Goal: Task Accomplishment & Management: Manage account settings

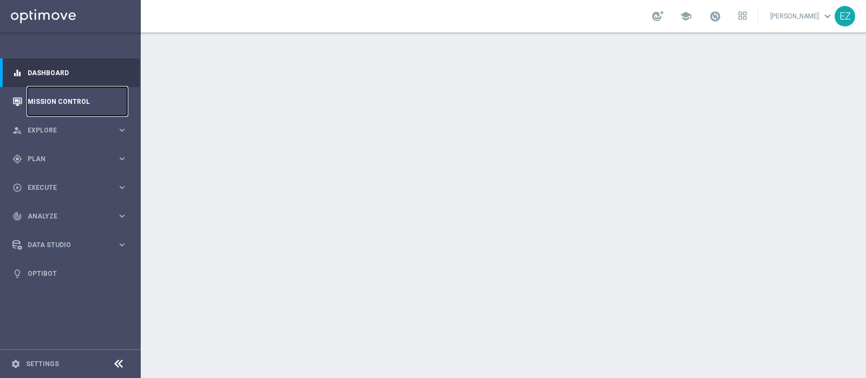
click at [50, 99] on link "Mission Control" at bounding box center [78, 101] width 100 height 29
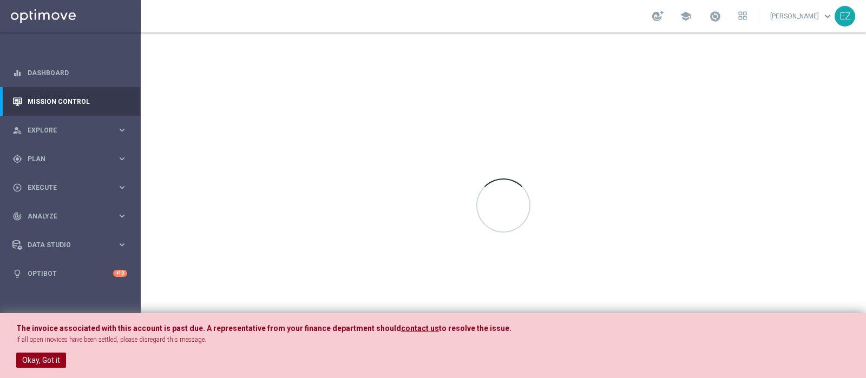
click at [54, 358] on button "Okay, Got it" at bounding box center [41, 360] width 50 height 15
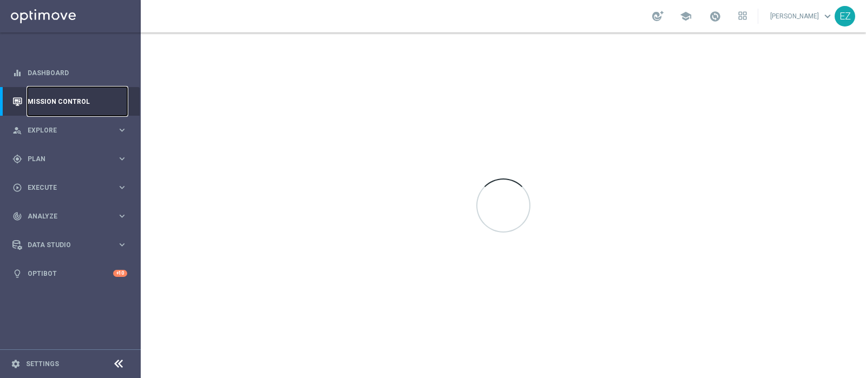
drag, startPoint x: 48, startPoint y: 103, endPoint x: 132, endPoint y: 323, distance: 235.8
click at [48, 102] on link "Mission Control" at bounding box center [78, 101] width 100 height 29
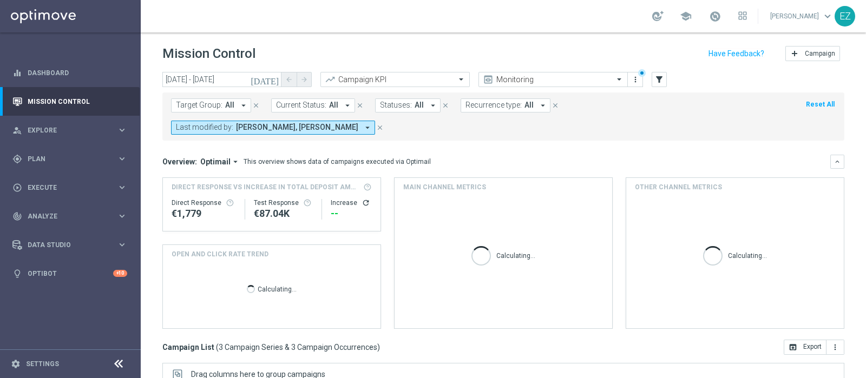
click at [276, 77] on icon "today" at bounding box center [265, 80] width 29 height 10
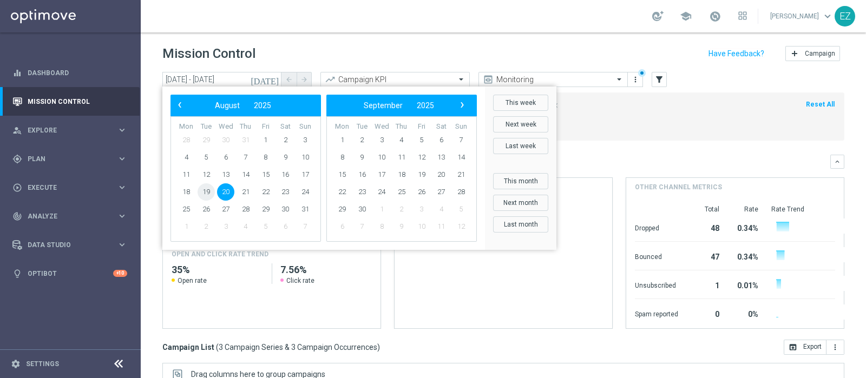
click at [200, 194] on span "19" at bounding box center [206, 192] width 17 height 17
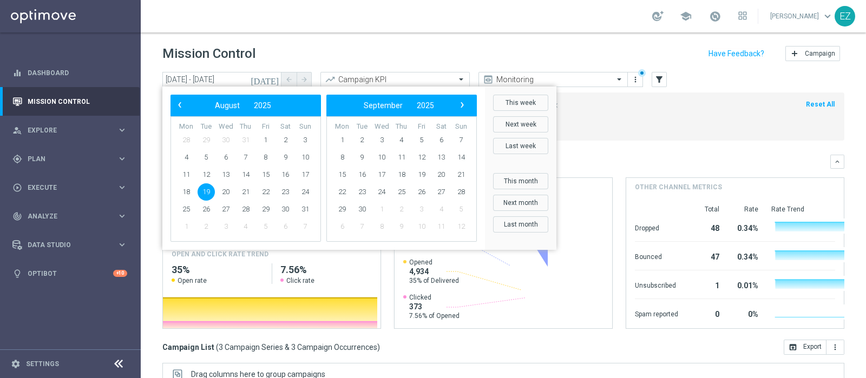
click at [207, 190] on span "19" at bounding box center [206, 192] width 17 height 17
type input "19 Aug 2025 - 19 Aug 2025"
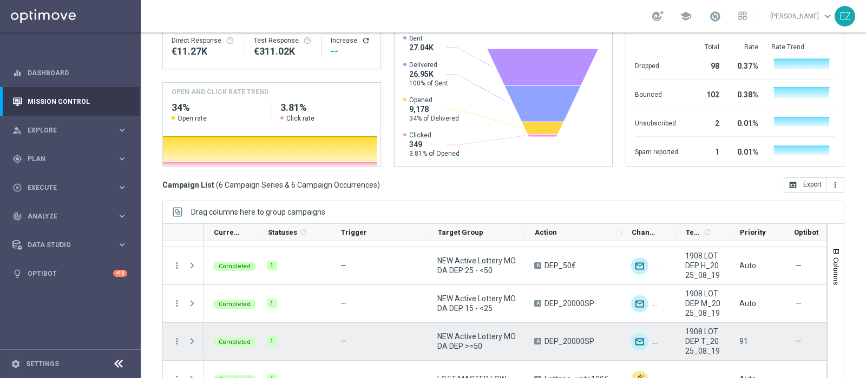
scroll to position [45, 0]
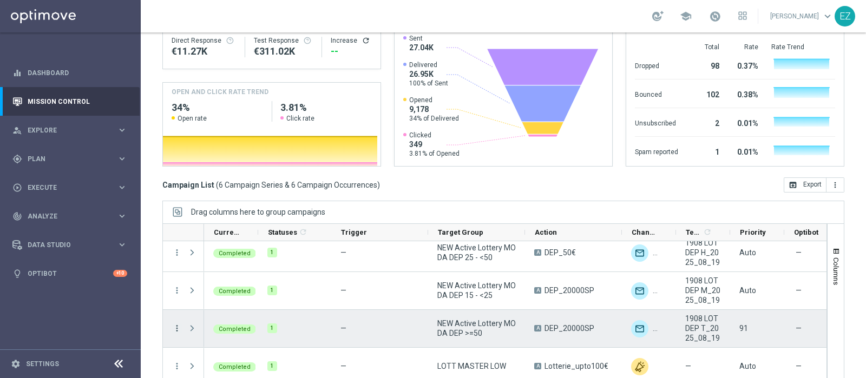
click at [178, 324] on icon "more_vert" at bounding box center [177, 329] width 10 height 10
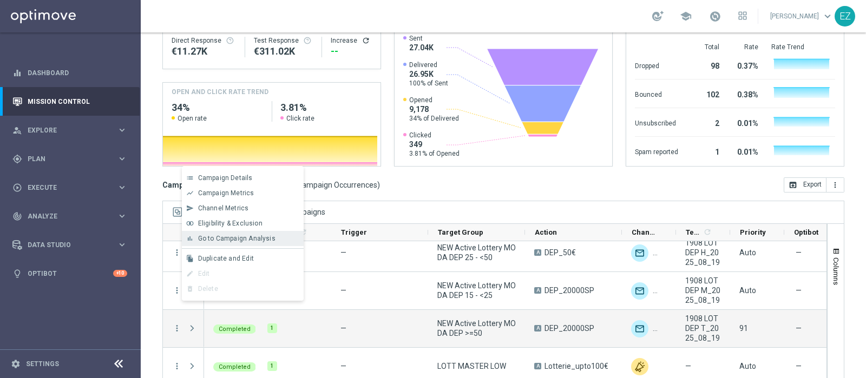
click at [236, 238] on span "Go to Campaign Analysis" at bounding box center [236, 239] width 77 height 8
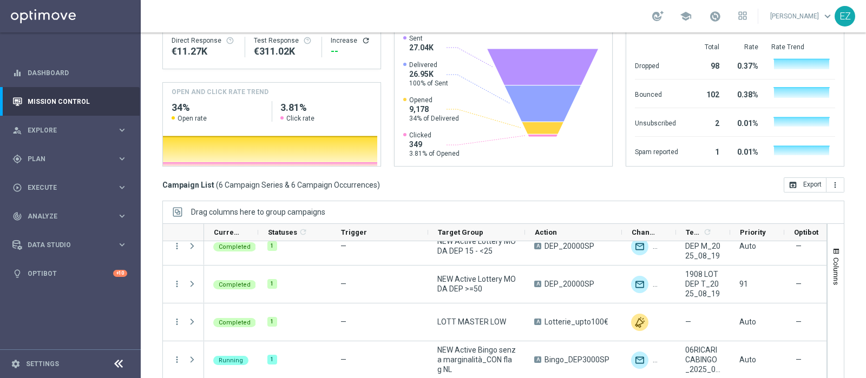
scroll to position [0, 0]
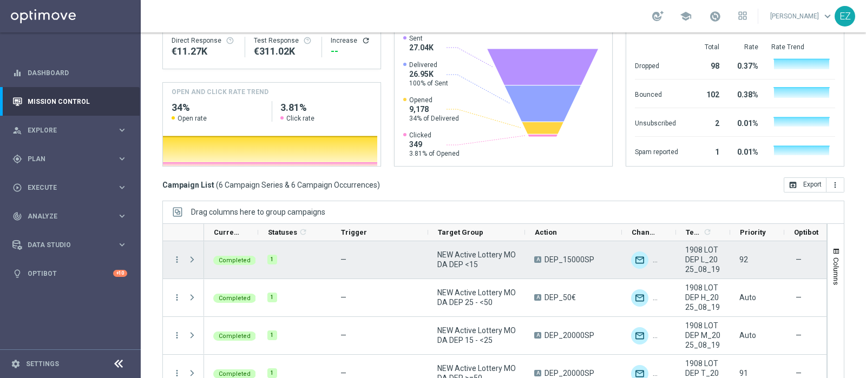
drag, startPoint x: 176, startPoint y: 234, endPoint x: 214, endPoint y: 220, distance: 40.4
click at [176, 255] on icon "more_vert" at bounding box center [177, 260] width 10 height 10
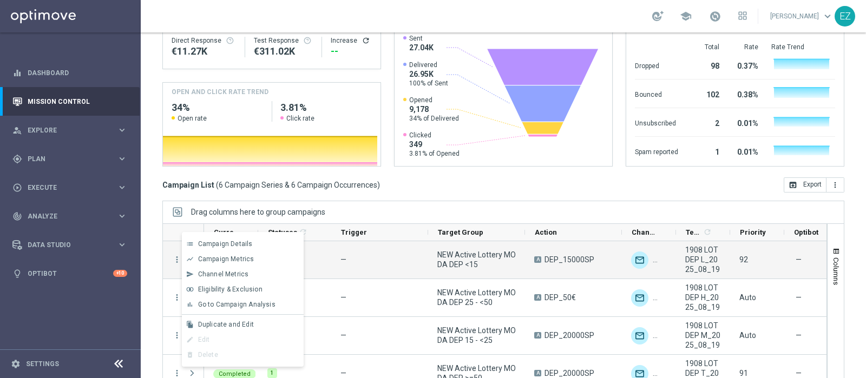
click at [252, 308] on span "Go to Campaign Analysis" at bounding box center [236, 305] width 77 height 8
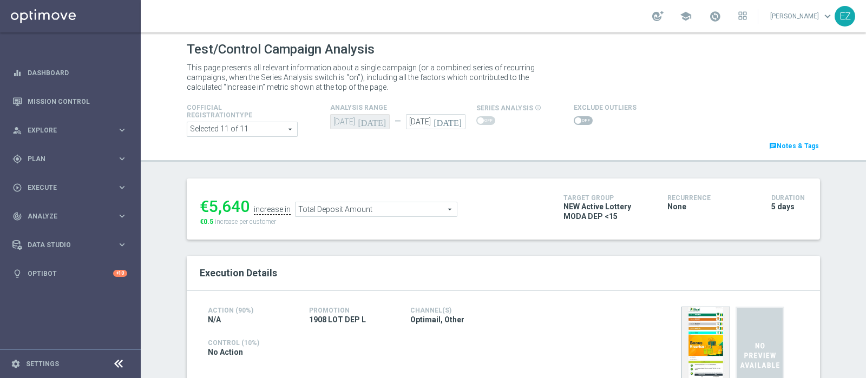
click at [579, 121] on span at bounding box center [583, 120] width 19 height 9
click at [579, 121] on input "checkbox" at bounding box center [583, 120] width 19 height 9
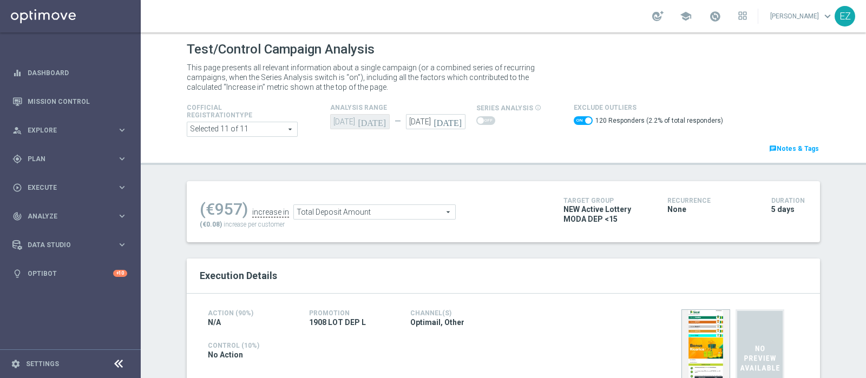
click at [575, 123] on span at bounding box center [583, 120] width 19 height 9
click at [575, 123] on input "checkbox" at bounding box center [583, 120] width 19 height 9
checkbox input "false"
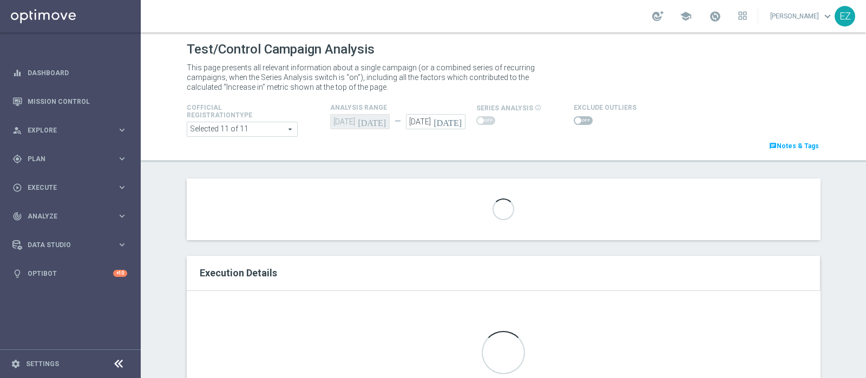
click at [349, 212] on span "Total Deposit Amount" at bounding box center [374, 209] width 161 height 14
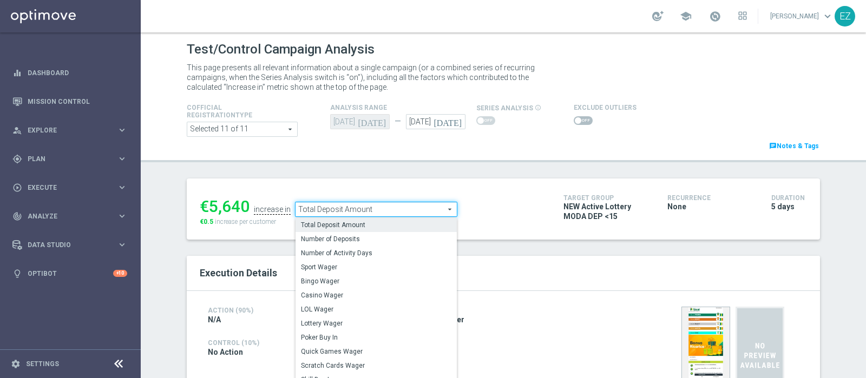
click at [325, 305] on span "LOL Wager" at bounding box center [376, 309] width 151 height 9
type input "LOL Wager"
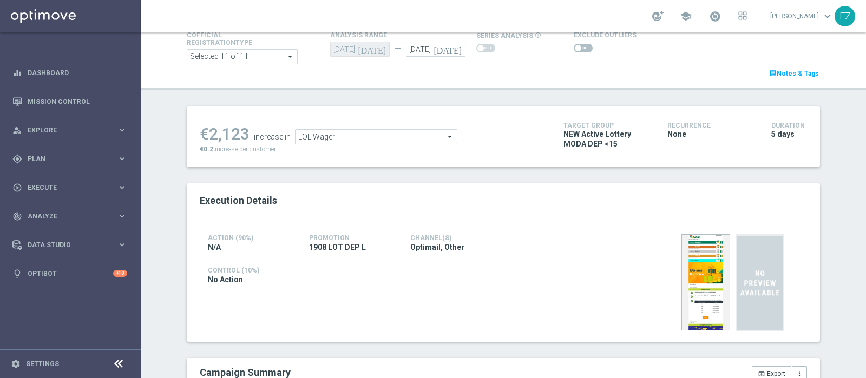
scroll to position [71, 0]
click at [577, 50] on span at bounding box center [583, 49] width 19 height 9
click at [577, 50] on input "checkbox" at bounding box center [583, 49] width 19 height 9
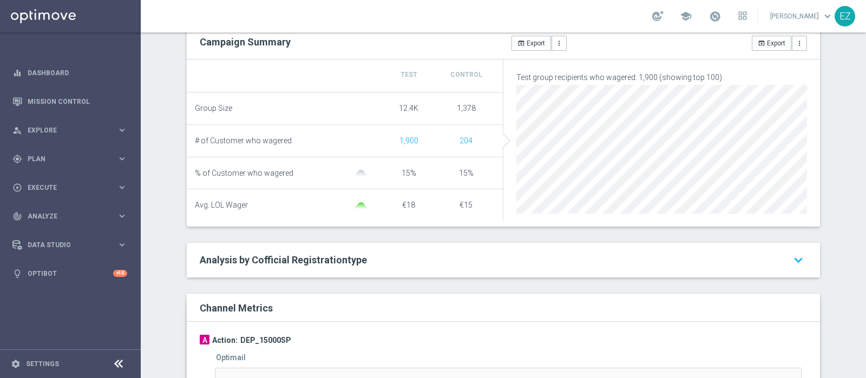
scroll to position [29, 0]
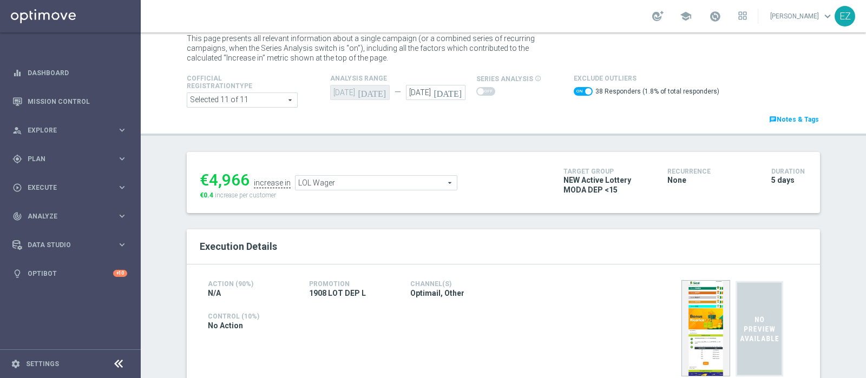
click at [334, 182] on span "LOL Wager" at bounding box center [376, 183] width 161 height 14
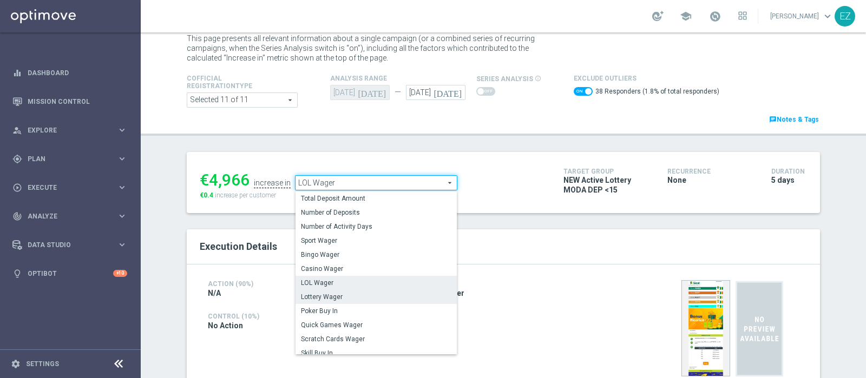
click at [321, 299] on span "Lottery Wager" at bounding box center [376, 297] width 151 height 9
checkbox input "false"
type input "Lottery Wager"
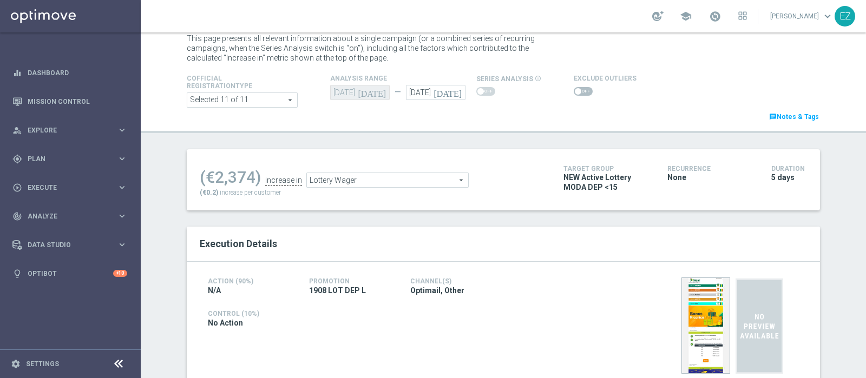
click at [574, 93] on span at bounding box center [583, 91] width 19 height 9
click at [574, 93] on input "checkbox" at bounding box center [583, 91] width 19 height 9
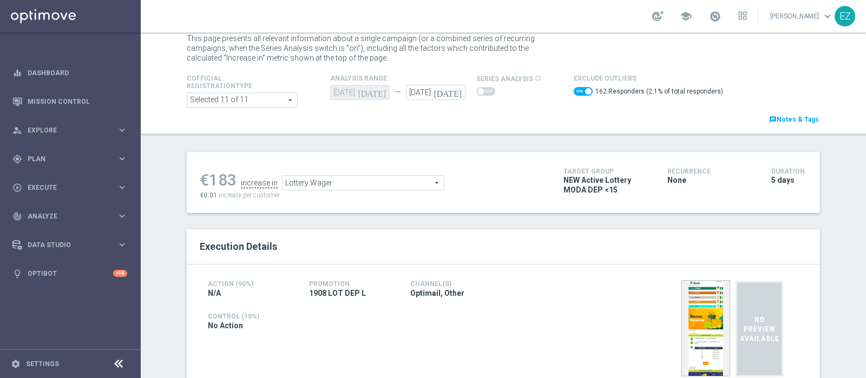
click at [393, 181] on span "Lottery Wager" at bounding box center [363, 183] width 161 height 14
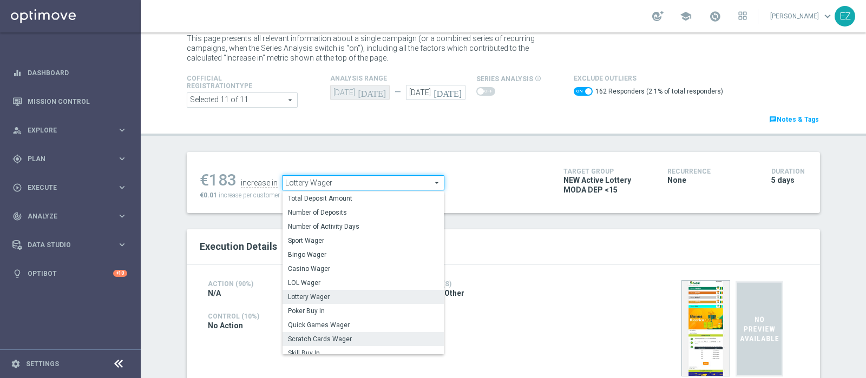
click at [352, 340] on span "Scratch Cards Wager" at bounding box center [363, 339] width 151 height 9
checkbox input "false"
type input "Scratch Cards Wager"
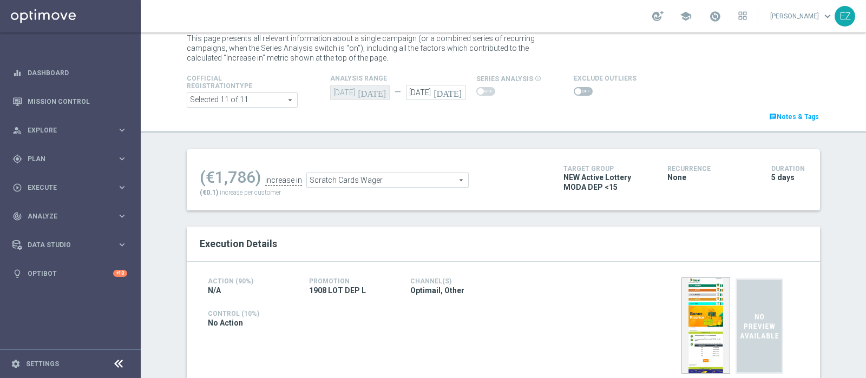
click at [574, 88] on span at bounding box center [583, 91] width 19 height 9
click at [574, 88] on input "checkbox" at bounding box center [583, 91] width 19 height 9
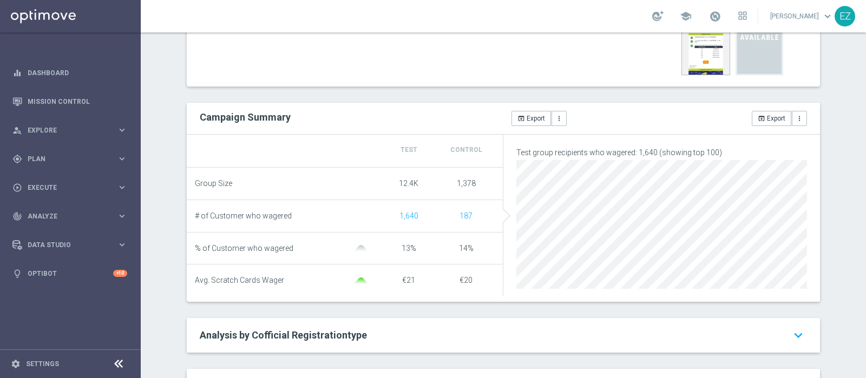
scroll to position [9, 0]
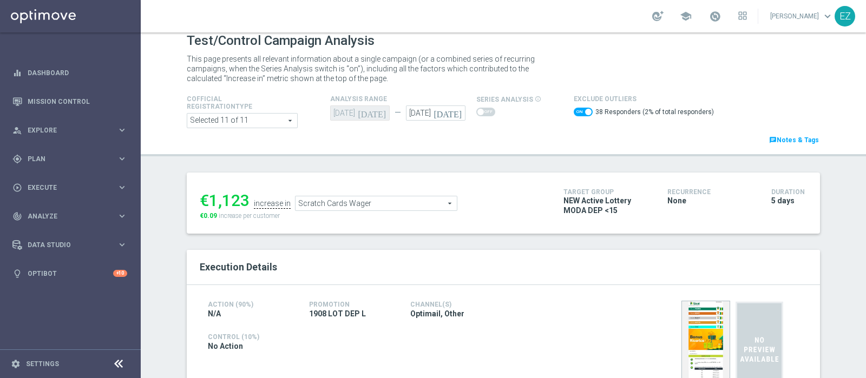
click at [410, 207] on span "Scratch Cards Wager" at bounding box center [376, 204] width 161 height 14
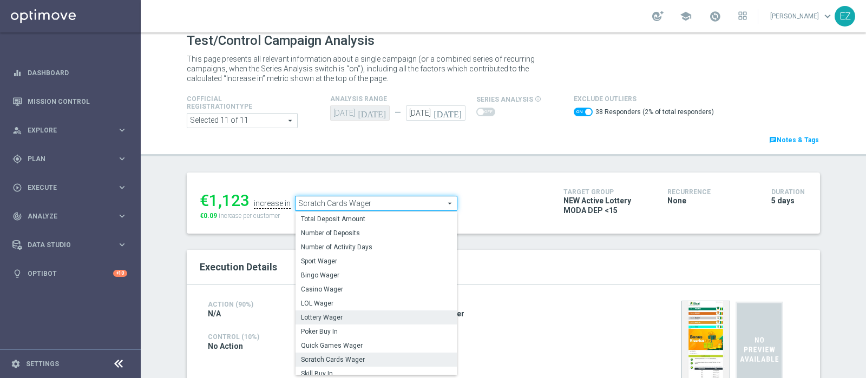
click at [338, 316] on span "Lottery Wager" at bounding box center [376, 317] width 151 height 9
checkbox input "false"
type input "Lottery Wager"
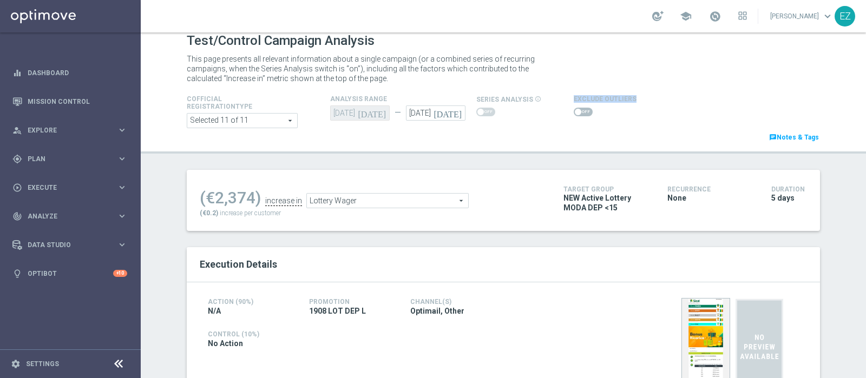
drag, startPoint x: 555, startPoint y: 112, endPoint x: 568, endPoint y: 110, distance: 13.6
click at [567, 110] on div "Cofficial Registrationtype Selected 11 of 11 arrow_drop_down search Show Select…" at bounding box center [504, 118] width 650 height 51
click at [575, 110] on span at bounding box center [578, 112] width 6 height 6
click at [574, 110] on input "checkbox" at bounding box center [583, 112] width 19 height 9
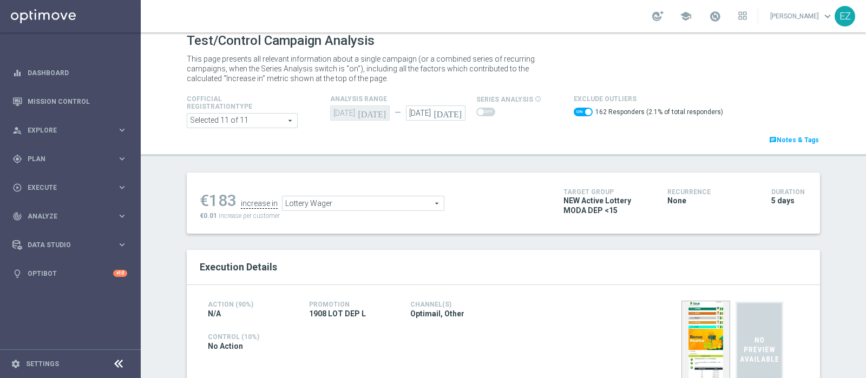
click at [371, 201] on span "Lottery Wager" at bounding box center [363, 204] width 161 height 14
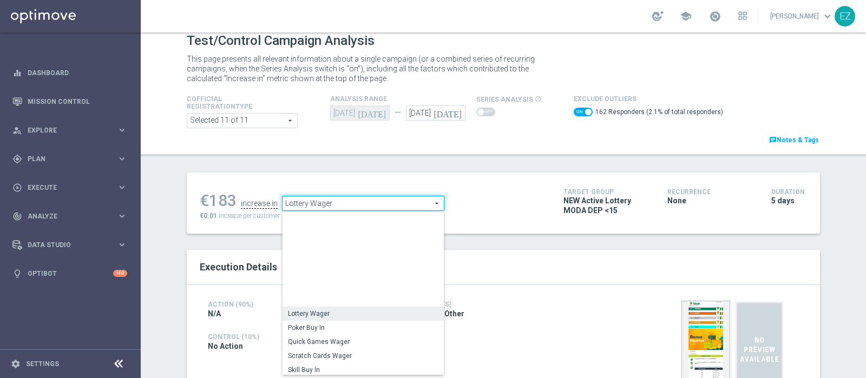
scroll to position [155, 0]
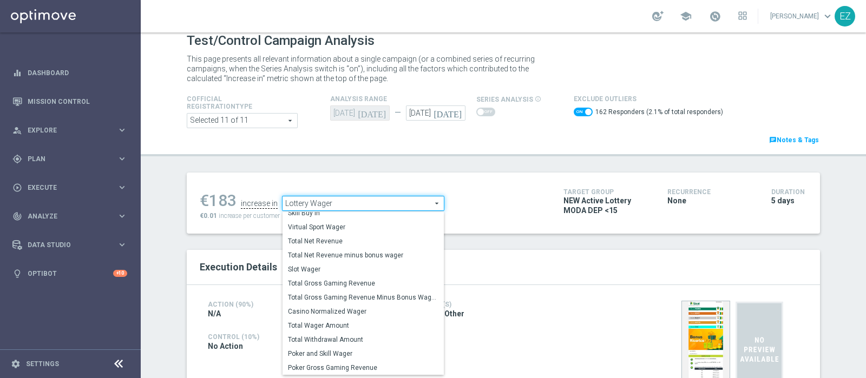
click at [363, 293] on span "Total Gross Gaming Revenue Minus Bonus Wagared" at bounding box center [363, 297] width 151 height 9
checkbox input "false"
type input "Total Gross Gaming Revenue Minus Bonus Wagared"
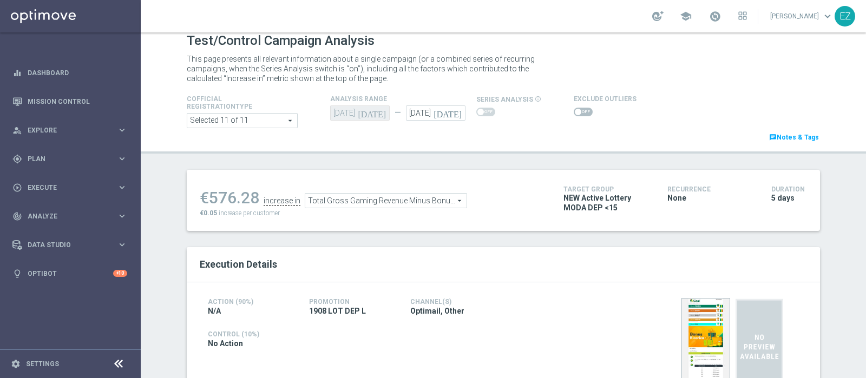
click at [574, 107] on div at bounding box center [605, 112] width 63 height 13
click at [575, 112] on span at bounding box center [578, 112] width 6 height 6
click at [574, 112] on input "checkbox" at bounding box center [583, 112] width 19 height 9
checkbox input "true"
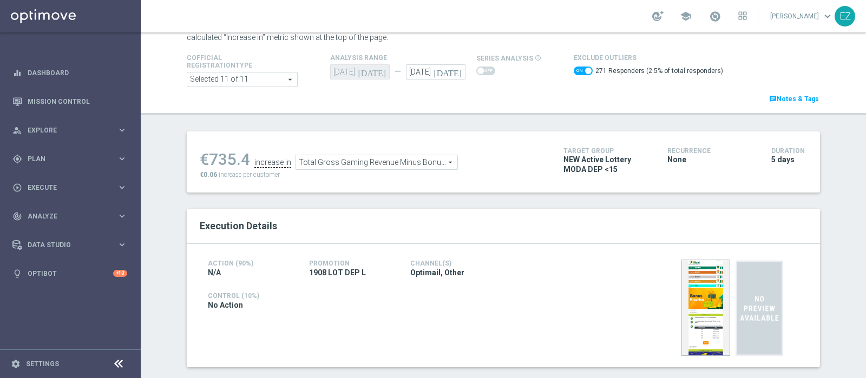
scroll to position [51, 0]
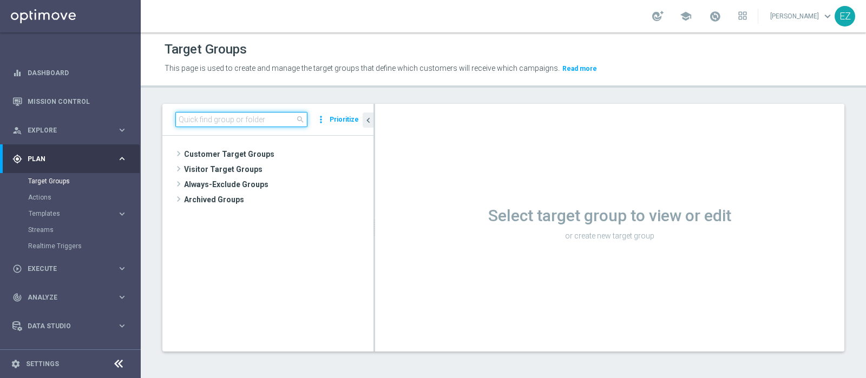
click at [237, 123] on input at bounding box center [241, 119] width 132 height 15
paste input "28.07 giocanti app my lotteries 3M"
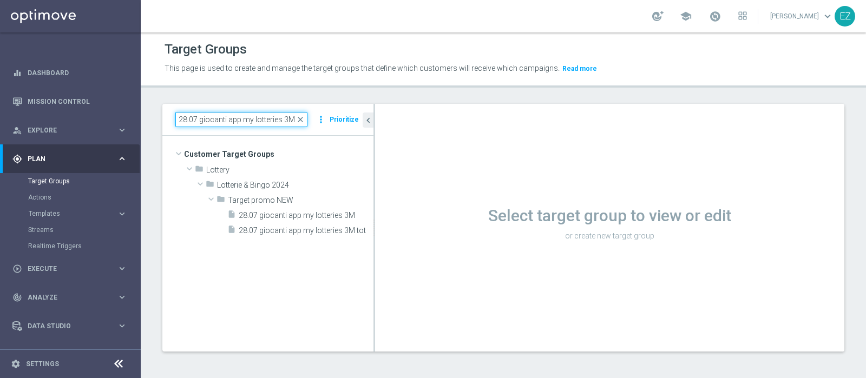
click at [187, 119] on input "28.07 giocanti app my lotteries 3M" at bounding box center [241, 119] width 132 height 15
type input "28.07 giocanti app my lotteries 3M"
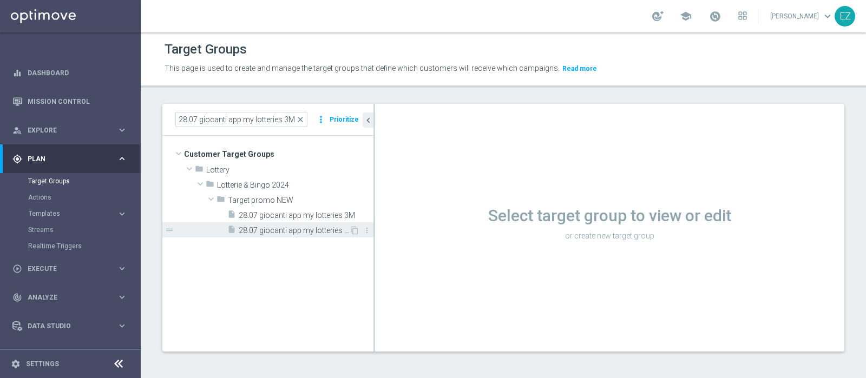
click at [316, 232] on span "28.07 giocanti app my lotteries 3M tot" at bounding box center [294, 230] width 110 height 9
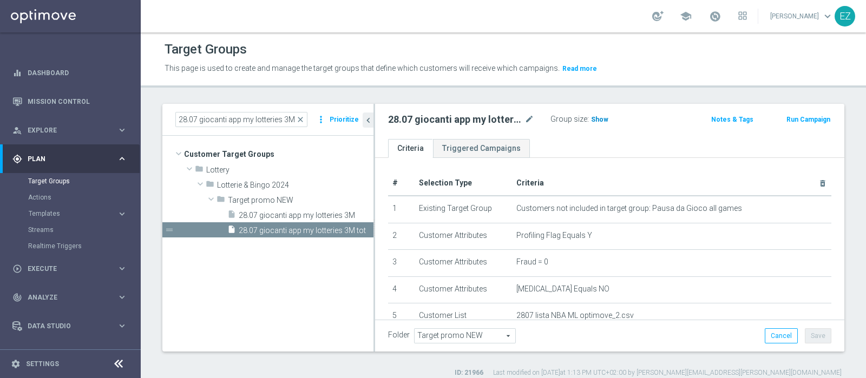
click at [597, 122] on span "Show" at bounding box center [599, 120] width 17 height 8
click at [528, 117] on icon "mode_edit" at bounding box center [530, 119] width 10 height 13
click at [398, 122] on input "28.07 giocanti app my lotteries 3M tot" at bounding box center [461, 120] width 146 height 15
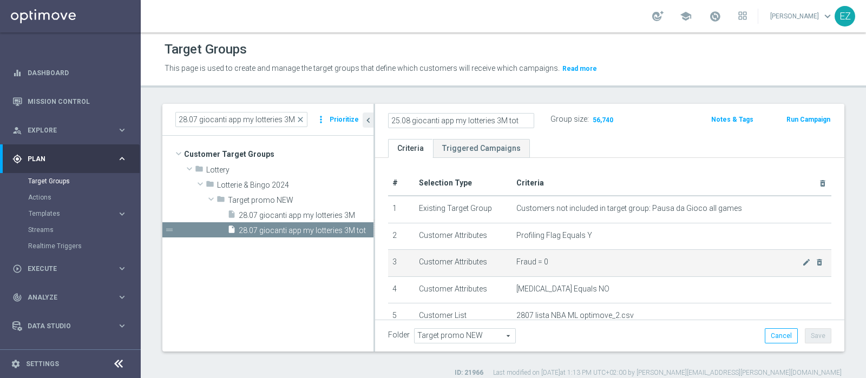
scroll to position [45, 0]
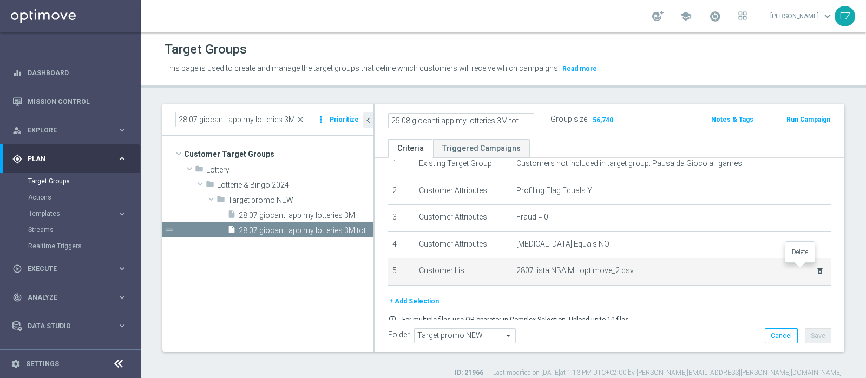
type input "25.08 giocanti app my lotteries 3M tot"
click at [816, 269] on icon "delete_forever" at bounding box center [820, 271] width 9 height 9
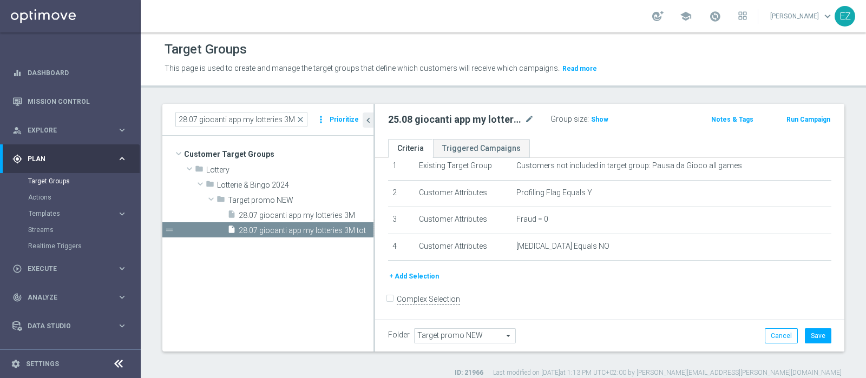
click at [411, 277] on button "+ Add Selection" at bounding box center [414, 277] width 52 height 12
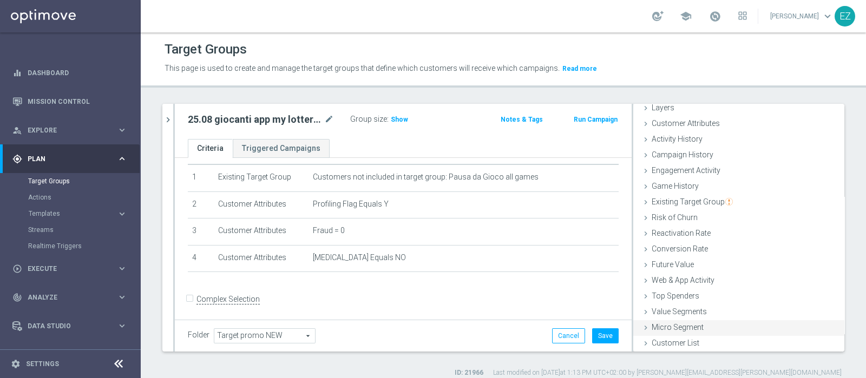
scroll to position [45, 0]
click at [693, 346] on div "Customer List done" at bounding box center [738, 344] width 211 height 16
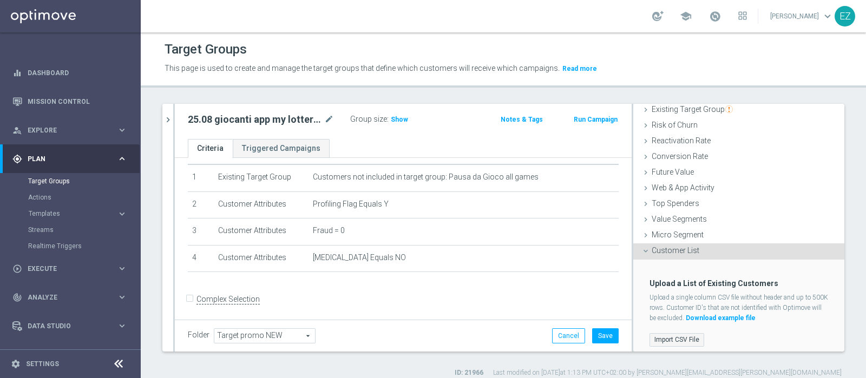
scroll to position [143, 0]
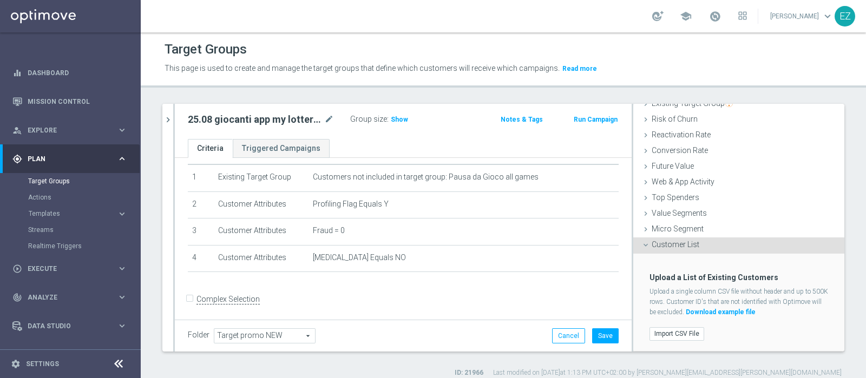
click at [676, 342] on div "Upload a List of Existing Customers Upload a single column CSV file without hea…" at bounding box center [739, 302] width 195 height 97
click at [676, 333] on label "Import CSV File" at bounding box center [677, 335] width 55 height 14
click at [0, 0] on input "Import CSV File" at bounding box center [0, 0] width 0 height 0
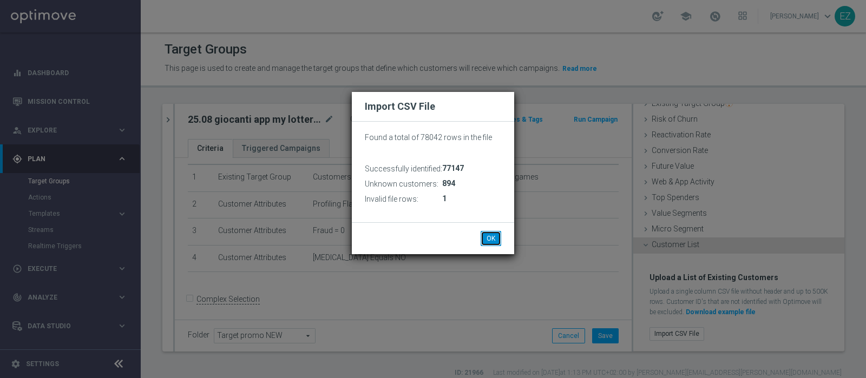
click at [487, 239] on button "OK" at bounding box center [491, 238] width 21 height 15
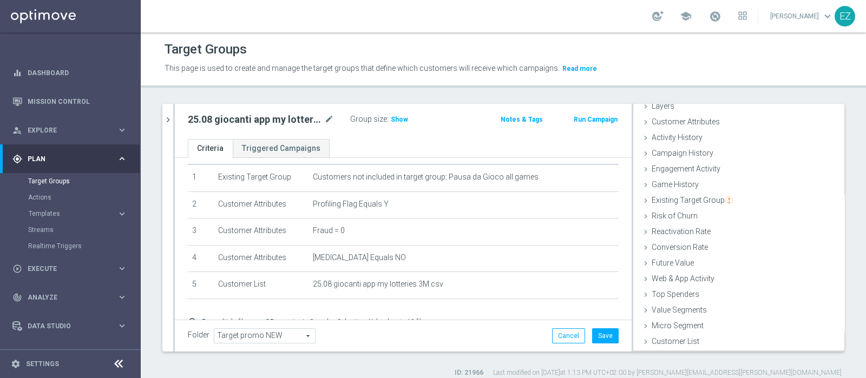
scroll to position [45, 0]
click at [592, 329] on button "Save" at bounding box center [605, 336] width 27 height 15
click at [403, 120] on span "Show" at bounding box center [399, 120] width 17 height 8
click at [405, 117] on span "57,439" at bounding box center [402, 121] width 23 height 10
click at [173, 116] on div at bounding box center [174, 228] width 2 height 248
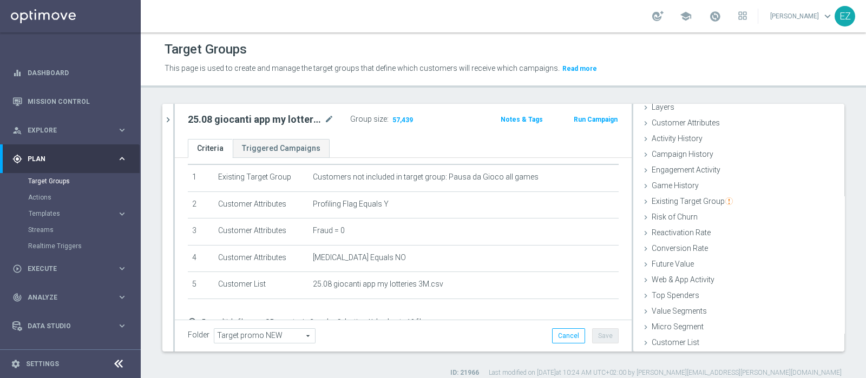
click at [173, 116] on div at bounding box center [174, 228] width 2 height 248
click at [170, 120] on icon "chevron_right" at bounding box center [168, 120] width 10 height 10
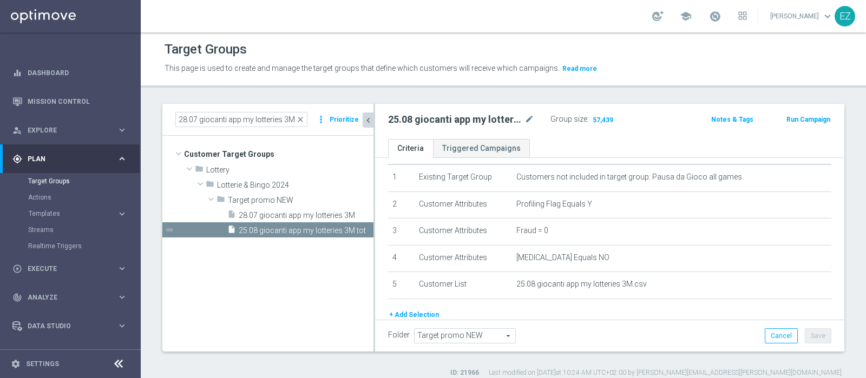
scroll to position [64, 0]
click at [282, 208] on div "insert_drive_file 28.07 giocanti app my lotteries 3M" at bounding box center [288, 214] width 122 height 15
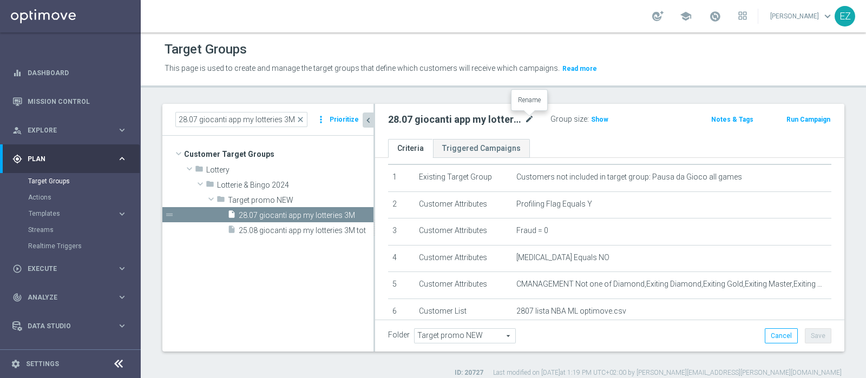
click at [528, 123] on icon "mode_edit" at bounding box center [530, 119] width 10 height 13
click at [398, 122] on input "28.07 giocanti app my lotteries 3M" at bounding box center [461, 120] width 146 height 15
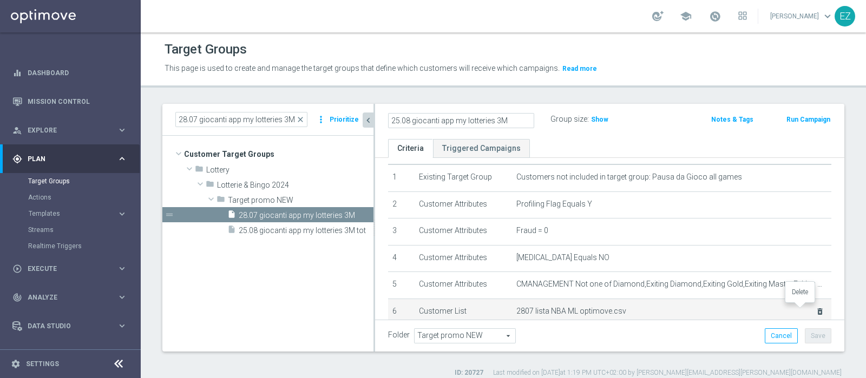
type input "25.08 giocanti app my lotteries 3M"
click at [816, 310] on icon "delete_forever" at bounding box center [820, 312] width 9 height 9
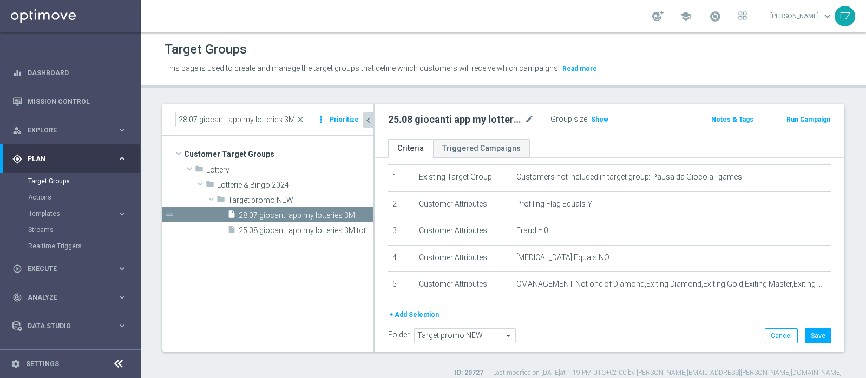
click at [410, 309] on button "+ Add Selection" at bounding box center [414, 315] width 52 height 12
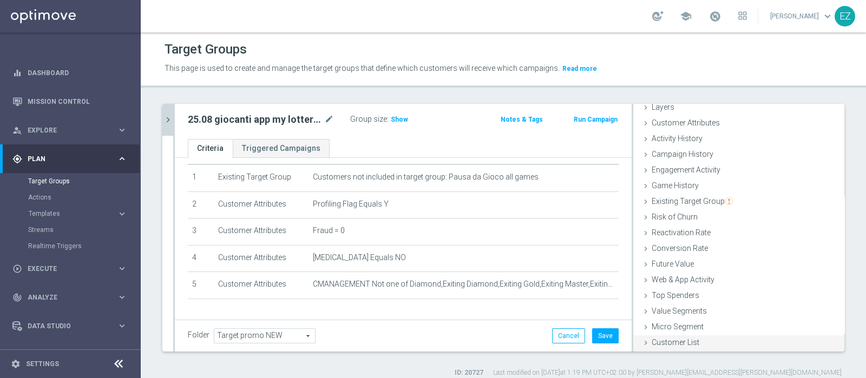
click at [659, 338] on span "Customer List" at bounding box center [676, 342] width 48 height 9
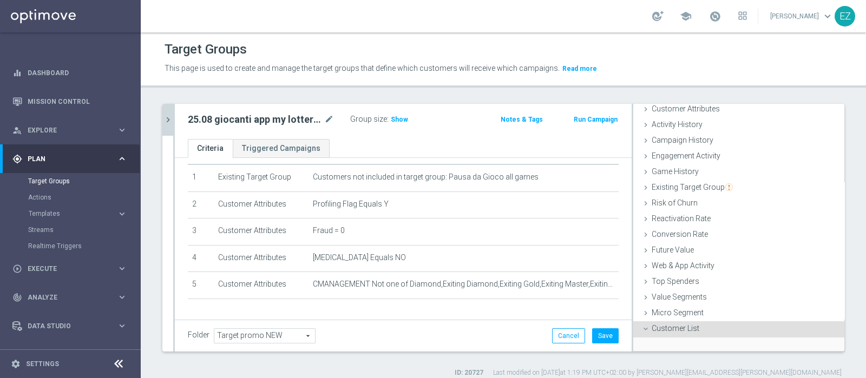
scroll to position [143, 0]
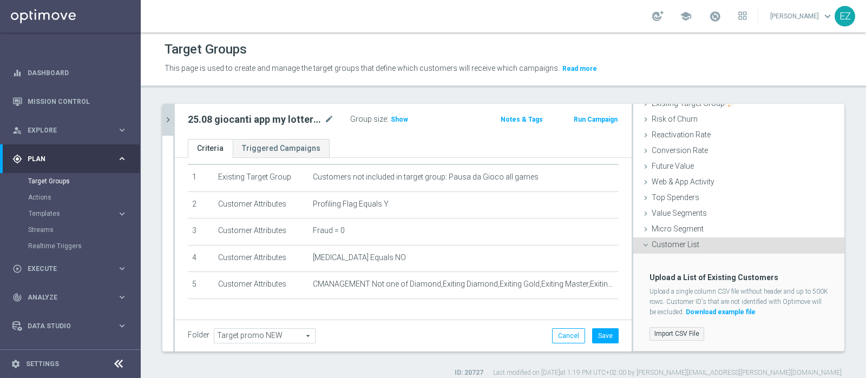
click at [665, 332] on label "Import CSV File" at bounding box center [677, 335] width 55 height 14
click at [0, 0] on input "Import CSV File" at bounding box center [0, 0] width 0 height 0
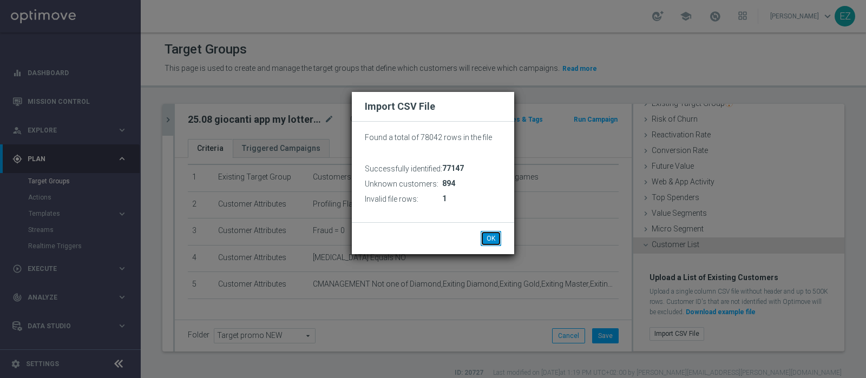
click at [493, 243] on button "OK" at bounding box center [491, 238] width 21 height 15
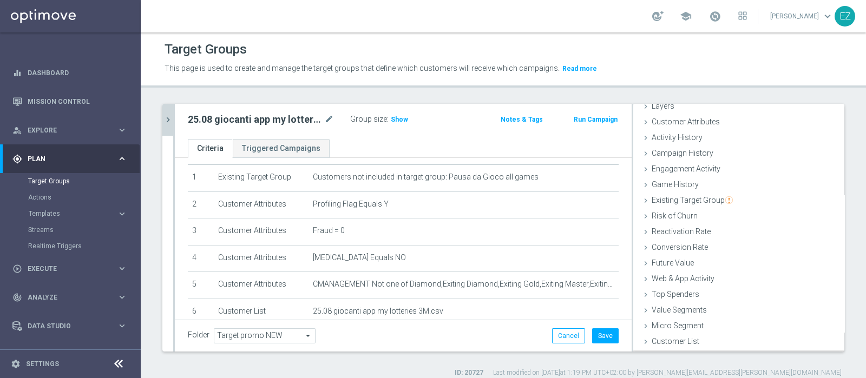
scroll to position [45, 0]
click at [594, 332] on button "Save" at bounding box center [605, 336] width 27 height 15
click at [397, 121] on span "Show" at bounding box center [399, 120] width 17 height 8
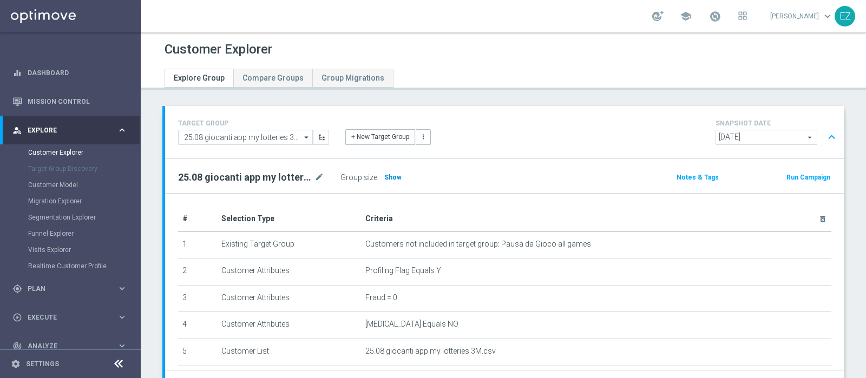
click at [390, 176] on span "Show" at bounding box center [392, 178] width 17 height 8
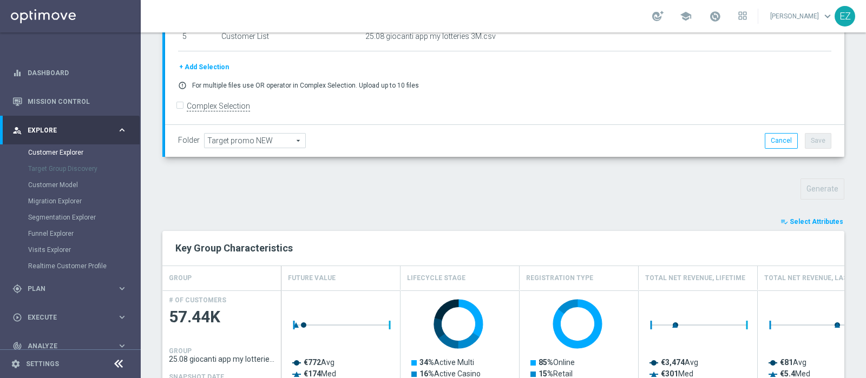
scroll to position [359, 0]
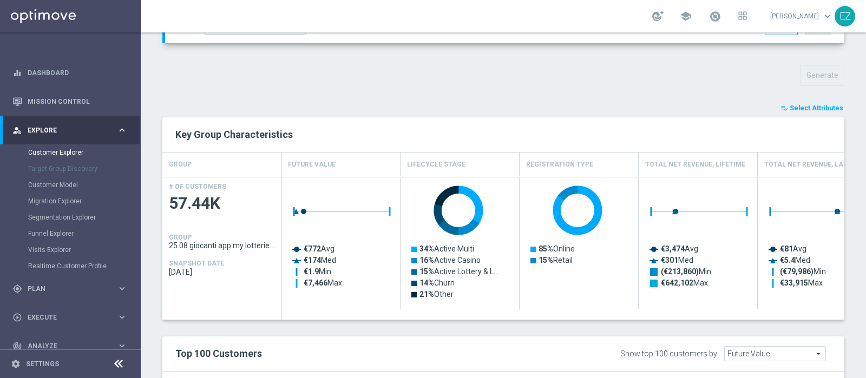
click at [795, 104] on span "Select Attributes" at bounding box center [817, 108] width 54 height 8
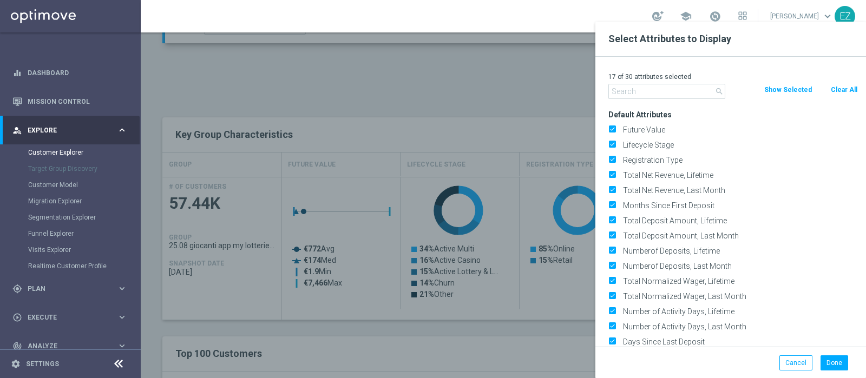
click at [851, 86] on button "Clear All" at bounding box center [844, 90] width 29 height 12
checkbox input "false"
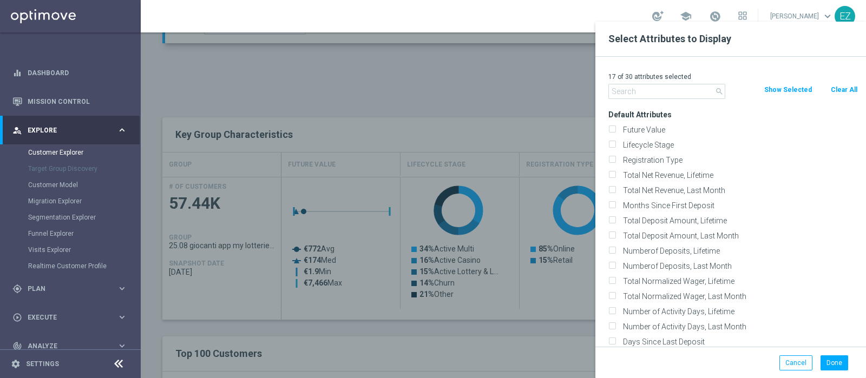
checkbox input "false"
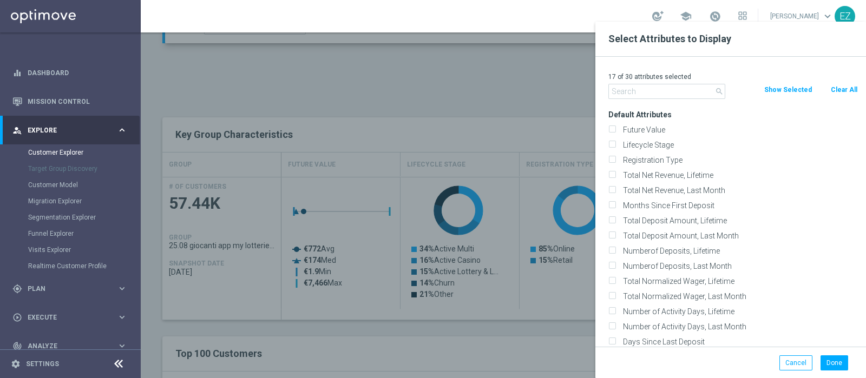
checkbox input "false"
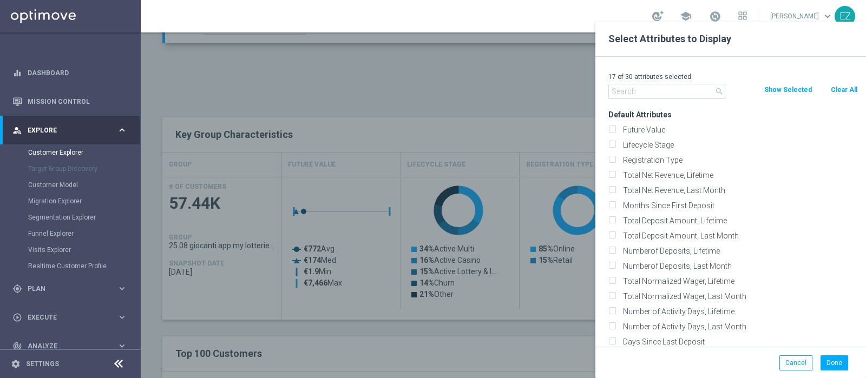
checkbox input "false"
click at [649, 138] on div "Lifecycle Stage" at bounding box center [733, 145] width 266 height 15
click at [648, 150] on div "Lifecycle Stage" at bounding box center [733, 145] width 266 height 15
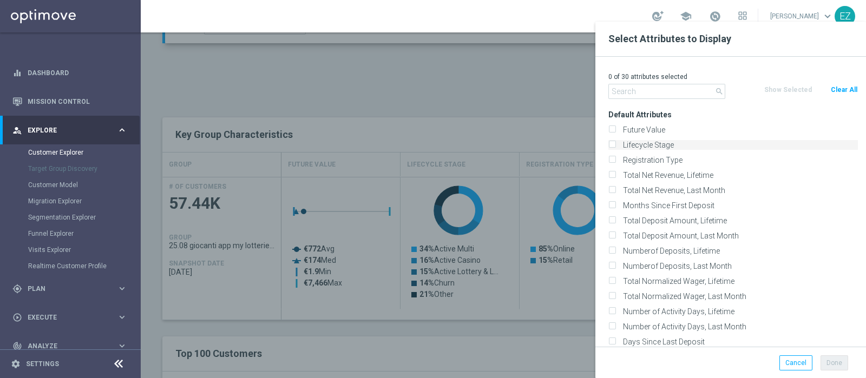
click at [635, 145] on label "Lifecycle Stage" at bounding box center [738, 145] width 239 height 10
click at [616, 145] on input "Lifecycle Stage" at bounding box center [612, 146] width 7 height 7
checkbox input "true"
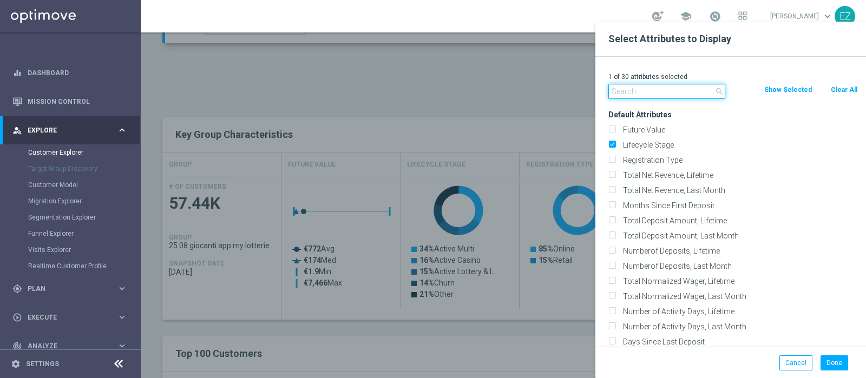
click at [641, 88] on input "text" at bounding box center [667, 91] width 117 height 15
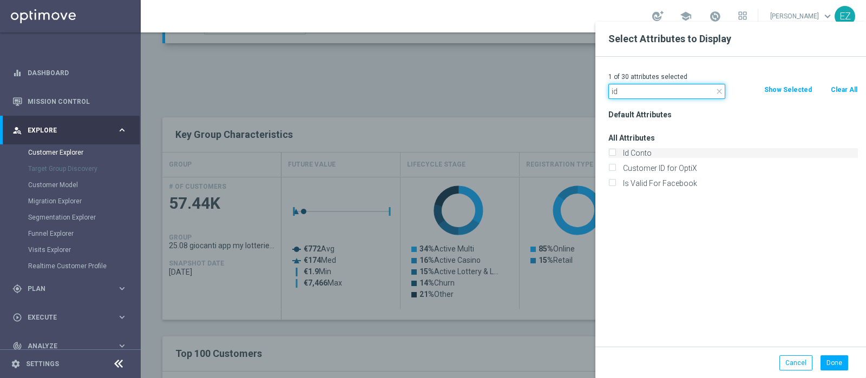
type input "id"
click at [641, 150] on label "Id Conto" at bounding box center [738, 153] width 239 height 10
click at [616, 151] on input "Id Conto" at bounding box center [612, 154] width 7 height 7
checkbox input "true"
click at [834, 362] on button "Done" at bounding box center [835, 363] width 28 height 15
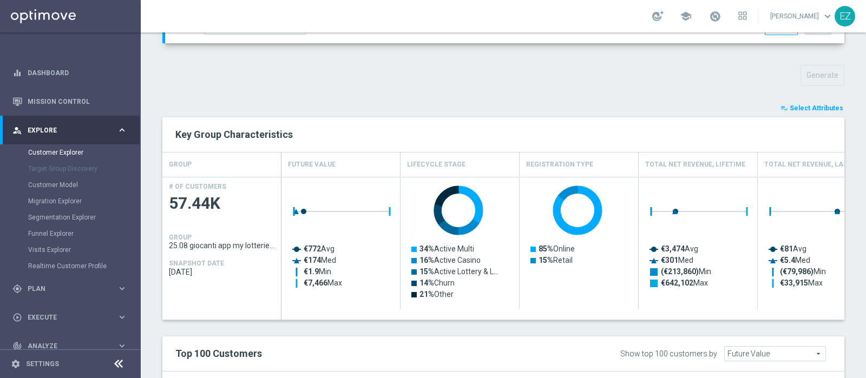
type input "Search"
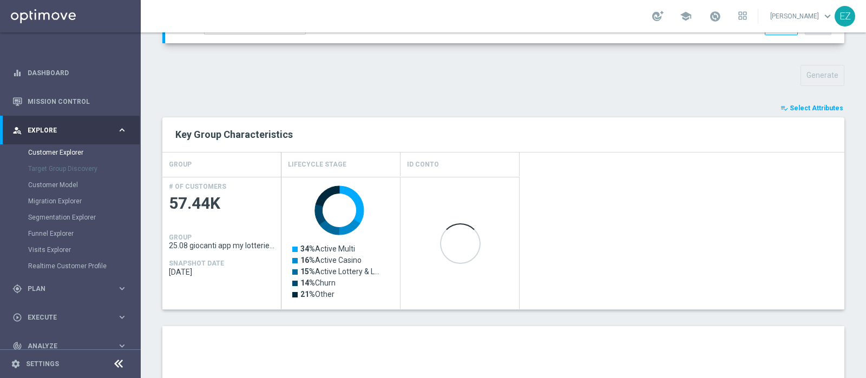
click at [796, 104] on span "Select Attributes" at bounding box center [817, 108] width 54 height 8
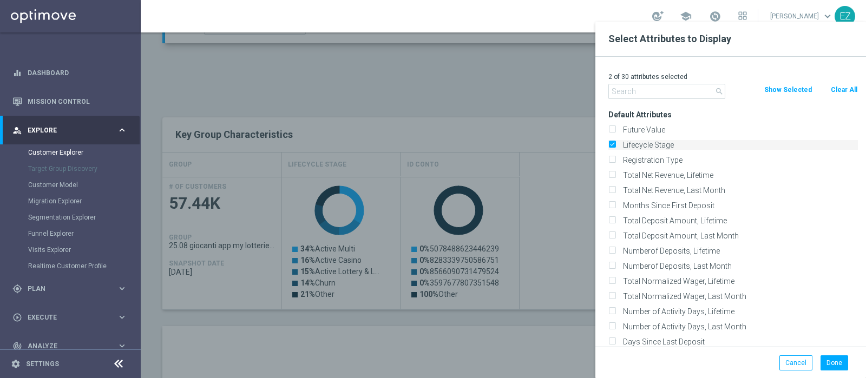
click at [650, 145] on label "Lifecycle Stage" at bounding box center [738, 145] width 239 height 10
click at [616, 145] on input "Lifecycle Stage" at bounding box center [612, 146] width 7 height 7
checkbox input "false"
click at [655, 84] on input "text" at bounding box center [667, 91] width 117 height 15
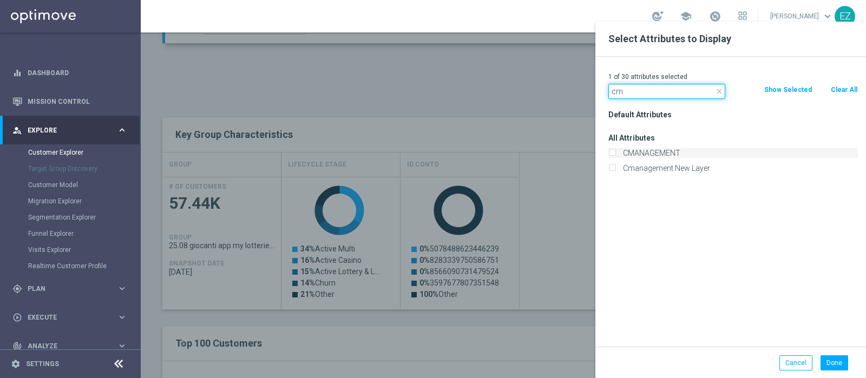
type input "cm"
click at [659, 153] on label "CMANAGEMENT" at bounding box center [738, 153] width 239 height 10
click at [616, 153] on input "CMANAGEMENT" at bounding box center [612, 154] width 7 height 7
checkbox input "true"
click at [836, 357] on button "Done" at bounding box center [835, 363] width 28 height 15
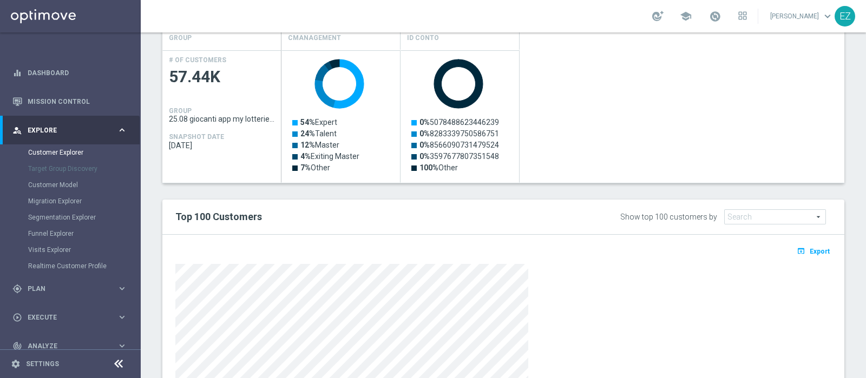
scroll to position [487, 0]
click at [807, 253] on button "open_in_browser Export" at bounding box center [813, 251] width 36 height 14
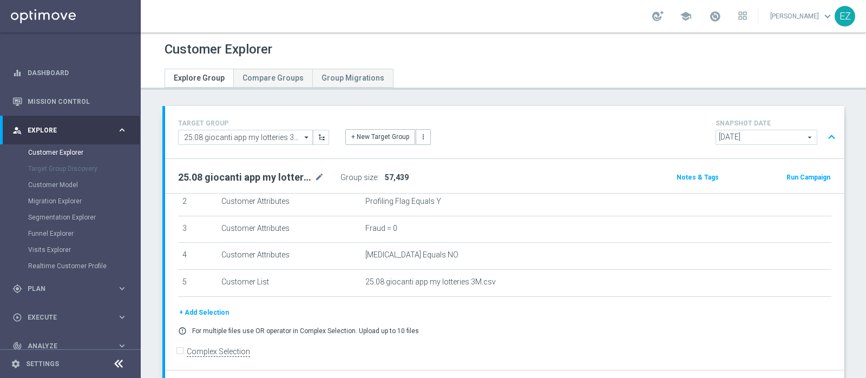
click at [459, 96] on div "Customer Explorer Explore Group Compare Groups Group Migrations TARGET GROUP 25…" at bounding box center [503, 205] width 725 height 346
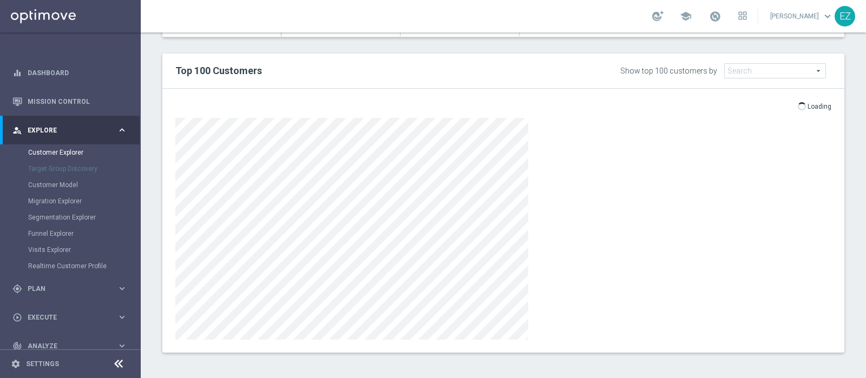
scroll to position [619, 0]
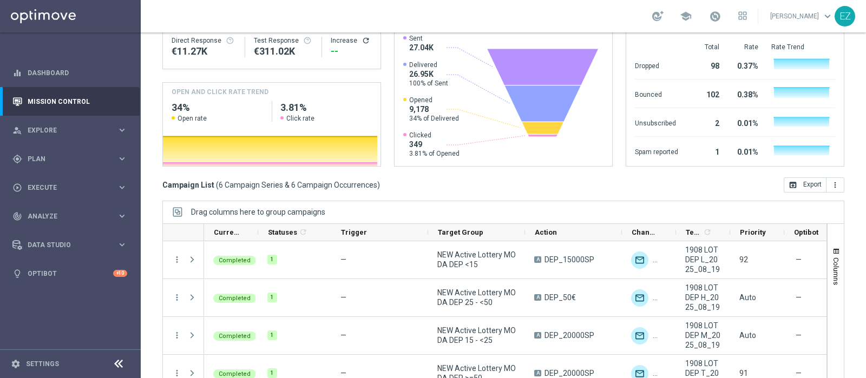
scroll to position [57, 0]
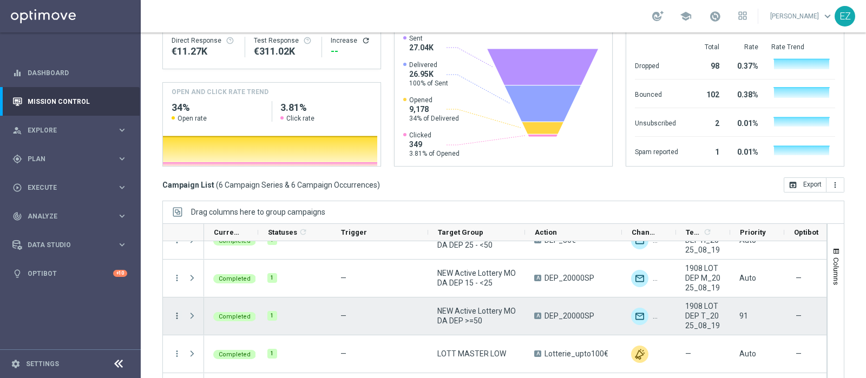
click at [177, 311] on icon "more_vert" at bounding box center [177, 316] width 10 height 10
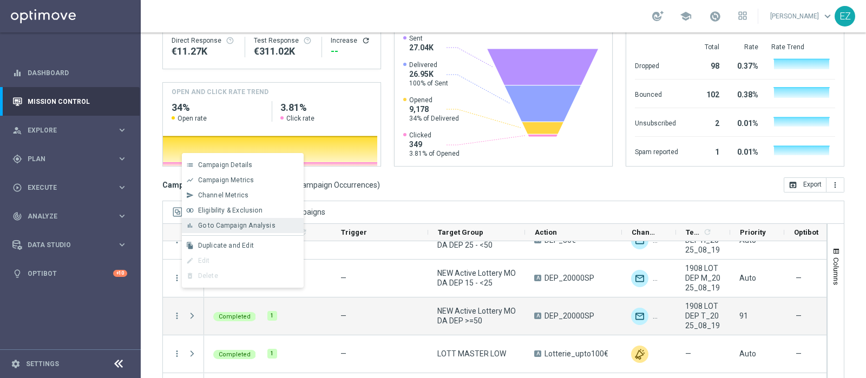
click at [256, 227] on span "Go to Campaign Analysis" at bounding box center [236, 226] width 77 height 8
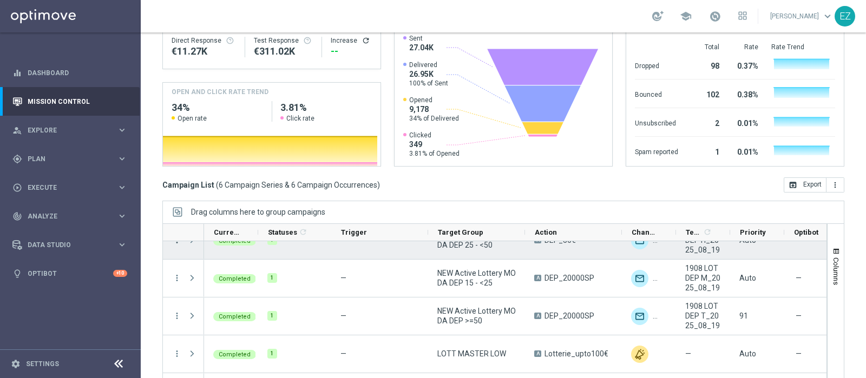
click at [175, 236] on icon "more_vert" at bounding box center [177, 241] width 10 height 10
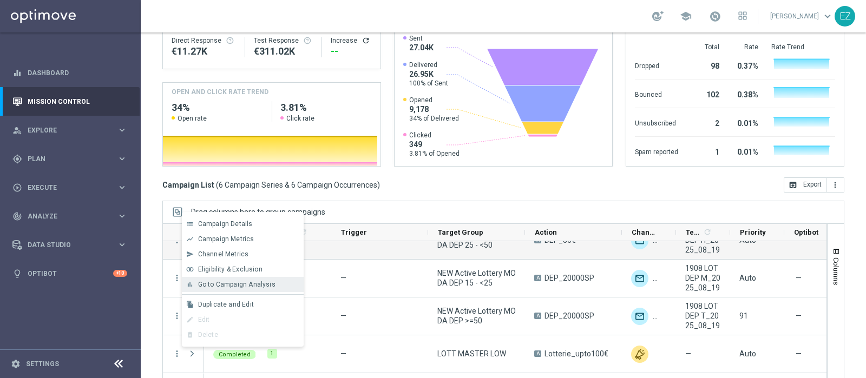
click at [228, 281] on span "Go to Campaign Analysis" at bounding box center [236, 285] width 77 height 8
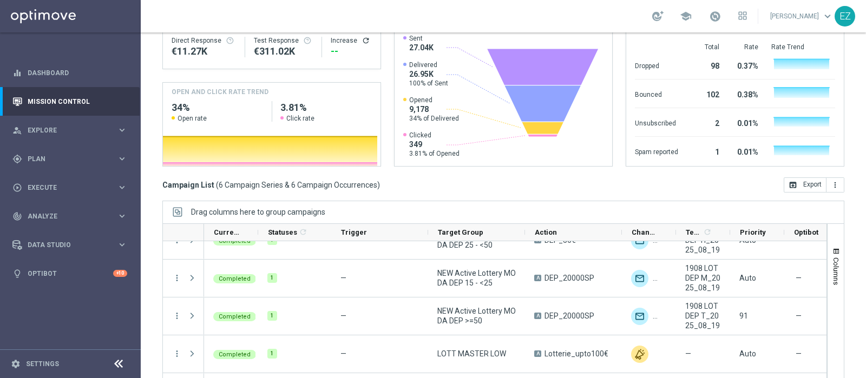
scroll to position [51, 0]
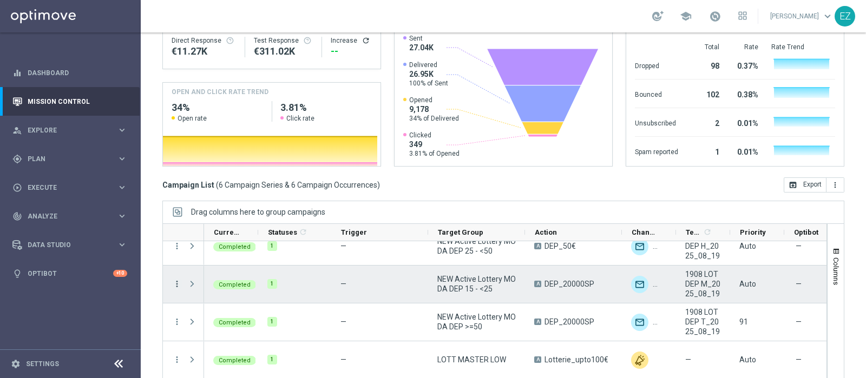
click at [177, 279] on icon "more_vert" at bounding box center [177, 284] width 10 height 10
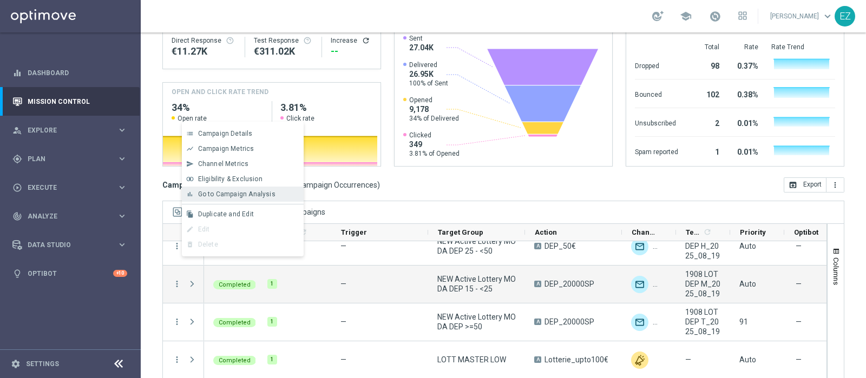
click at [232, 197] on span "Go to Campaign Analysis" at bounding box center [236, 195] width 77 height 8
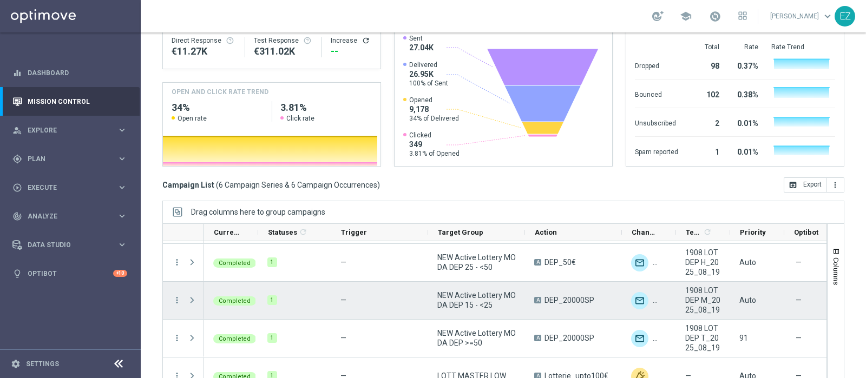
scroll to position [89, 0]
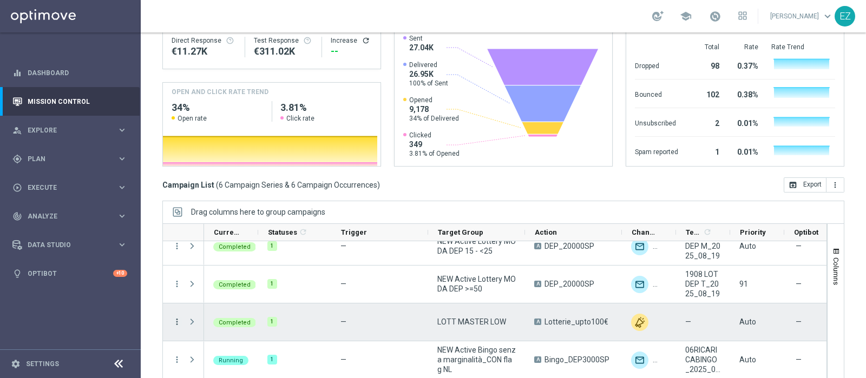
click at [176, 317] on icon "more_vert" at bounding box center [177, 322] width 10 height 10
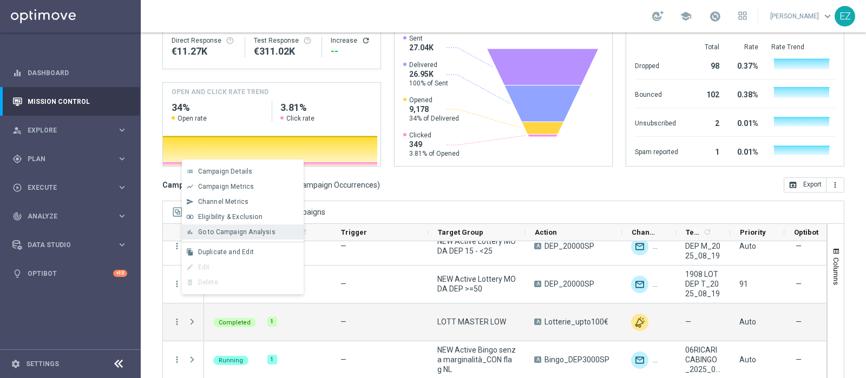
click at [236, 232] on span "Go to Campaign Analysis" at bounding box center [236, 232] width 77 height 8
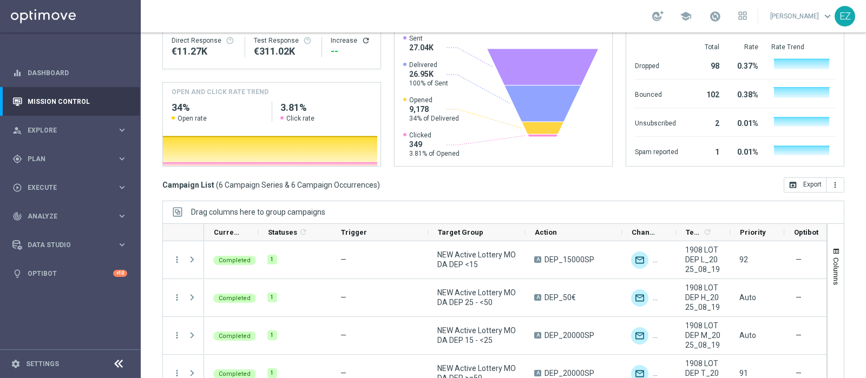
scroll to position [0, 0]
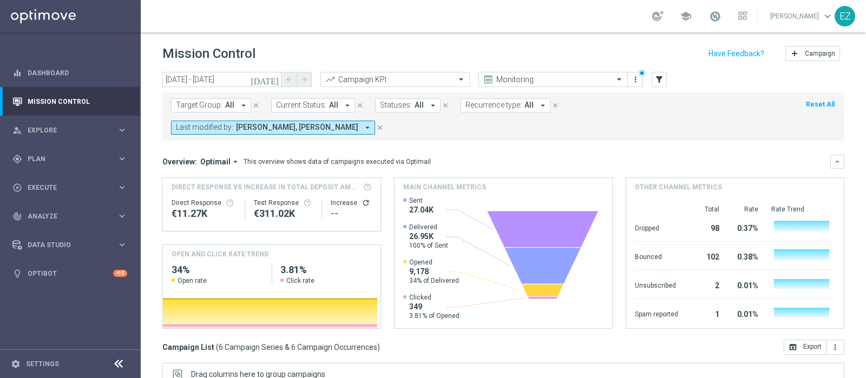
click at [273, 81] on icon "[DATE]" at bounding box center [265, 80] width 29 height 10
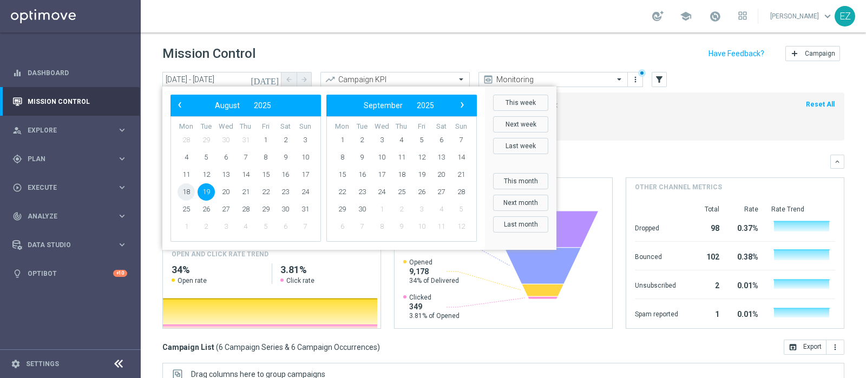
click at [188, 189] on span "18" at bounding box center [186, 192] width 17 height 17
type input "18 Aug 2025 - 18 Aug 2025"
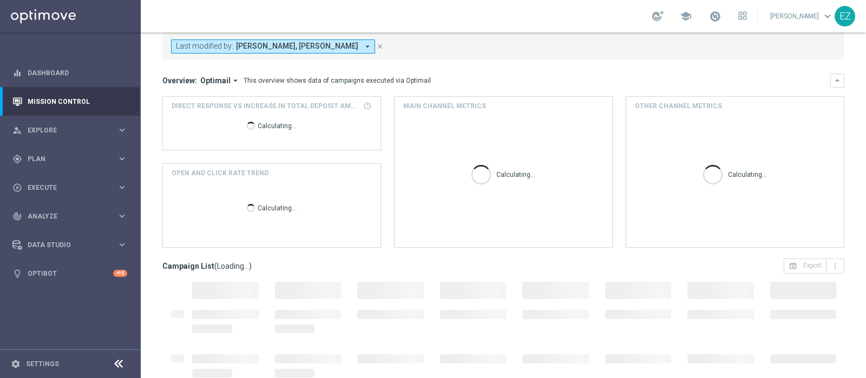
scroll to position [82, 0]
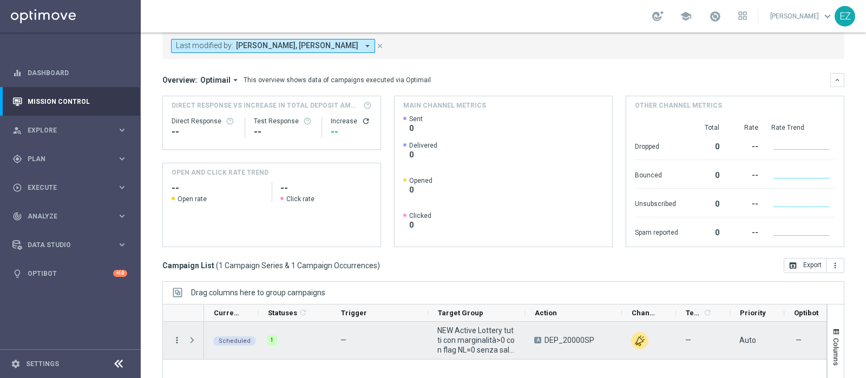
click at [175, 336] on icon "more_vert" at bounding box center [177, 341] width 10 height 10
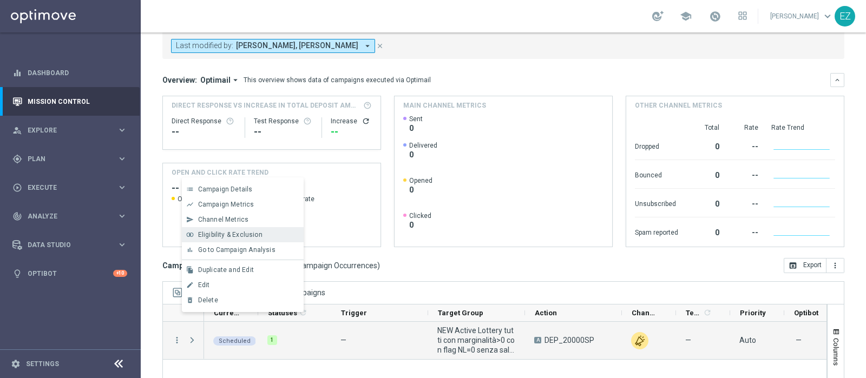
click at [233, 240] on div "join_inner Eligibility & Exclusion" at bounding box center [243, 234] width 122 height 15
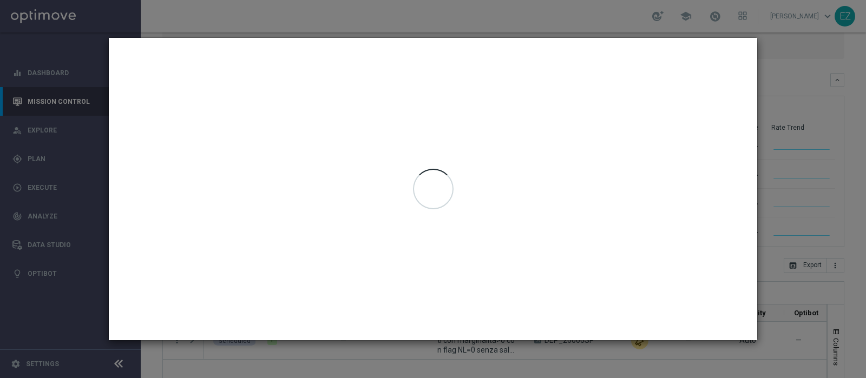
type input "18 Aug 2025 - 18 Aug 2025"
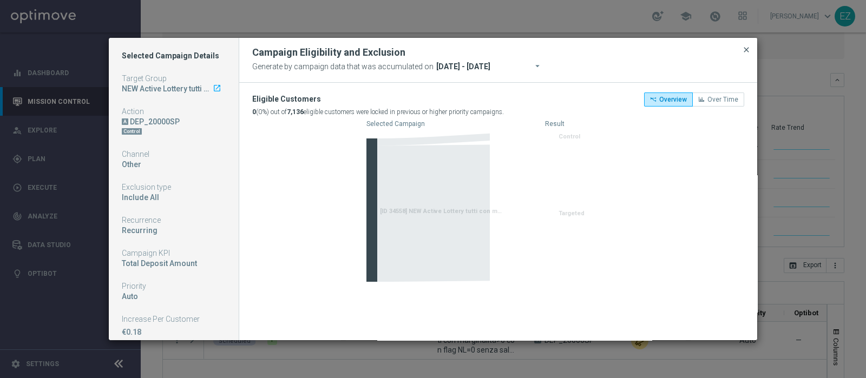
click at [744, 50] on span "close" at bounding box center [746, 49] width 9 height 9
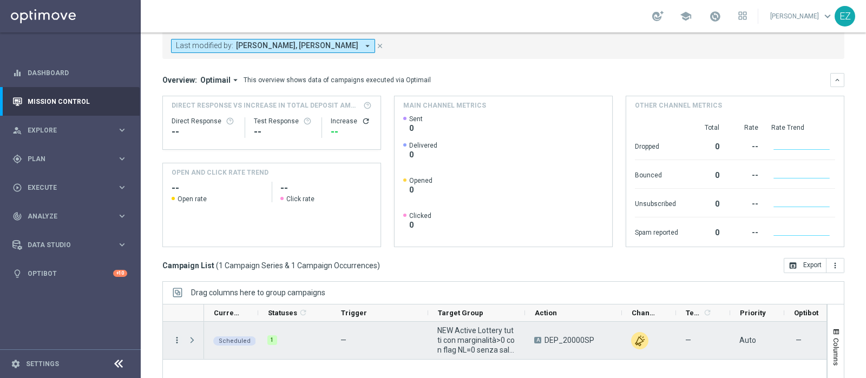
click at [175, 336] on icon "more_vert" at bounding box center [177, 341] width 10 height 10
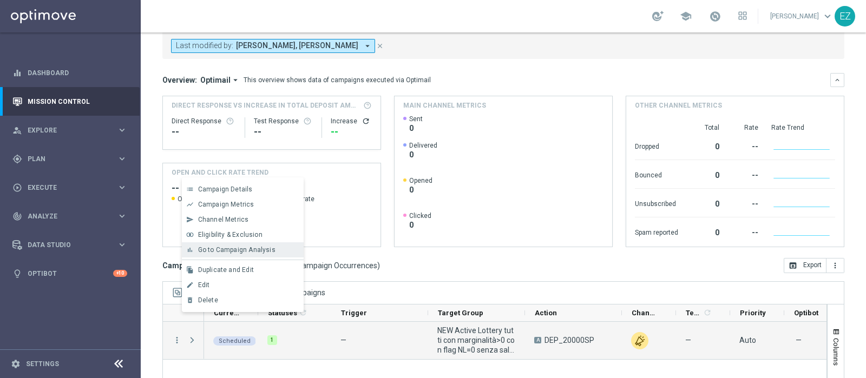
click at [237, 248] on span "Go to Campaign Analysis" at bounding box center [236, 250] width 77 height 8
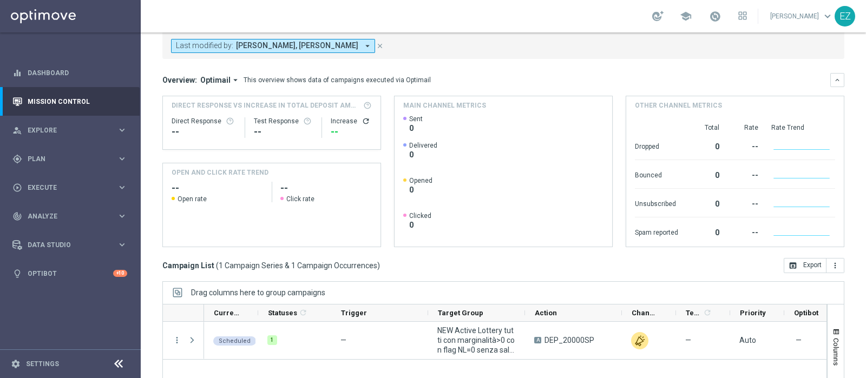
scroll to position [0, 0]
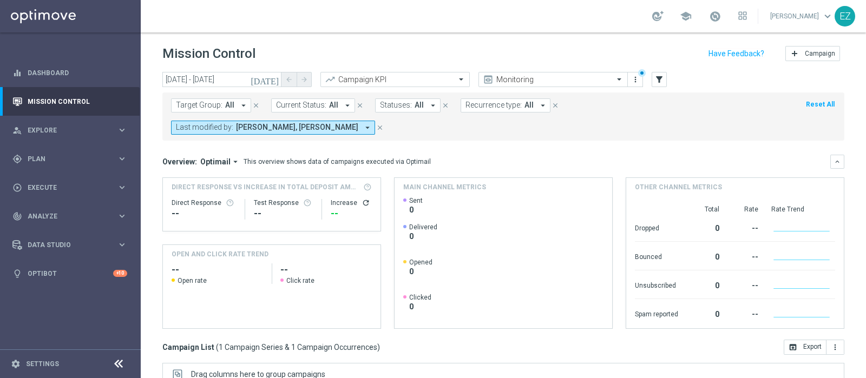
click at [273, 80] on icon "[DATE]" at bounding box center [265, 80] width 29 height 10
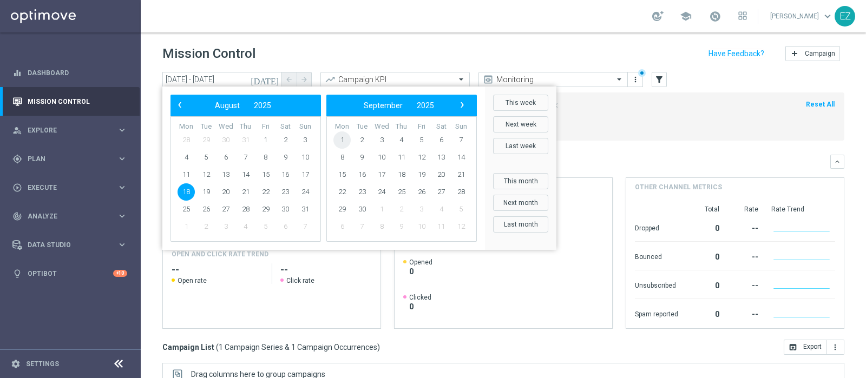
click at [348, 141] on span "1" at bounding box center [341, 140] width 17 height 17
click at [187, 140] on span "1" at bounding box center [186, 140] width 17 height 17
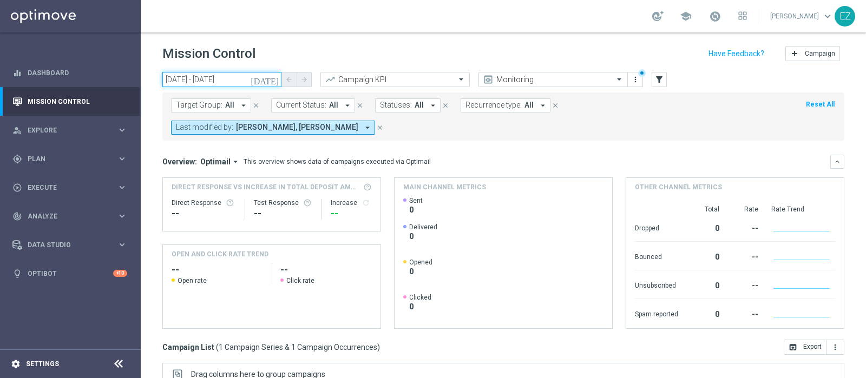
drag, startPoint x: 152, startPoint y: 133, endPoint x: 32, endPoint y: 369, distance: 264.4
click at [30, 364] on main "equalizer Dashboard Mission Control" at bounding box center [433, 189] width 866 height 378
click at [273, 80] on icon "[DATE]" at bounding box center [265, 80] width 29 height 10
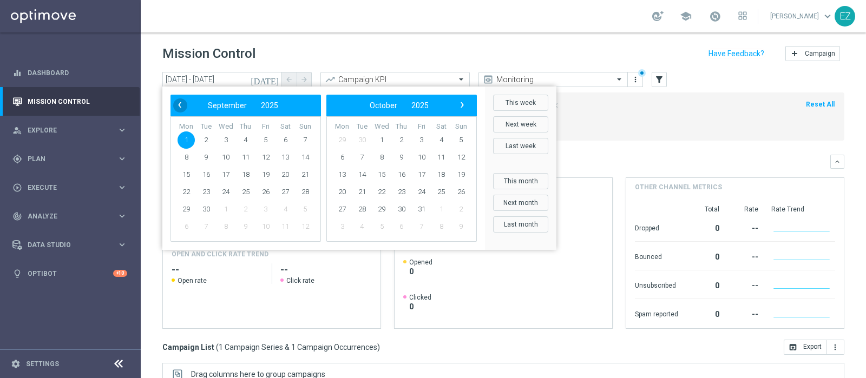
click at [176, 107] on span "‹" at bounding box center [180, 105] width 14 height 14
click at [230, 192] on span "20" at bounding box center [225, 192] width 17 height 17
type input "20 Aug 2025 - 20 Aug 2025"
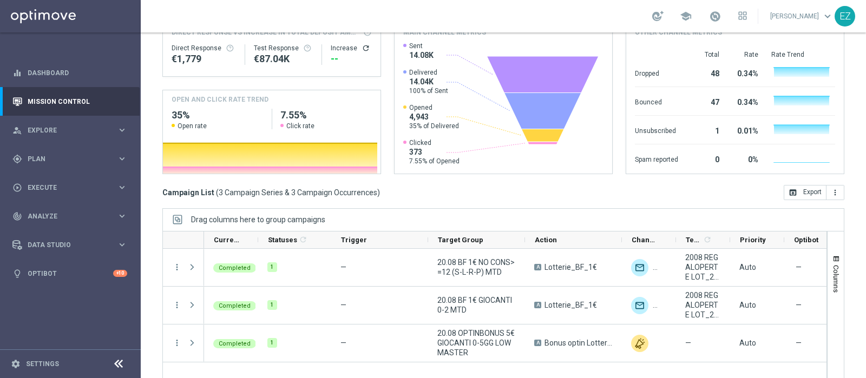
scroll to position [162, 0]
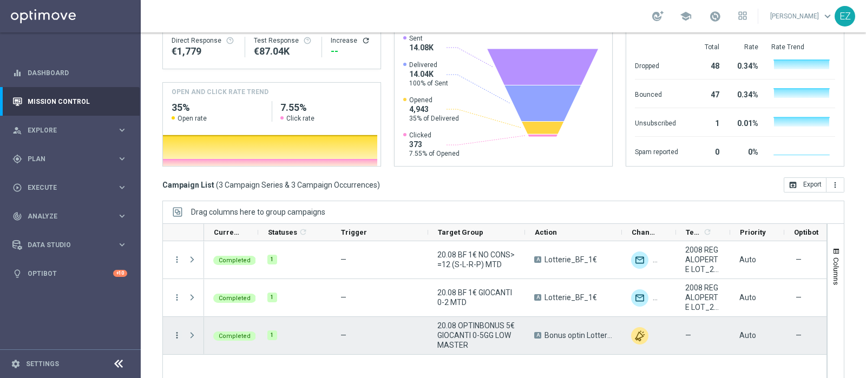
click at [174, 331] on icon "more_vert" at bounding box center [177, 336] width 10 height 10
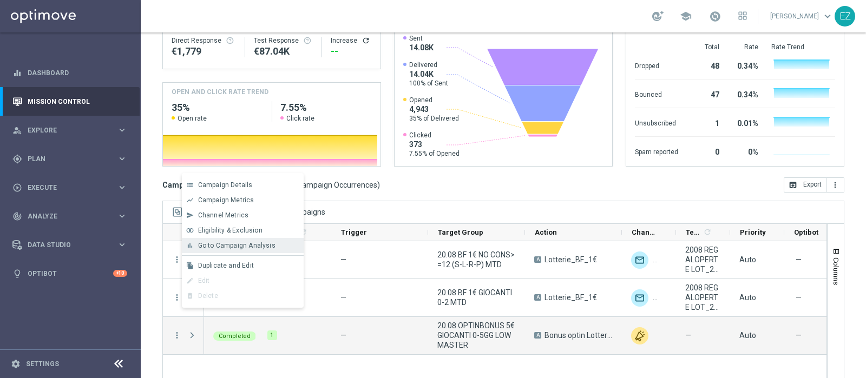
click at [231, 247] on span "Go to Campaign Analysis" at bounding box center [236, 246] width 77 height 8
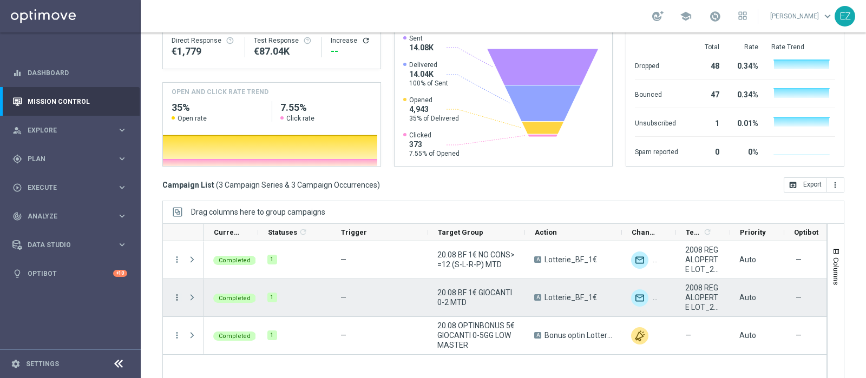
click at [176, 293] on icon "more_vert" at bounding box center [177, 298] width 10 height 10
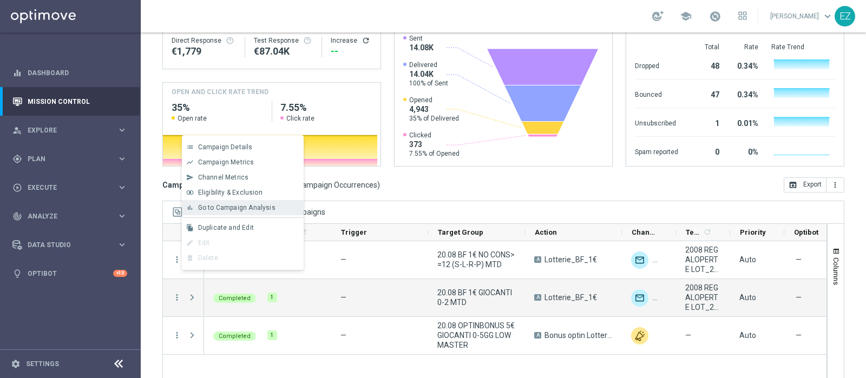
click at [244, 209] on span "Go to Campaign Analysis" at bounding box center [236, 208] width 77 height 8
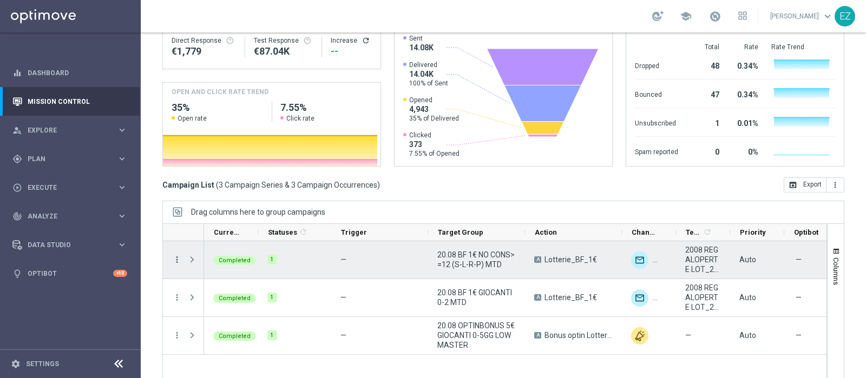
click at [175, 255] on icon "more_vert" at bounding box center [177, 260] width 10 height 10
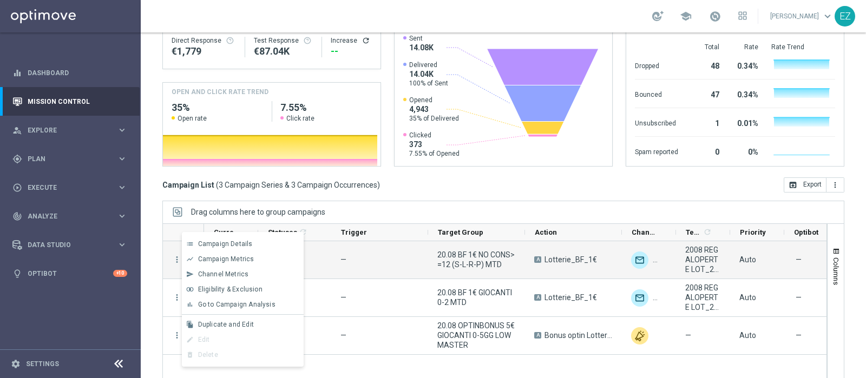
click at [232, 303] on span "Go to Campaign Analysis" at bounding box center [236, 305] width 77 height 8
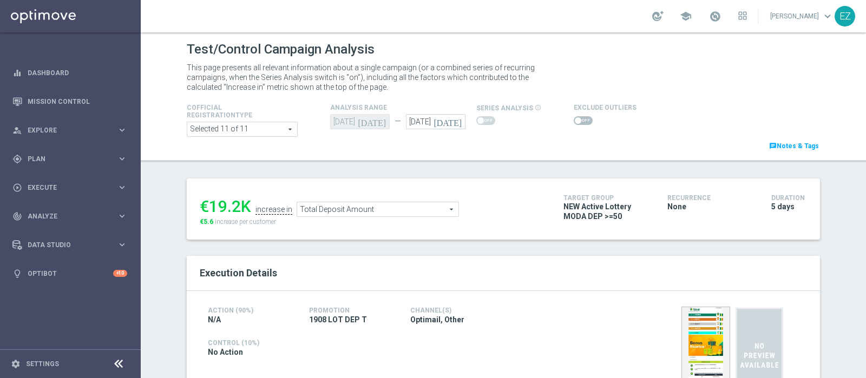
click at [574, 123] on span at bounding box center [583, 120] width 19 height 9
click at [574, 123] on input "checkbox" at bounding box center [583, 120] width 19 height 9
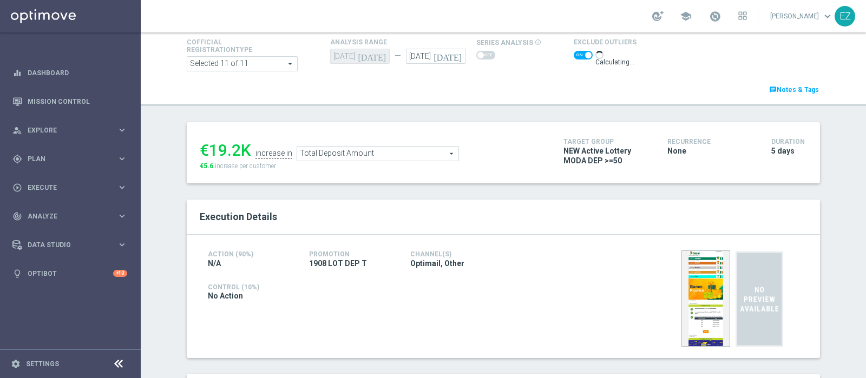
scroll to position [64, 0]
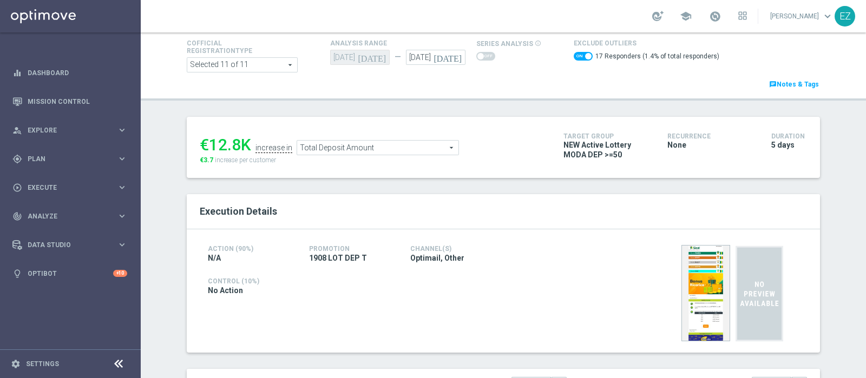
click at [585, 58] on span at bounding box center [588, 56] width 6 height 6
click at [579, 58] on input "checkbox" at bounding box center [583, 56] width 19 height 9
checkbox input "false"
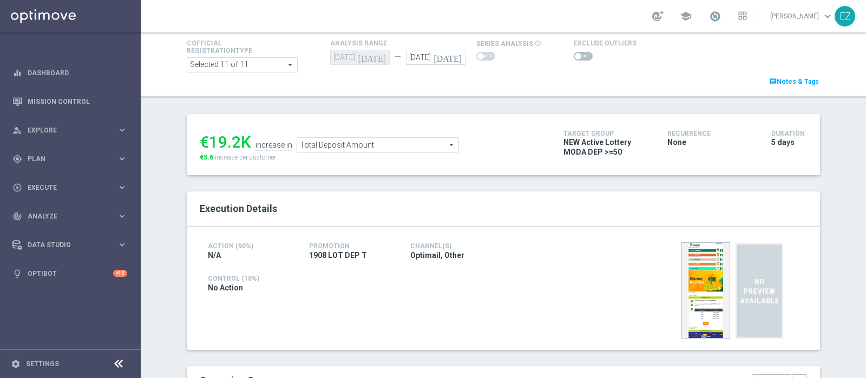
click at [395, 146] on span "Total Deposit Amount" at bounding box center [377, 145] width 161 height 14
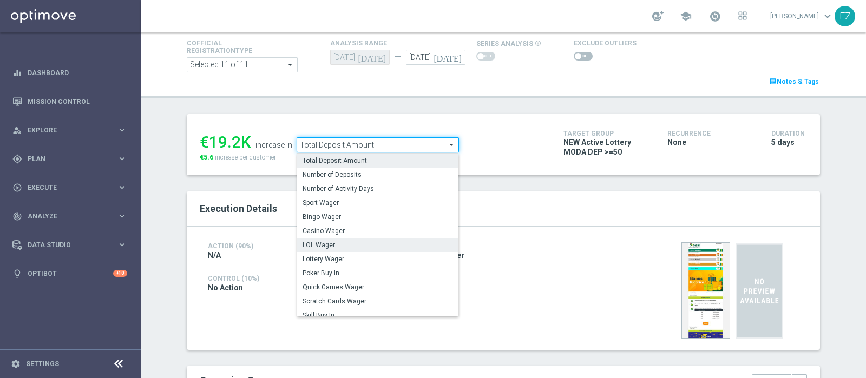
click at [356, 245] on span "LOL Wager" at bounding box center [378, 245] width 151 height 9
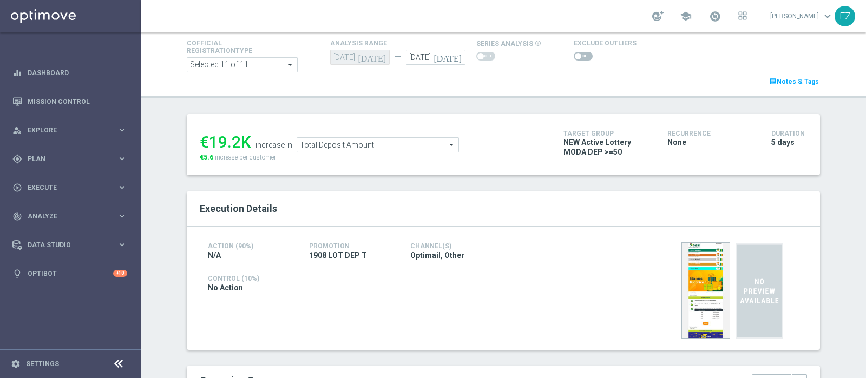
type input "LOL Wager"
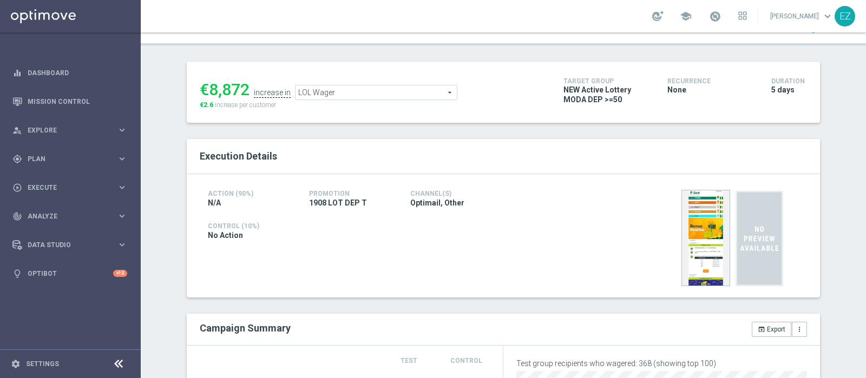
scroll to position [90, 0]
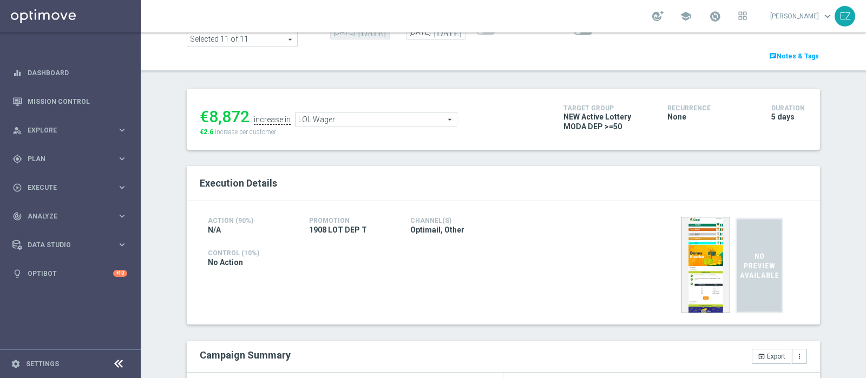
click at [574, 34] on span at bounding box center [583, 31] width 19 height 9
click at [574, 34] on input "checkbox" at bounding box center [583, 31] width 19 height 9
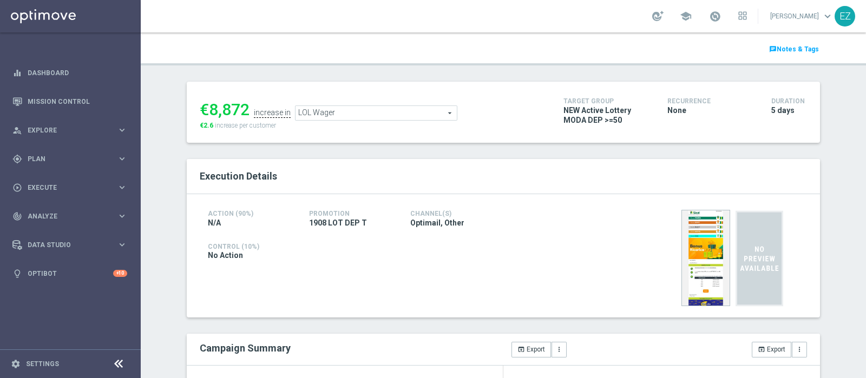
scroll to position [129, 0]
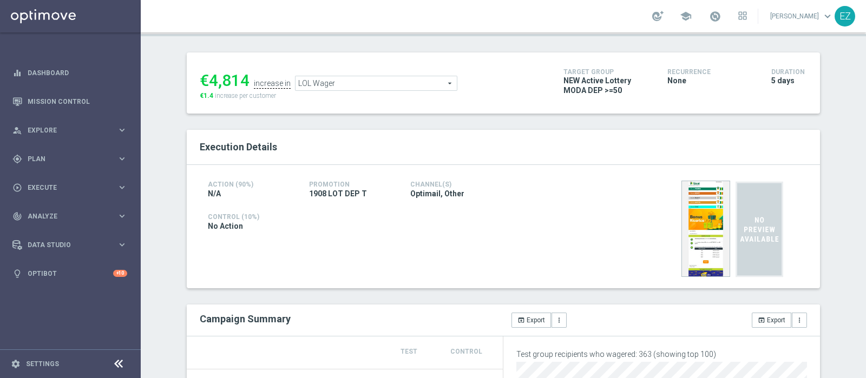
click at [410, 82] on span "LOL Wager" at bounding box center [376, 83] width 161 height 14
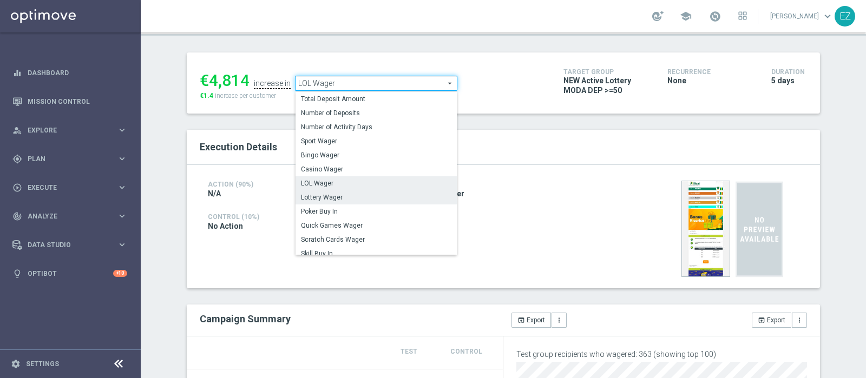
click at [359, 198] on span "Lottery Wager" at bounding box center [376, 197] width 151 height 9
checkbox input "false"
type input "Lottery Wager"
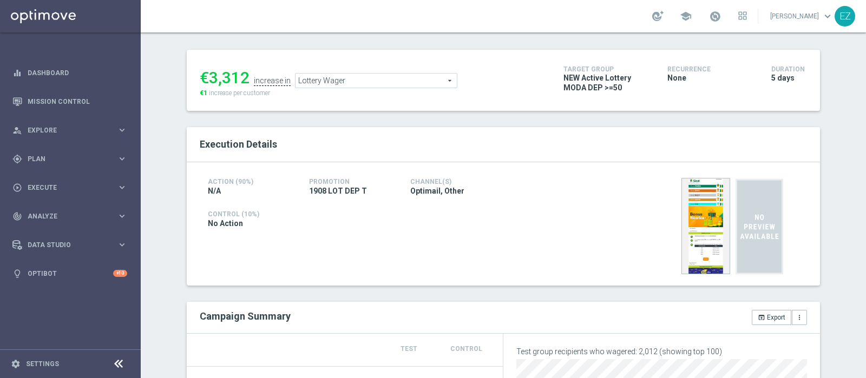
scroll to position [38, 0]
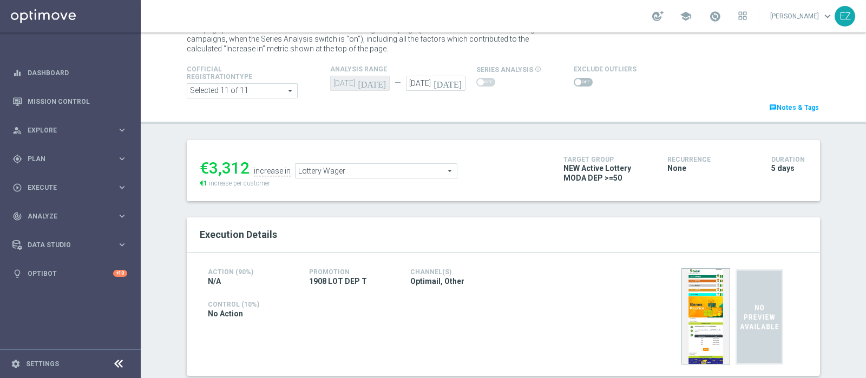
click at [574, 82] on span at bounding box center [583, 82] width 19 height 9
click at [574, 82] on input "checkbox" at bounding box center [583, 82] width 19 height 9
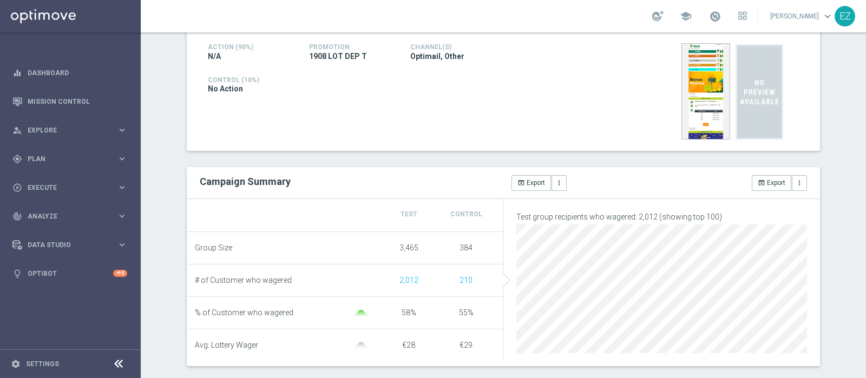
scroll to position [0, 0]
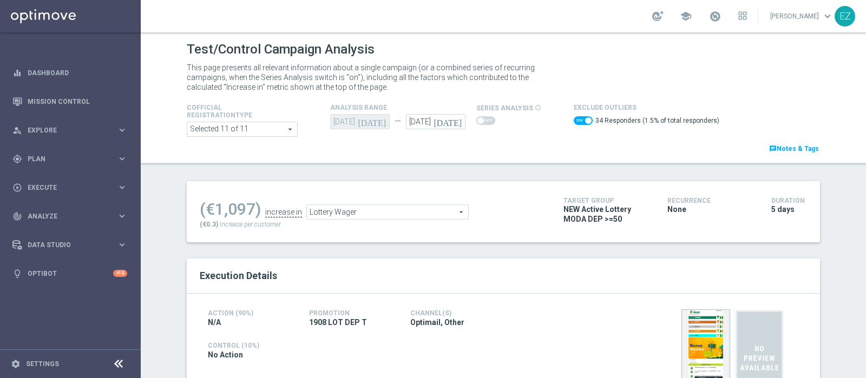
click at [432, 210] on span "Lottery Wager" at bounding box center [387, 212] width 161 height 14
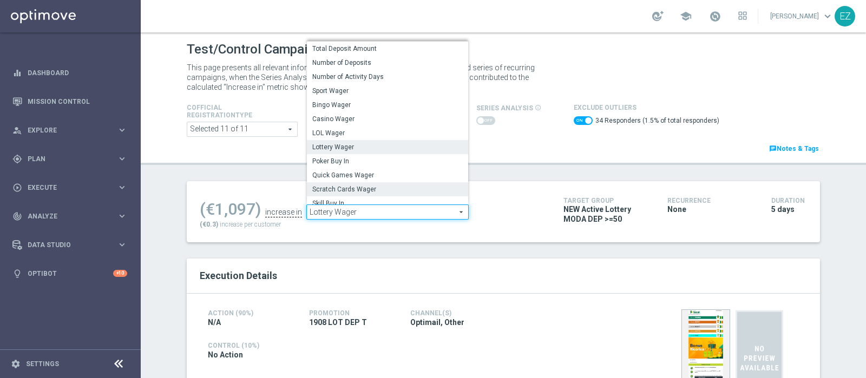
click at [375, 186] on span "Scratch Cards Wager" at bounding box center [387, 189] width 151 height 9
checkbox input "false"
type input "Scratch Cards Wager"
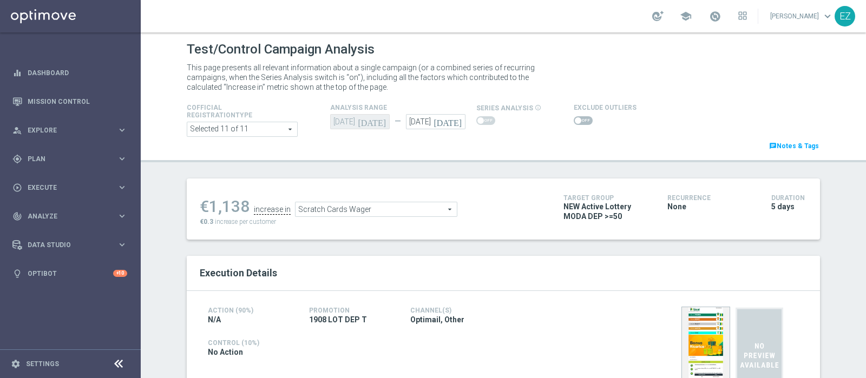
click at [579, 120] on span at bounding box center [583, 120] width 19 height 9
click at [579, 120] on input "checkbox" at bounding box center [583, 120] width 19 height 9
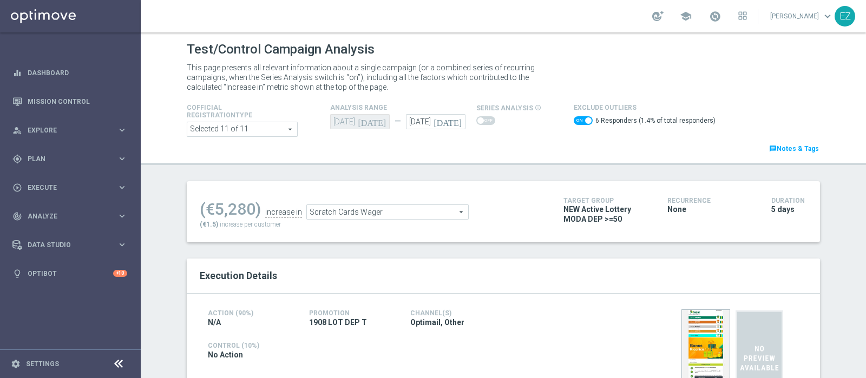
click at [332, 208] on span "Scratch Cards Wager" at bounding box center [387, 212] width 161 height 14
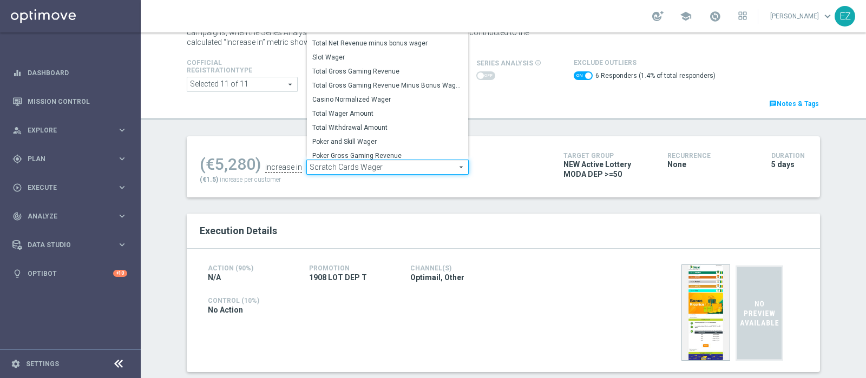
scroll to position [154, 0]
click at [399, 77] on label "Total Gross Gaming Revenue Minus Bonus Wagared" at bounding box center [387, 83] width 161 height 14
checkbox input "false"
type input "Total Gross Gaming Revenue Minus Bonus Wagared"
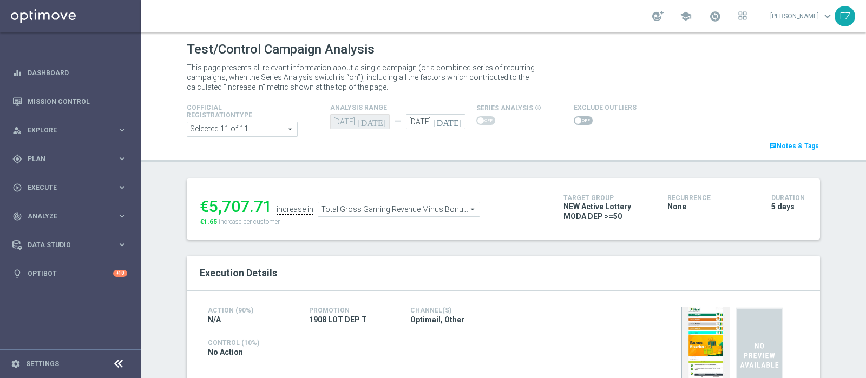
click at [575, 120] on span at bounding box center [578, 120] width 6 height 6
click at [574, 120] on input "checkbox" at bounding box center [583, 120] width 19 height 9
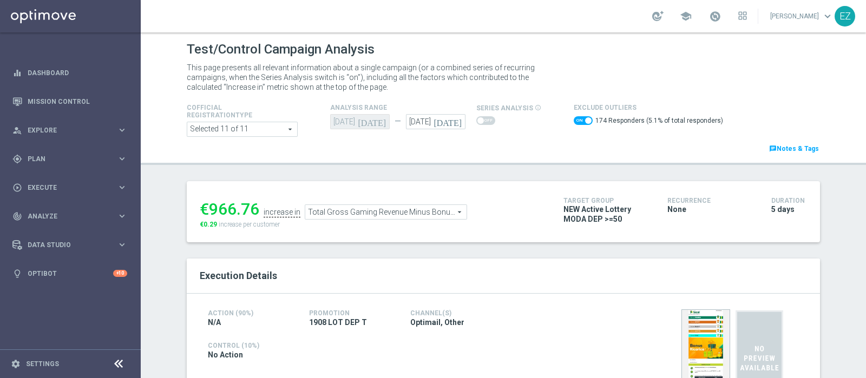
click at [415, 212] on span "Total Gross Gaming Revenue Minus Bonus Wagared" at bounding box center [385, 212] width 161 height 14
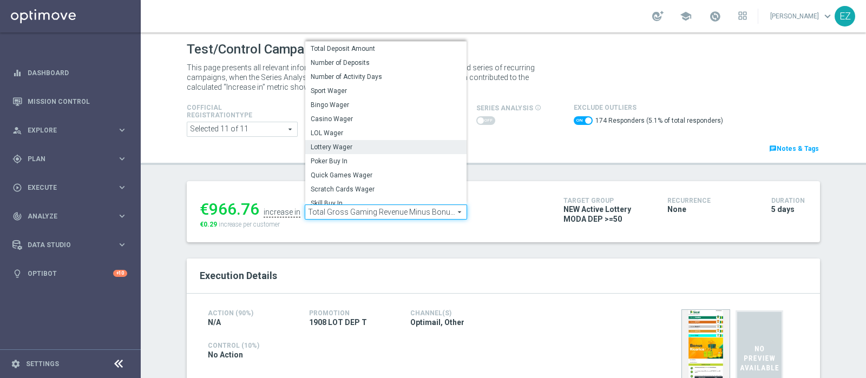
click at [386, 143] on span "Lottery Wager" at bounding box center [386, 147] width 151 height 9
checkbox input "false"
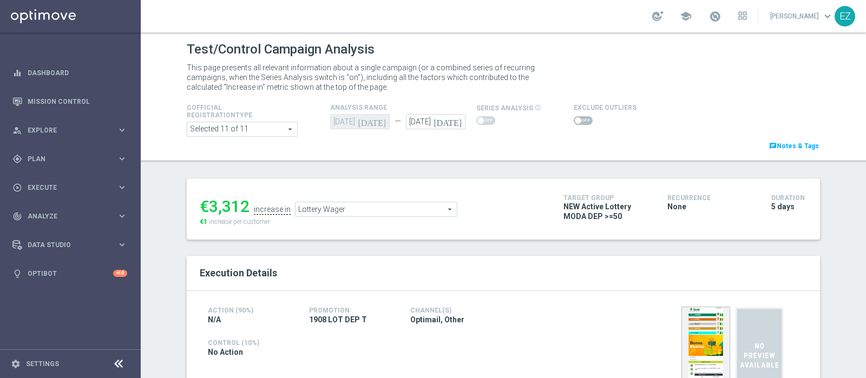
click at [420, 205] on span "Lottery Wager" at bounding box center [376, 209] width 161 height 14
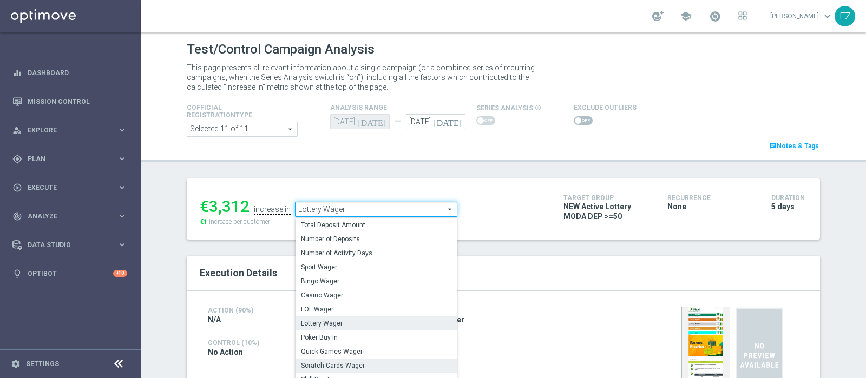
click at [336, 361] on label "Scratch Cards Wager" at bounding box center [376, 366] width 161 height 14
type input "Scratch Cards Wager"
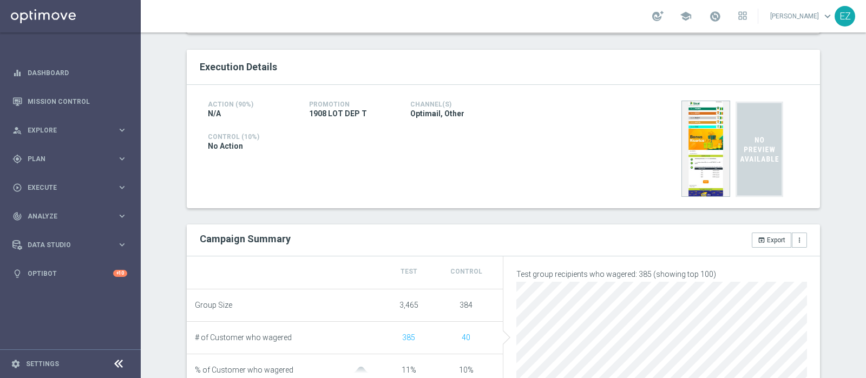
scroll to position [23, 0]
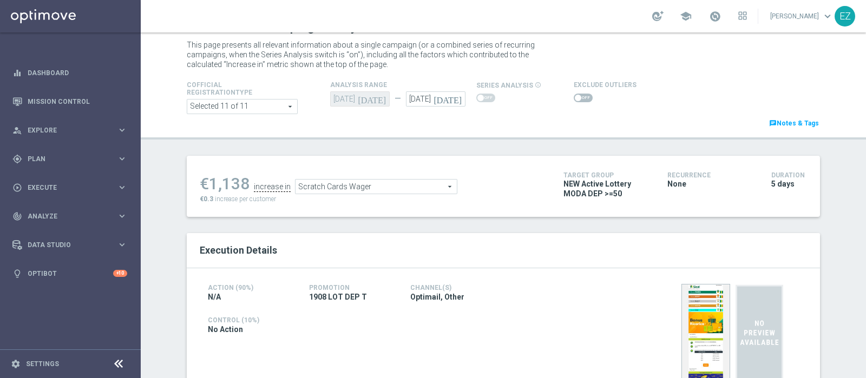
click at [580, 98] on span at bounding box center [583, 98] width 19 height 9
click at [580, 98] on input "checkbox" at bounding box center [583, 98] width 19 height 9
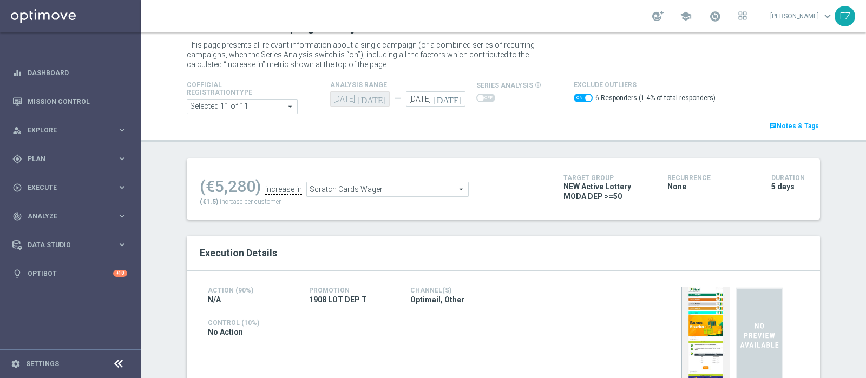
click at [574, 92] on div "6 Responders (1.4% of total responders)" at bounding box center [645, 99] width 142 height 16
click at [574, 97] on span at bounding box center [583, 98] width 19 height 9
click at [574, 97] on input "checkbox" at bounding box center [583, 98] width 19 height 9
checkbox input "false"
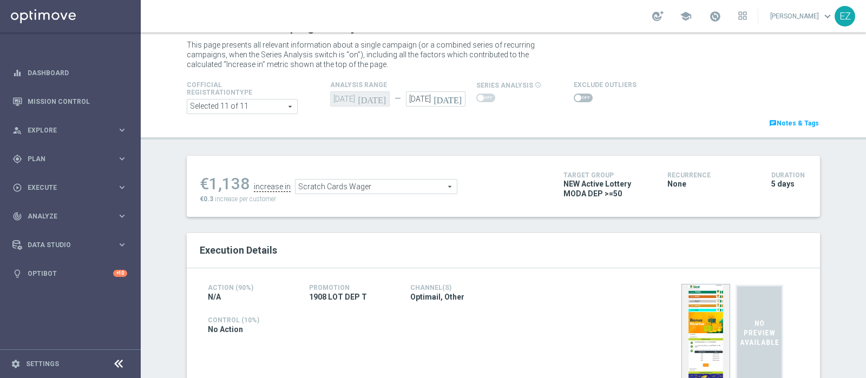
click at [319, 184] on span "Scratch Cards Wager" at bounding box center [376, 187] width 161 height 14
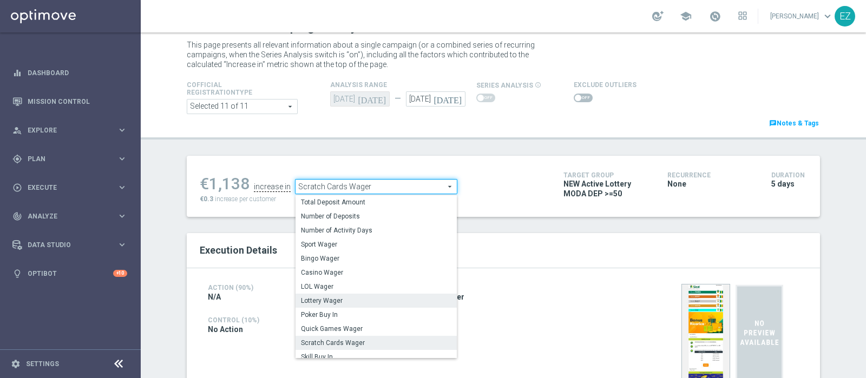
click at [330, 297] on span "Lottery Wager" at bounding box center [376, 301] width 151 height 9
type input "Lottery Wager"
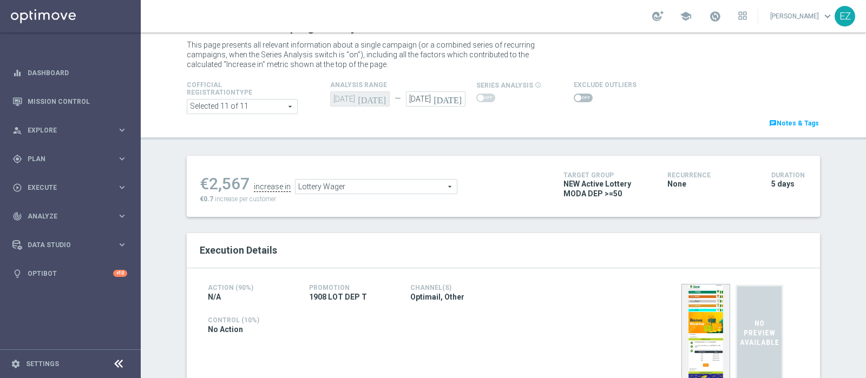
click at [576, 96] on span at bounding box center [583, 98] width 19 height 9
click at [576, 96] on input "checkbox" at bounding box center [583, 98] width 19 height 9
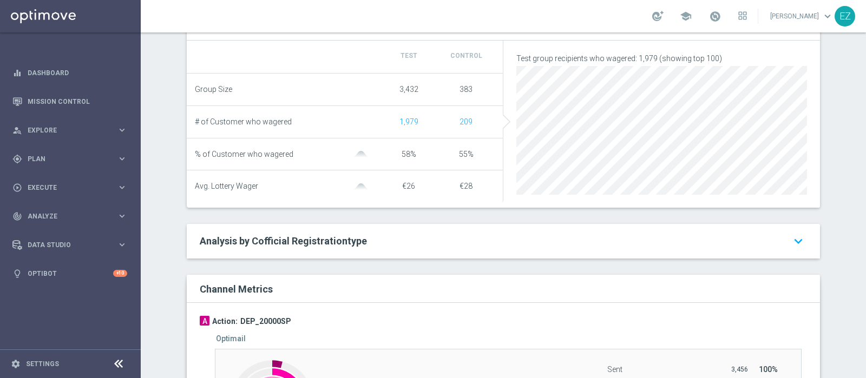
scroll to position [109, 0]
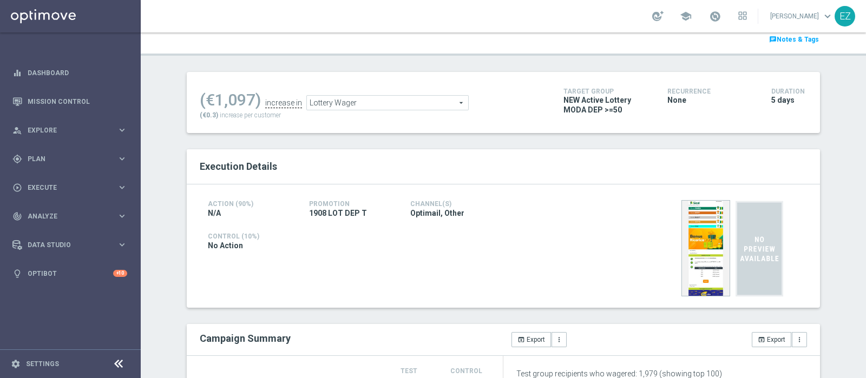
click at [372, 104] on span "Lottery Wager" at bounding box center [387, 103] width 161 height 14
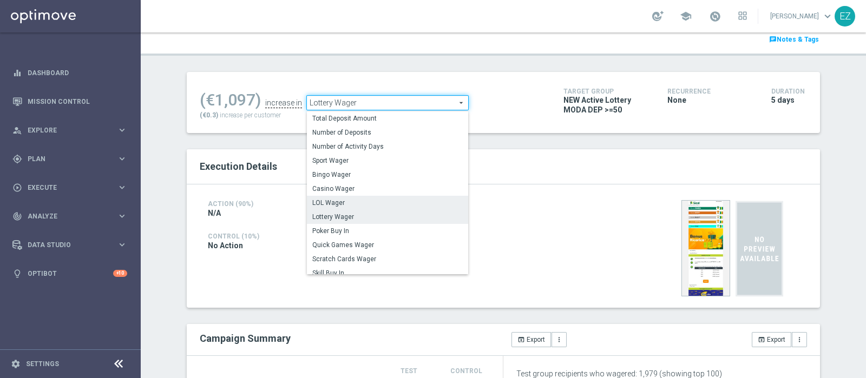
click at [357, 201] on span "LOL Wager" at bounding box center [387, 203] width 151 height 9
checkbox input "false"
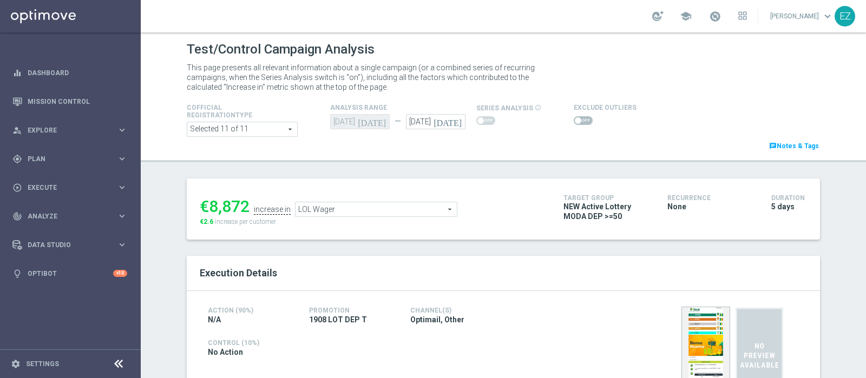
click at [395, 210] on span "LOL Wager" at bounding box center [376, 209] width 161 height 14
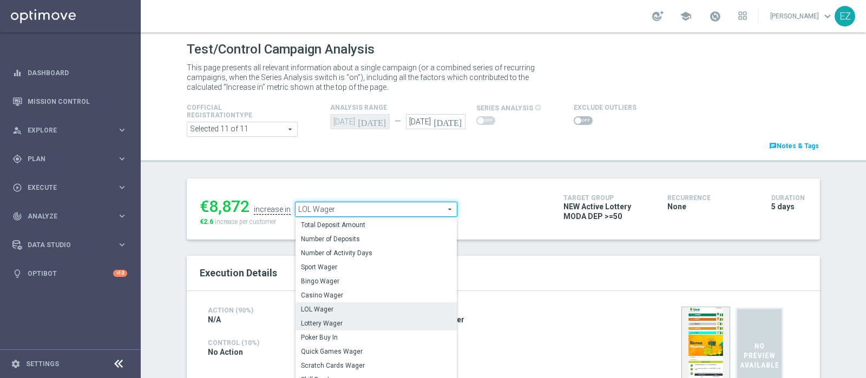
click at [346, 325] on span "Lottery Wager" at bounding box center [376, 323] width 151 height 9
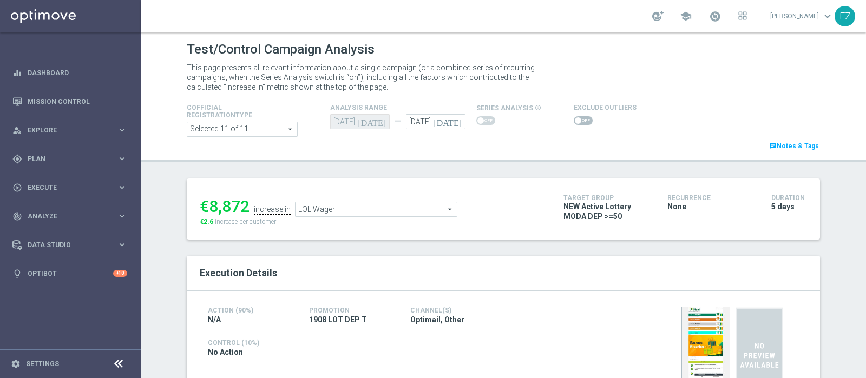
type input "Lottery Wager"
click at [575, 118] on span at bounding box center [578, 120] width 6 height 6
click at [574, 118] on input "checkbox" at bounding box center [583, 120] width 19 height 9
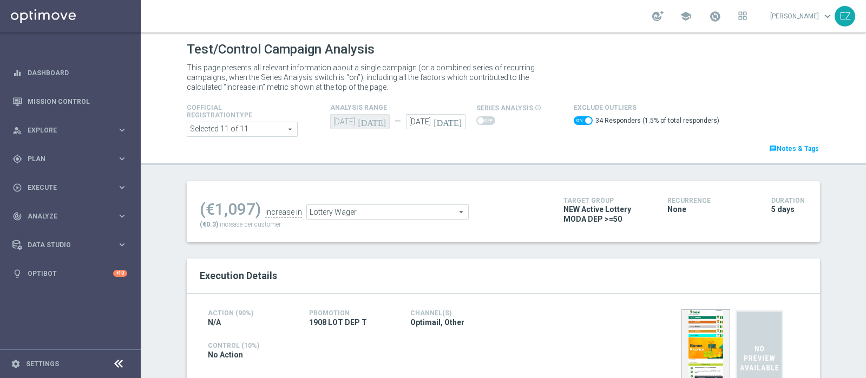
click at [574, 120] on span at bounding box center [583, 120] width 19 height 9
click at [574, 120] on input "checkbox" at bounding box center [583, 120] width 19 height 9
checkbox input "false"
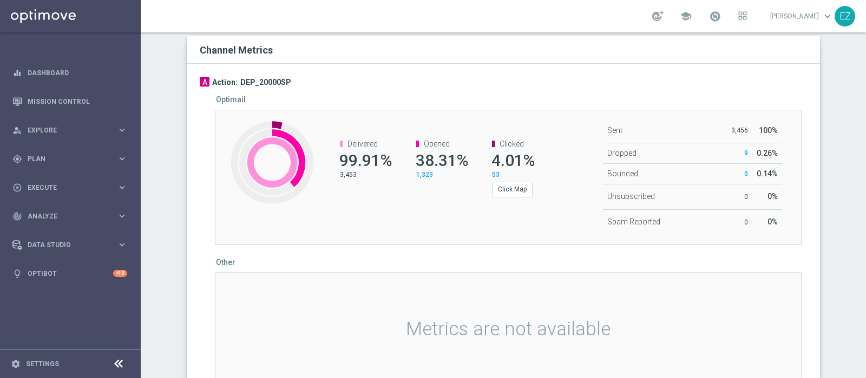
scroll to position [571, 0]
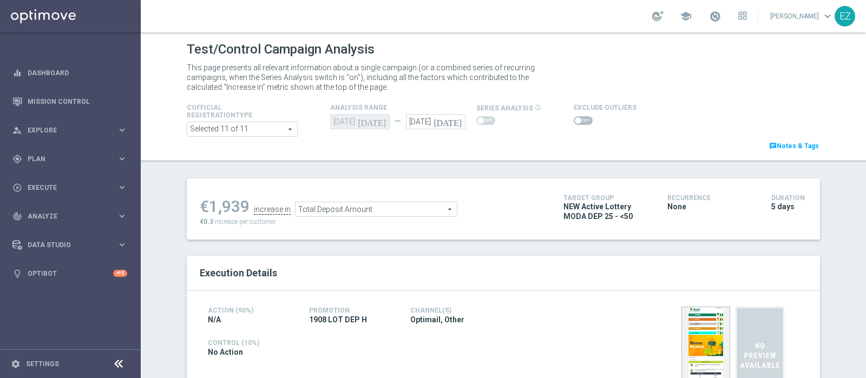
click at [575, 120] on span at bounding box center [578, 120] width 6 height 6
click at [574, 120] on input "checkbox" at bounding box center [583, 120] width 19 height 9
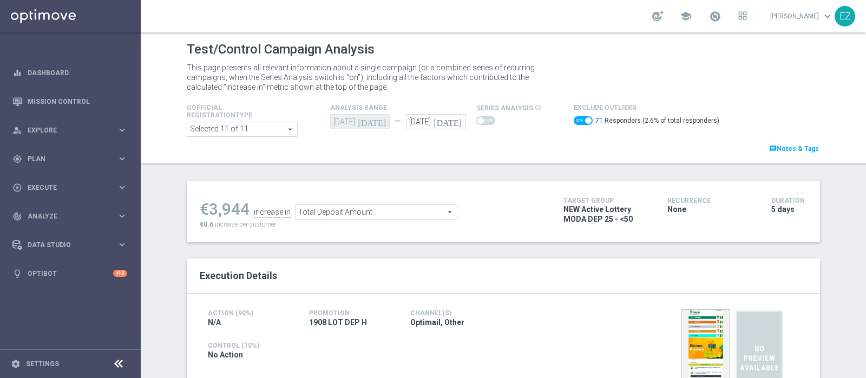
click at [421, 214] on span "Total Deposit Amount" at bounding box center [376, 212] width 161 height 14
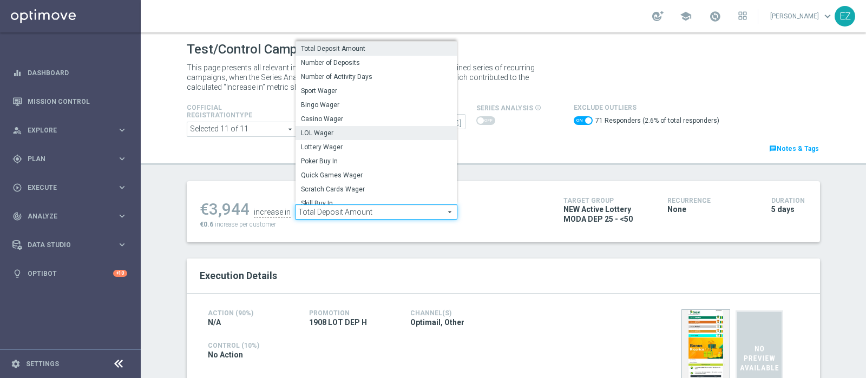
click at [329, 129] on span "LOL Wager" at bounding box center [376, 133] width 151 height 9
checkbox input "false"
type input "LOL Wager"
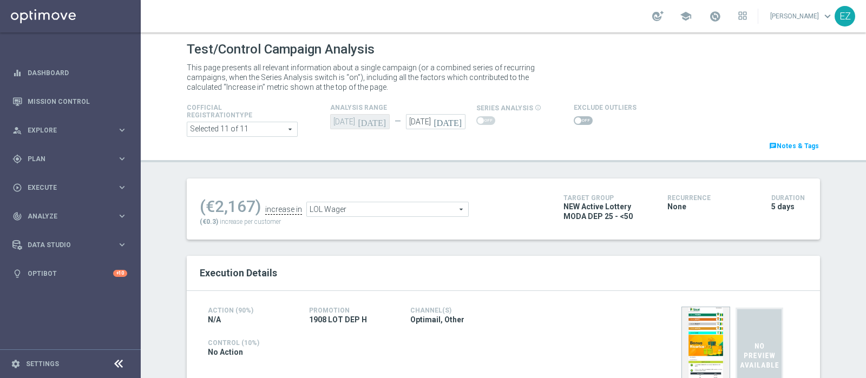
scroll to position [55, 0]
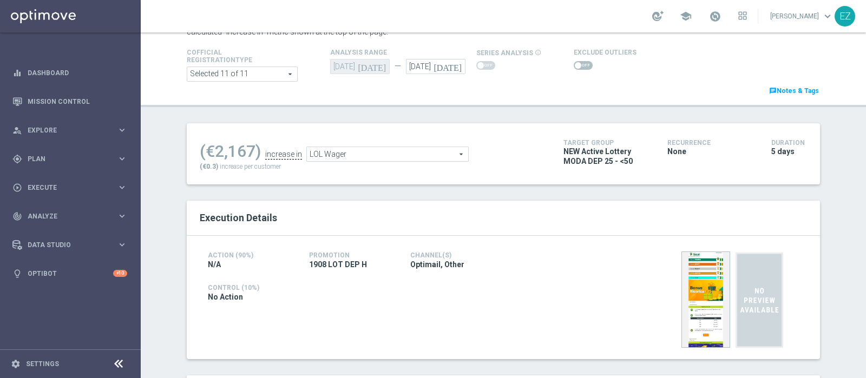
click at [575, 67] on span at bounding box center [578, 65] width 6 height 6
click at [574, 67] on input "checkbox" at bounding box center [583, 65] width 19 height 9
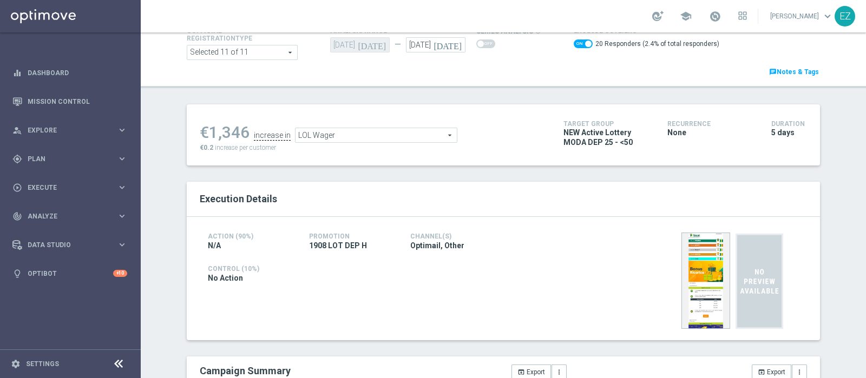
scroll to position [0, 0]
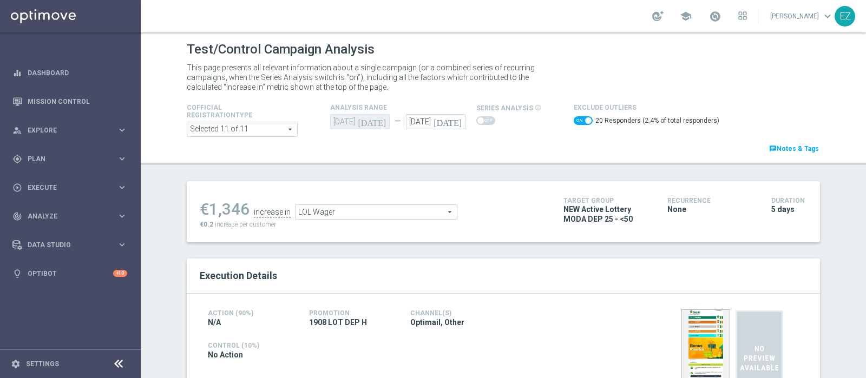
click at [342, 215] on span "LOL Wager" at bounding box center [376, 212] width 161 height 14
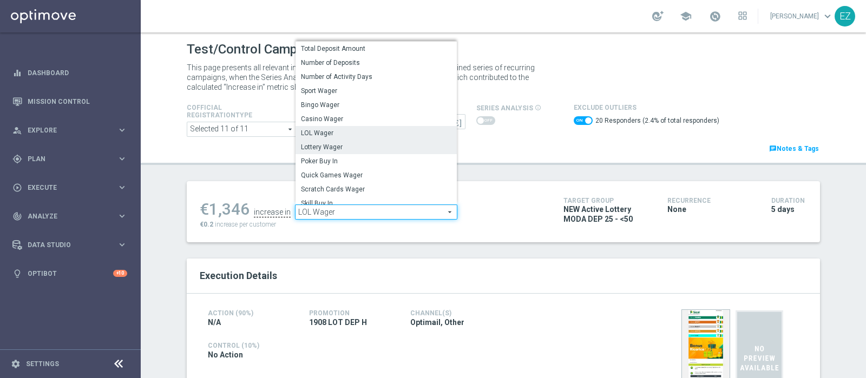
click at [328, 151] on span "Lottery Wager" at bounding box center [376, 147] width 151 height 9
checkbox input "false"
type input "Lottery Wager"
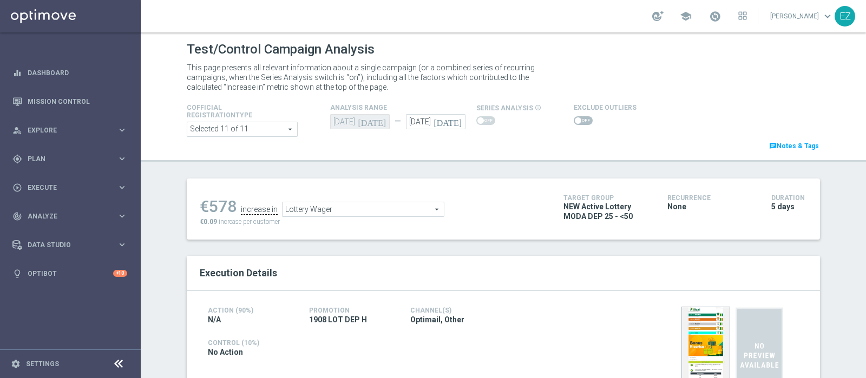
click at [574, 115] on div at bounding box center [605, 120] width 63 height 13
click at [574, 114] on div at bounding box center [605, 120] width 63 height 13
click at [574, 115] on div at bounding box center [605, 120] width 63 height 13
click at [575, 121] on span at bounding box center [578, 120] width 6 height 6
click at [574, 121] on input "checkbox" at bounding box center [583, 120] width 19 height 9
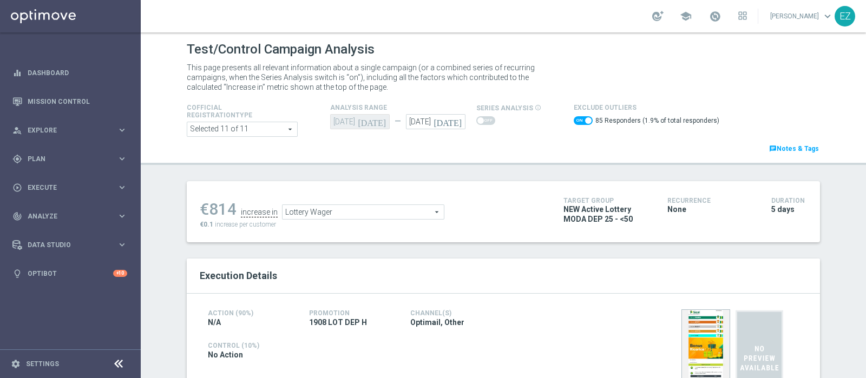
click at [384, 218] on span "Lottery Wager" at bounding box center [363, 212] width 161 height 14
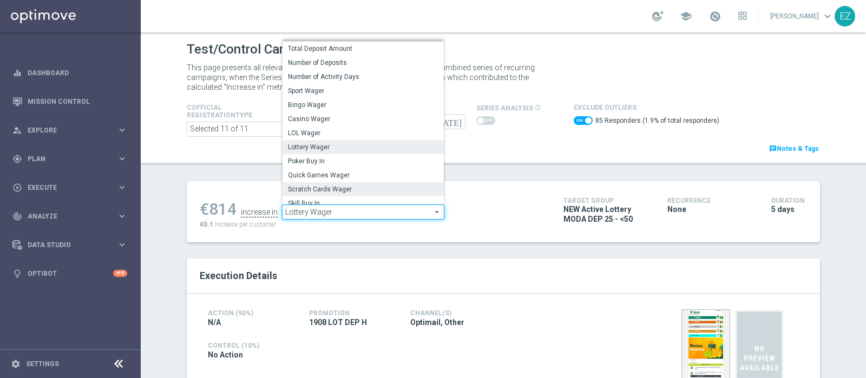
click at [352, 185] on span "Scratch Cards Wager" at bounding box center [363, 189] width 151 height 9
checkbox input "false"
type input "Scratch Cards Wager"
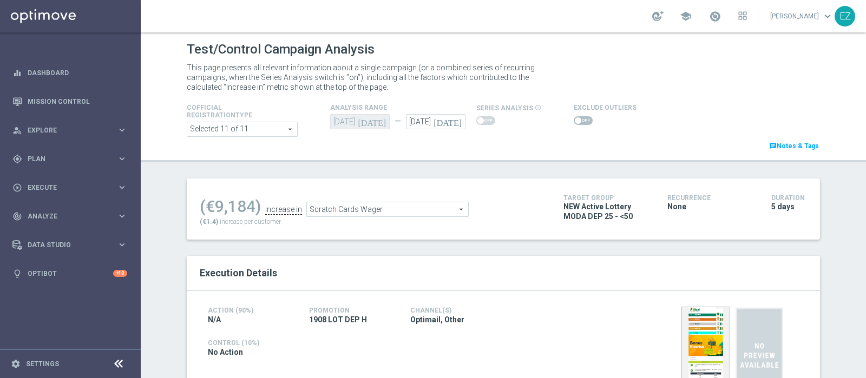
click at [575, 117] on span at bounding box center [578, 120] width 6 height 6
click at [574, 117] on input "checkbox" at bounding box center [583, 120] width 19 height 9
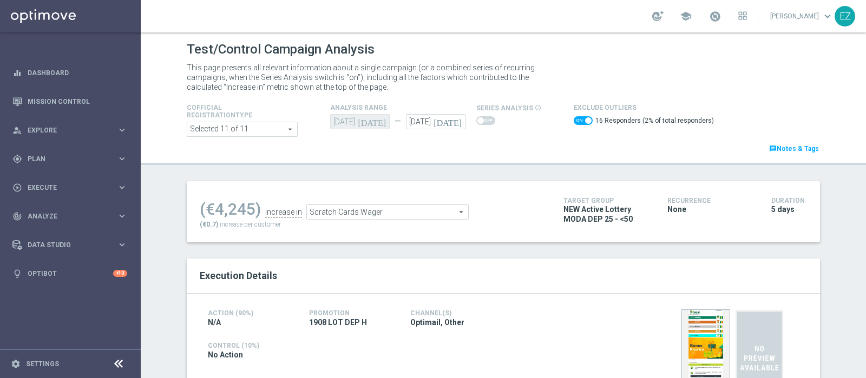
click at [385, 210] on span "Scratch Cards Wager" at bounding box center [387, 212] width 161 height 14
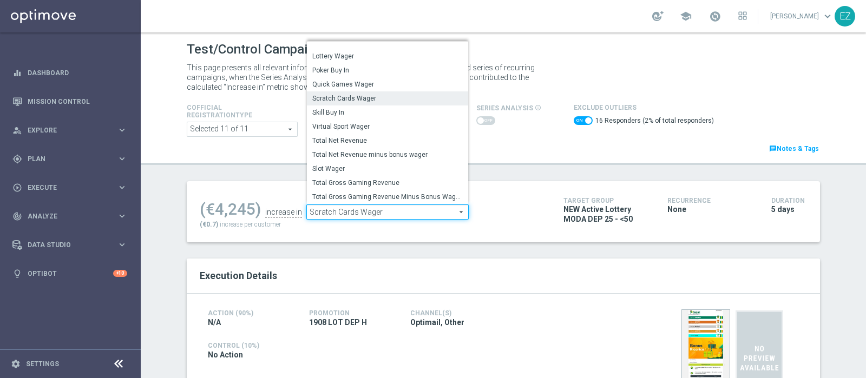
scroll to position [131, 0]
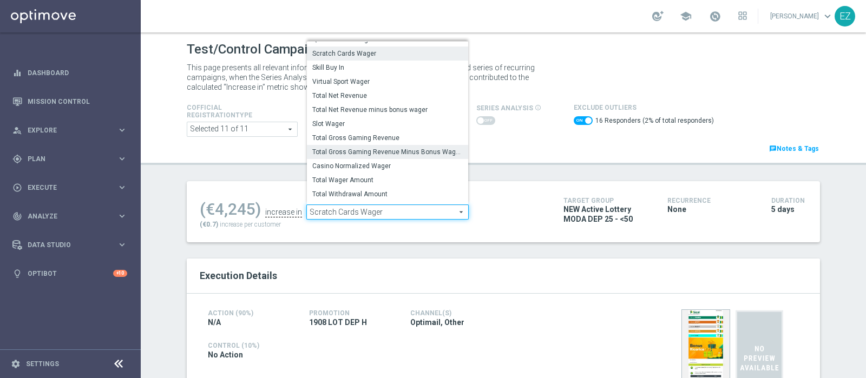
click at [398, 154] on span "Total Gross Gaming Revenue Minus Bonus Wagared" at bounding box center [387, 152] width 151 height 9
checkbox input "false"
type input "Total Gross Gaming Revenue Minus Bonus Wagared"
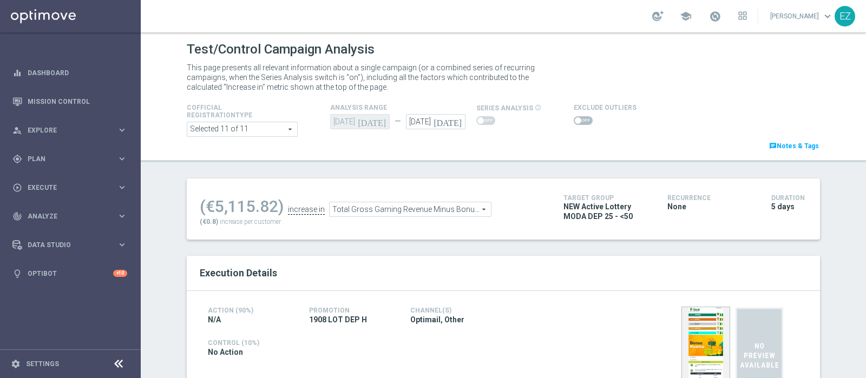
click at [575, 120] on span at bounding box center [578, 120] width 6 height 6
click at [574, 120] on input "checkbox" at bounding box center [583, 120] width 19 height 9
checkbox input "true"
click at [575, 117] on span at bounding box center [578, 120] width 6 height 6
click at [574, 117] on input "checkbox" at bounding box center [583, 120] width 19 height 9
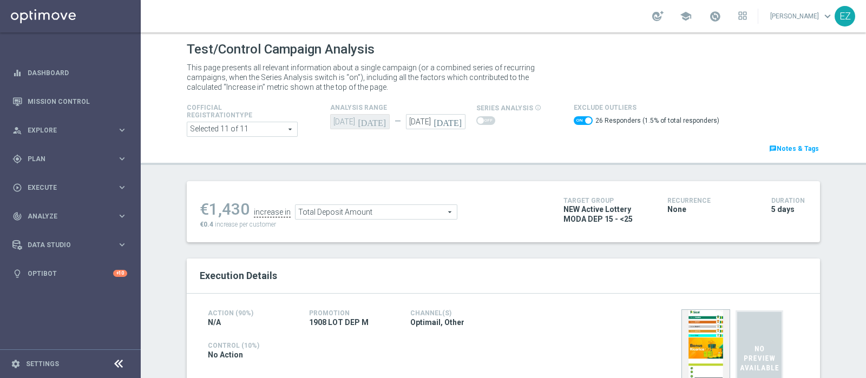
click at [350, 209] on span "Total Deposit Amount" at bounding box center [376, 212] width 161 height 14
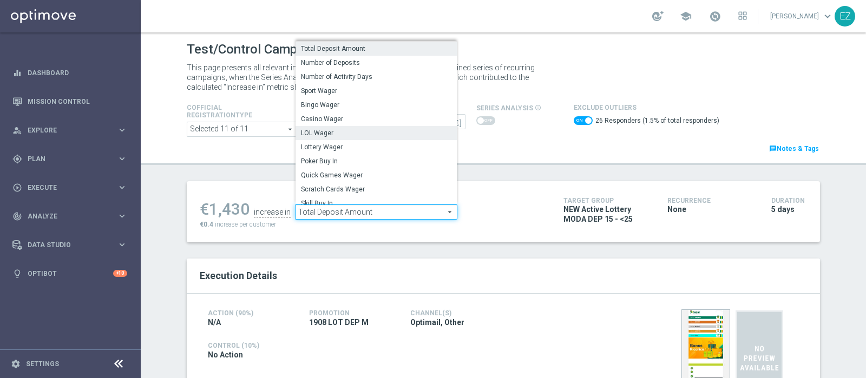
click at [349, 134] on span "LOL Wager" at bounding box center [376, 133] width 151 height 9
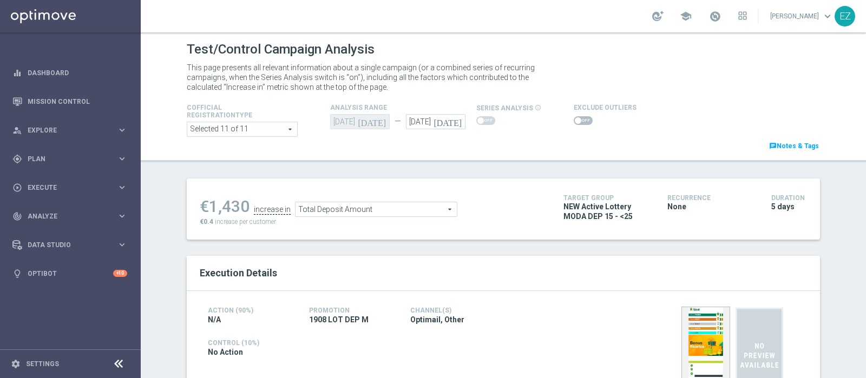
checkbox input "false"
type input "LOL Wager"
click at [566, 120] on div "Exclude Outliers" at bounding box center [674, 114] width 217 height 26
click at [577, 121] on span at bounding box center [583, 120] width 19 height 9
click at [577, 121] on input "checkbox" at bounding box center [583, 120] width 19 height 9
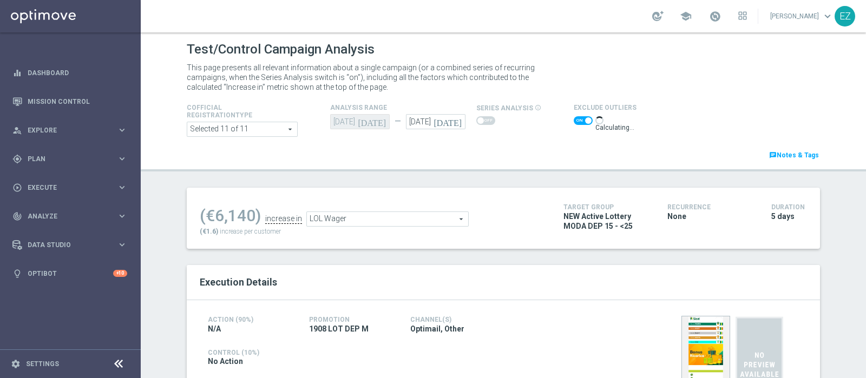
click at [574, 122] on span at bounding box center [583, 120] width 19 height 9
click at [574, 122] on input "checkbox" at bounding box center [583, 120] width 19 height 9
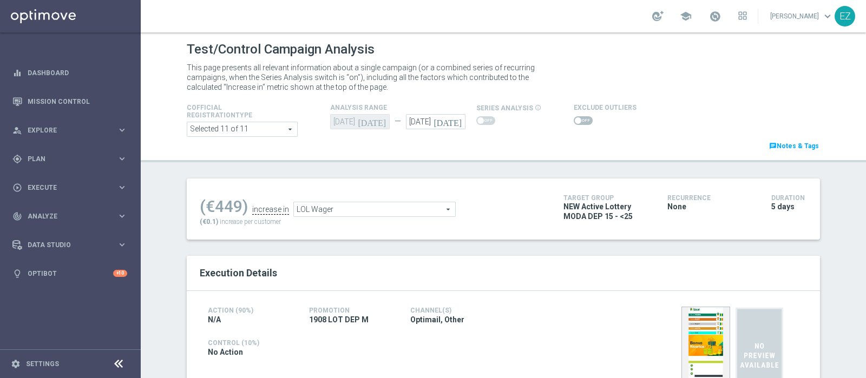
click at [575, 119] on span at bounding box center [578, 120] width 6 height 6
click at [574, 119] on input "checkbox" at bounding box center [583, 120] width 19 height 9
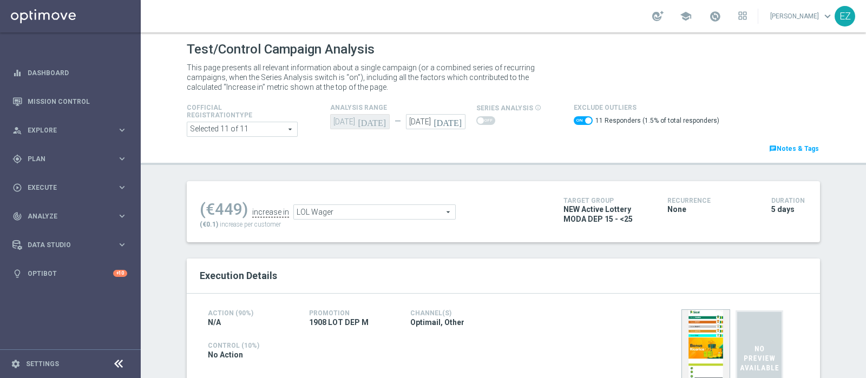
click at [428, 206] on span "LOL Wager" at bounding box center [374, 212] width 161 height 14
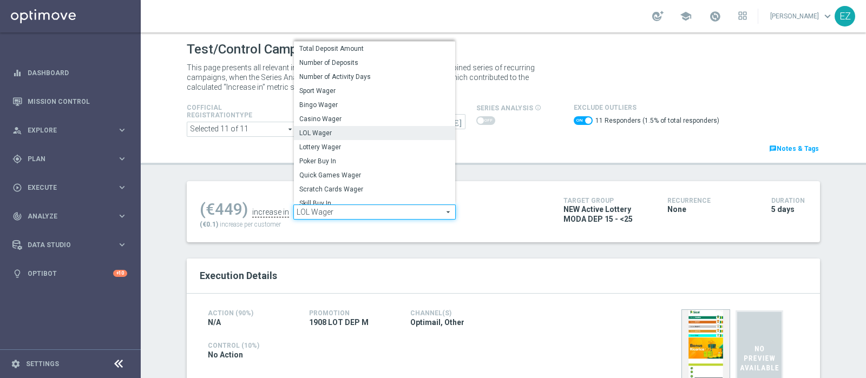
click at [372, 148] on span "Lottery Wager" at bounding box center [374, 147] width 151 height 9
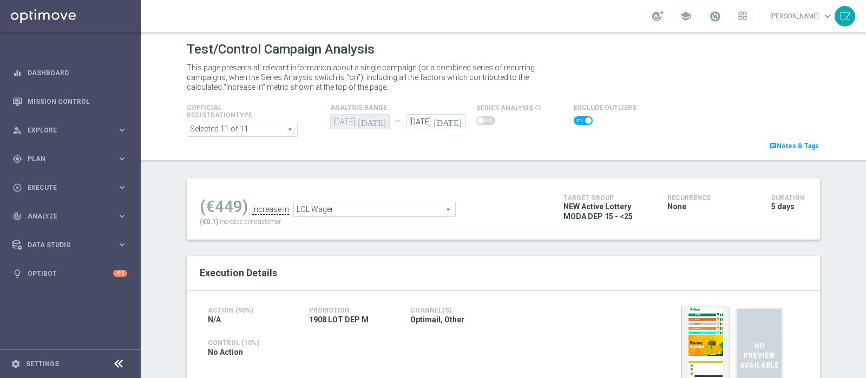
checkbox input "false"
type input "Lottery Wager"
click at [574, 119] on span at bounding box center [583, 120] width 19 height 9
click at [574, 119] on input "checkbox" at bounding box center [583, 120] width 19 height 9
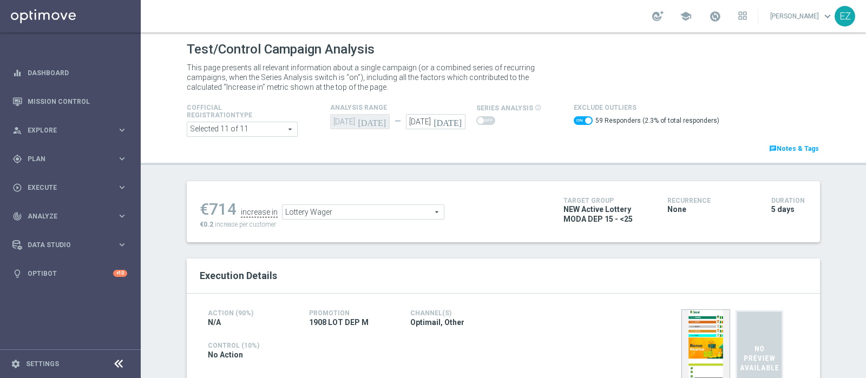
click at [352, 212] on span "Lottery Wager" at bounding box center [363, 212] width 161 height 14
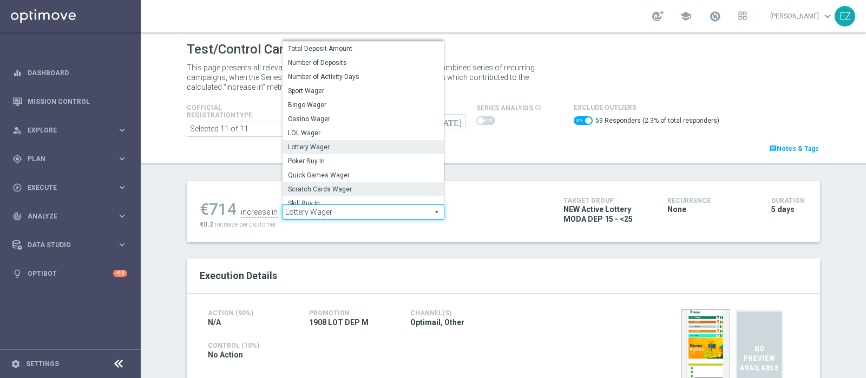
click at [338, 191] on span "Scratch Cards Wager" at bounding box center [363, 189] width 151 height 9
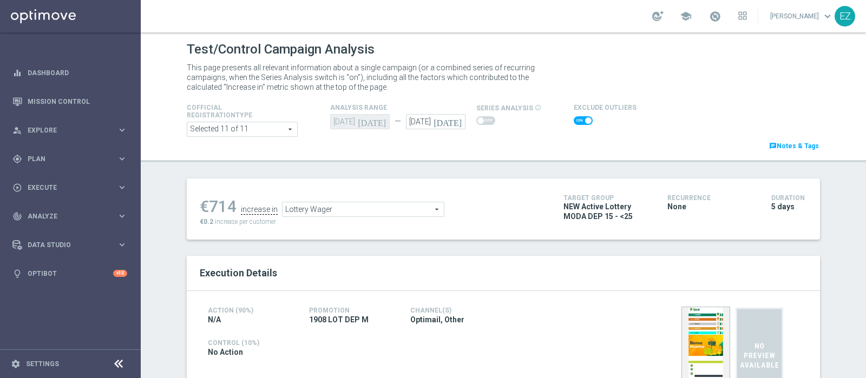
checkbox input "false"
type input "Scratch Cards Wager"
click at [575, 119] on span at bounding box center [578, 120] width 6 height 6
click at [574, 119] on input "checkbox" at bounding box center [583, 120] width 19 height 9
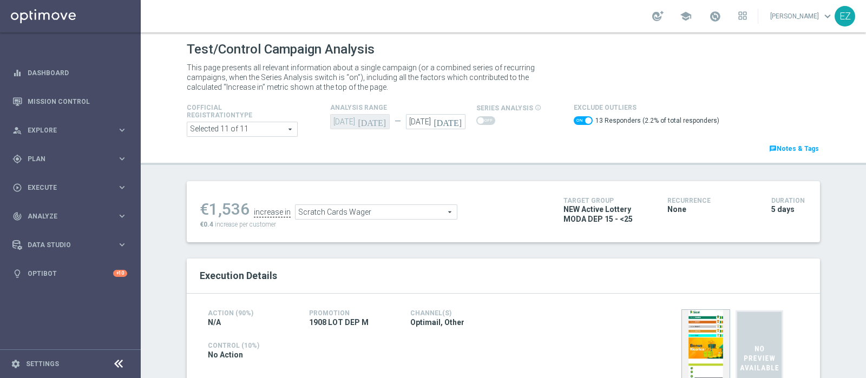
click at [346, 211] on span "Scratch Cards Wager" at bounding box center [376, 212] width 161 height 14
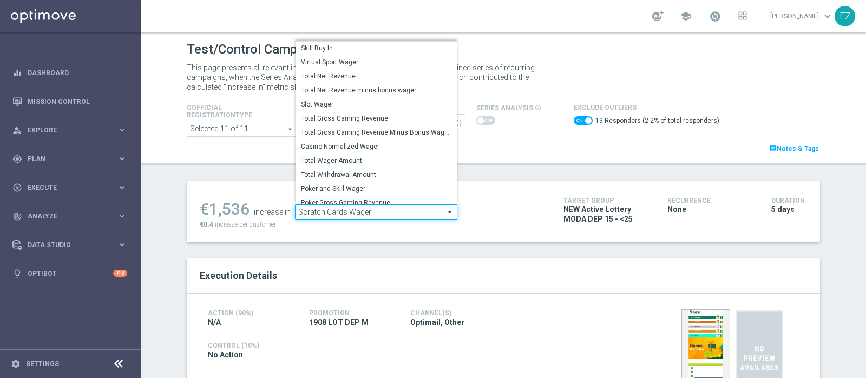
scroll to position [151, 0]
click at [388, 129] on span "Total Gross Gaming Revenue Minus Bonus Wagared" at bounding box center [376, 131] width 151 height 9
checkbox input "false"
type input "Total Gross Gaming Revenue Minus Bonus Wagared"
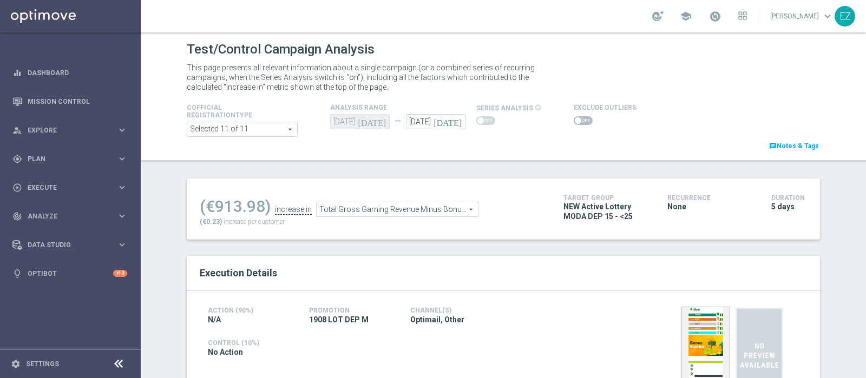
click at [574, 120] on span at bounding box center [583, 120] width 19 height 9
click at [574, 120] on input "checkbox" at bounding box center [583, 120] width 19 height 9
checkbox input "true"
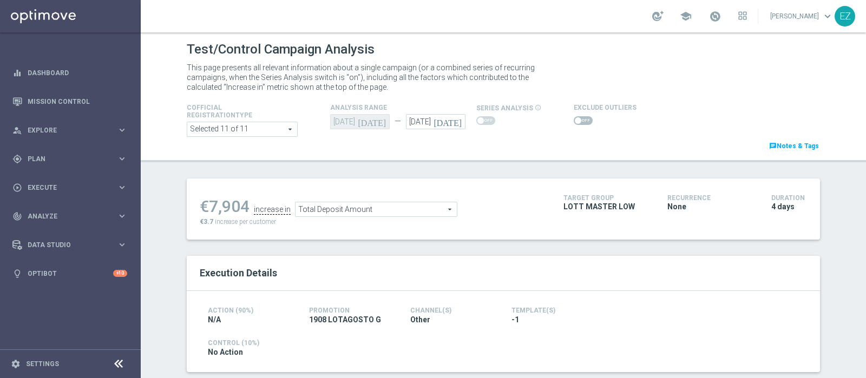
click at [579, 117] on span at bounding box center [583, 120] width 19 height 9
click at [579, 117] on input "checkbox" at bounding box center [583, 120] width 19 height 9
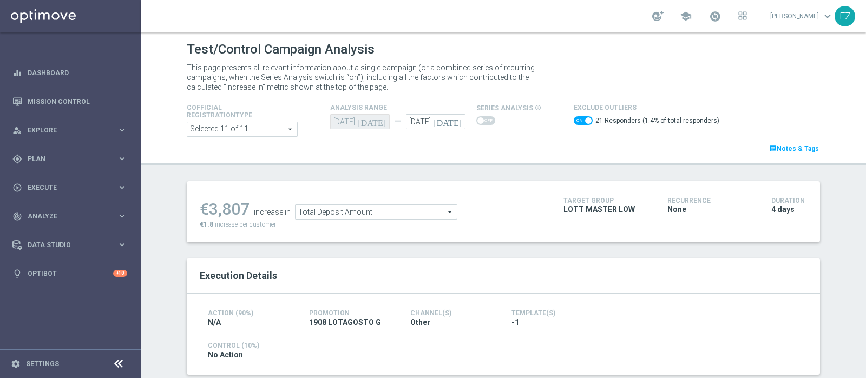
click at [400, 210] on span "Total Deposit Amount" at bounding box center [376, 212] width 161 height 14
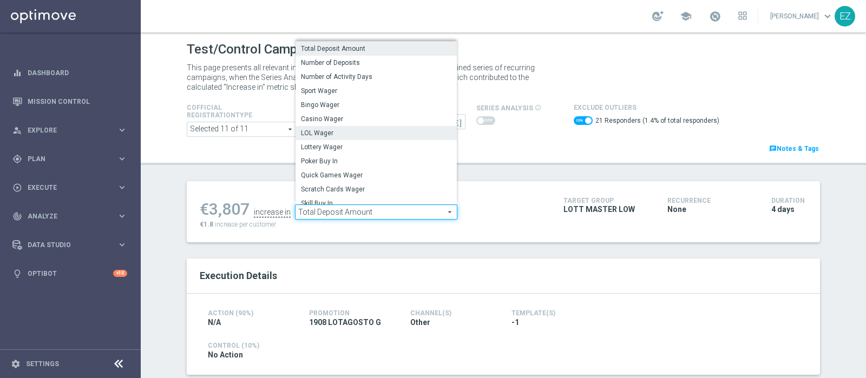
click at [393, 134] on span "LOL Wager" at bounding box center [376, 133] width 151 height 9
checkbox input "false"
type input "LOL Wager"
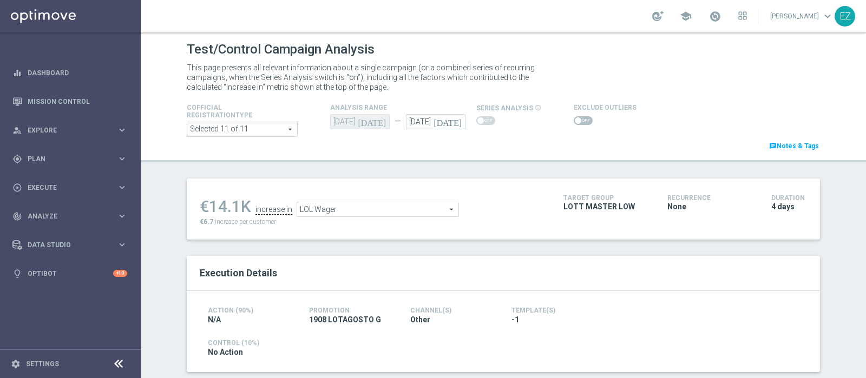
click at [430, 214] on span "LOL Wager" at bounding box center [377, 209] width 161 height 14
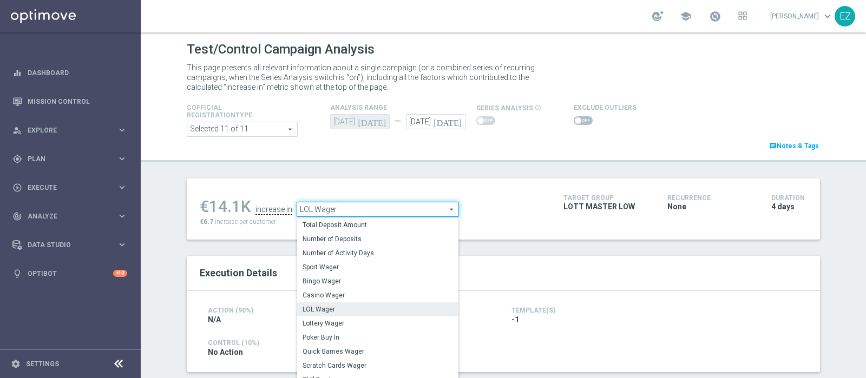
click at [490, 163] on div "Test/Control Campaign Analysis This page presents all relevant information abou…" at bounding box center [503, 205] width 725 height 346
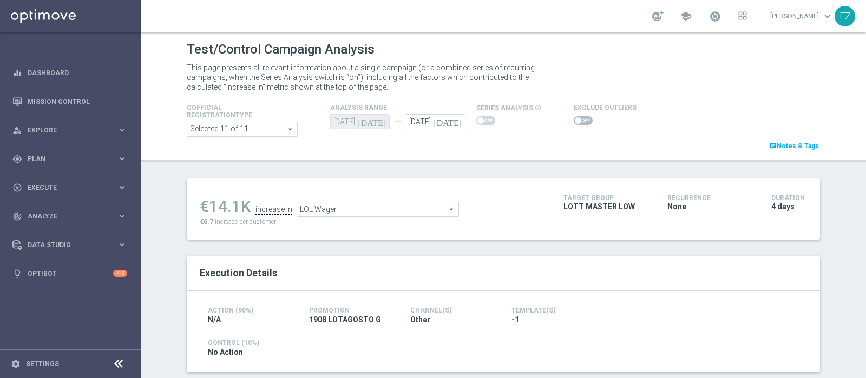
click at [575, 120] on span at bounding box center [578, 120] width 6 height 6
click at [574, 120] on input "checkbox" at bounding box center [583, 120] width 19 height 9
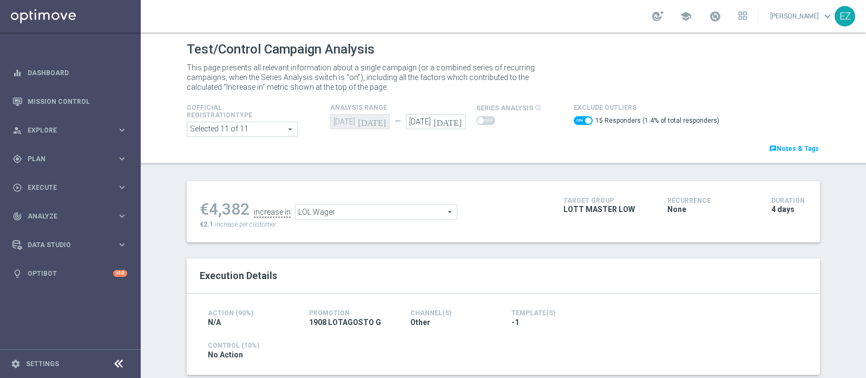
click at [424, 214] on span "LOL Wager" at bounding box center [376, 212] width 161 height 14
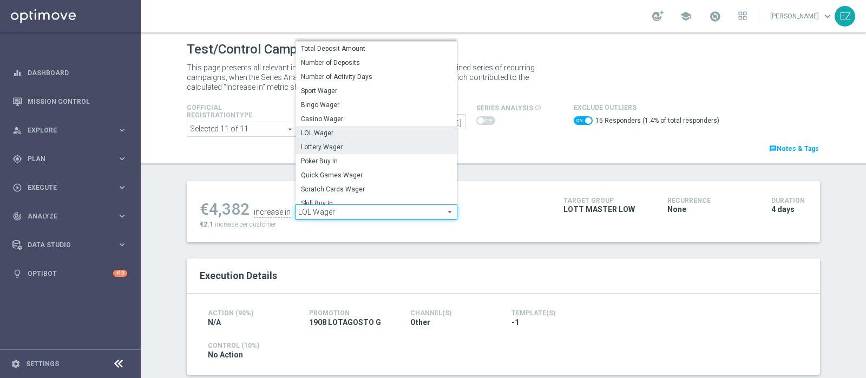
click at [371, 148] on span "Lottery Wager" at bounding box center [376, 147] width 151 height 9
checkbox input "false"
type input "Lottery Wager"
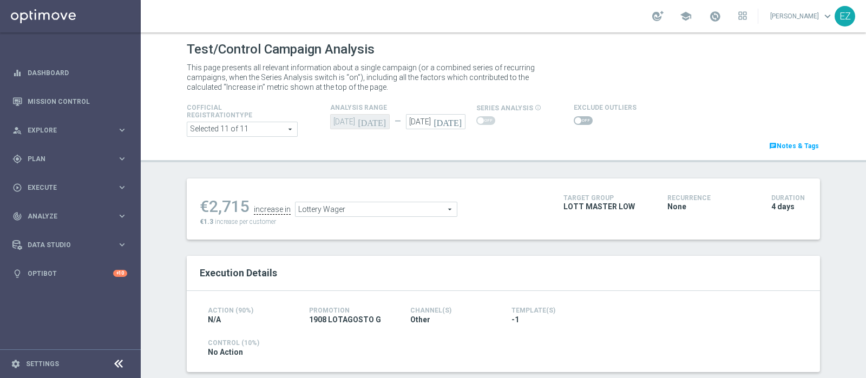
click at [577, 119] on span at bounding box center [583, 120] width 19 height 9
click at [577, 119] on input "checkbox" at bounding box center [583, 120] width 19 height 9
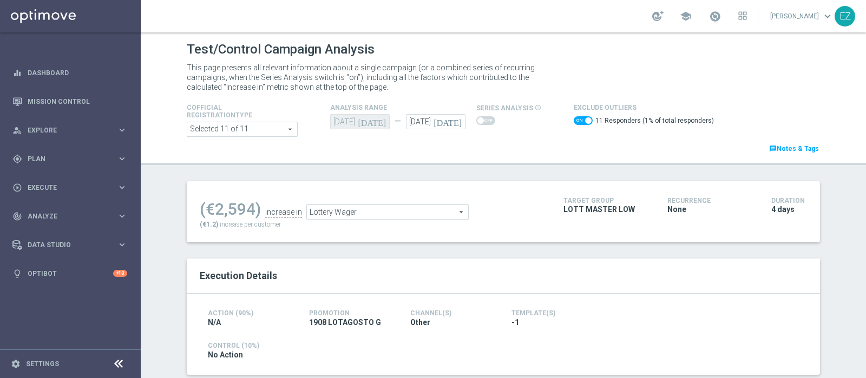
click at [410, 215] on span "Lottery Wager" at bounding box center [387, 212] width 161 height 14
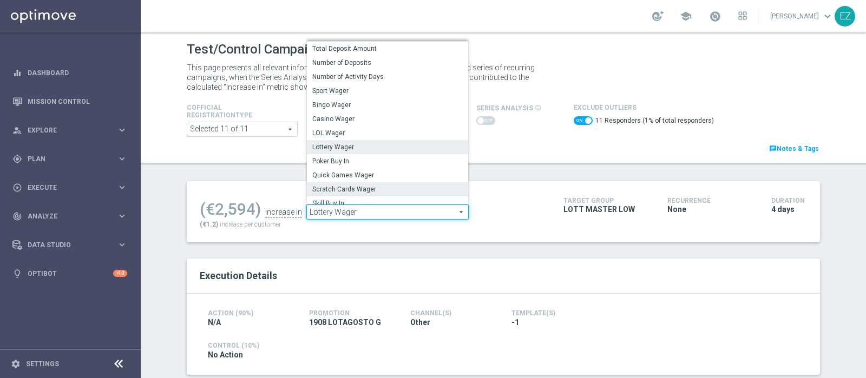
click at [397, 190] on span "Scratch Cards Wager" at bounding box center [387, 189] width 151 height 9
checkbox input "false"
type input "Scratch Cards Wager"
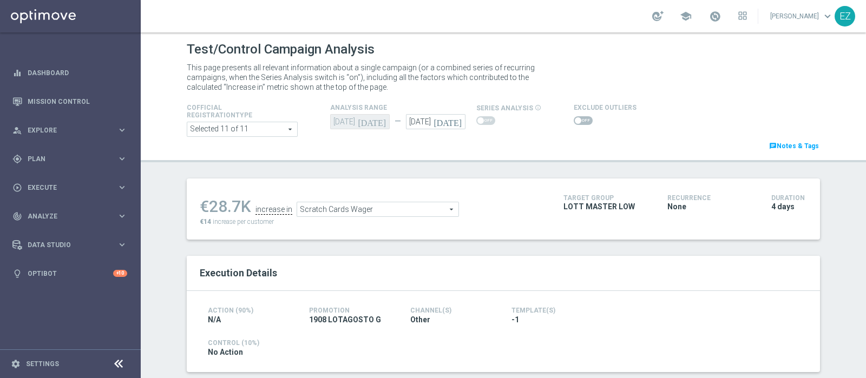
click at [574, 125] on switch at bounding box center [583, 120] width 19 height 9
click at [574, 122] on span at bounding box center [583, 120] width 19 height 9
click at [574, 122] on input "checkbox" at bounding box center [583, 120] width 19 height 9
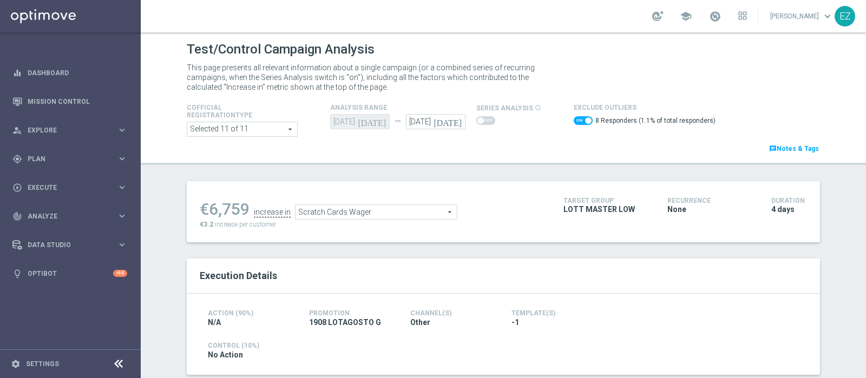
click at [390, 210] on span "Scratch Cards Wager" at bounding box center [376, 212] width 161 height 14
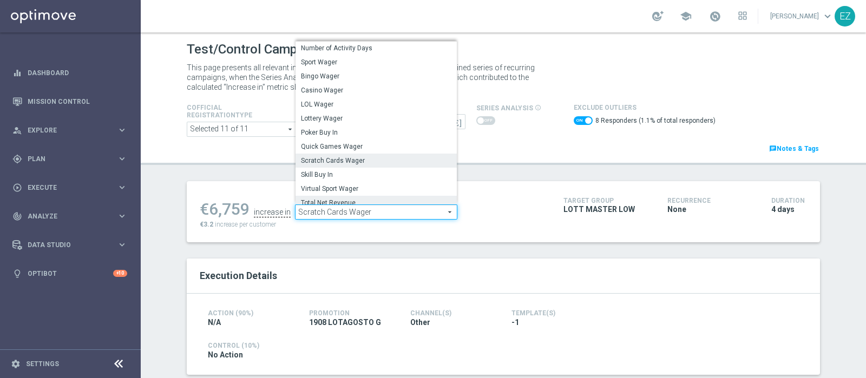
scroll to position [131, 0]
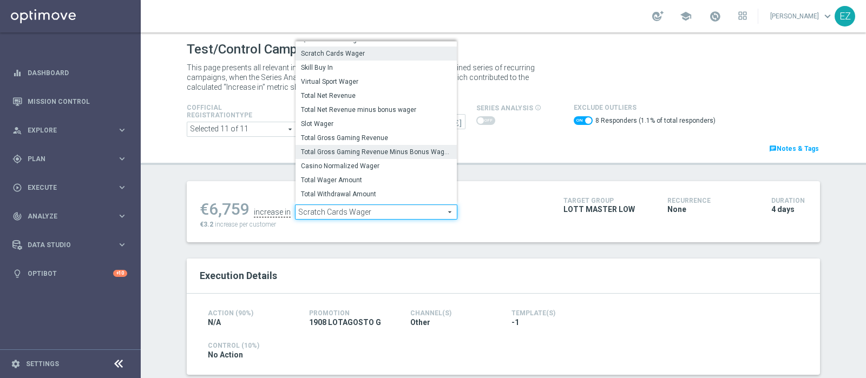
click at [370, 153] on span "Total Gross Gaming Revenue Minus Bonus Wagared" at bounding box center [376, 152] width 151 height 9
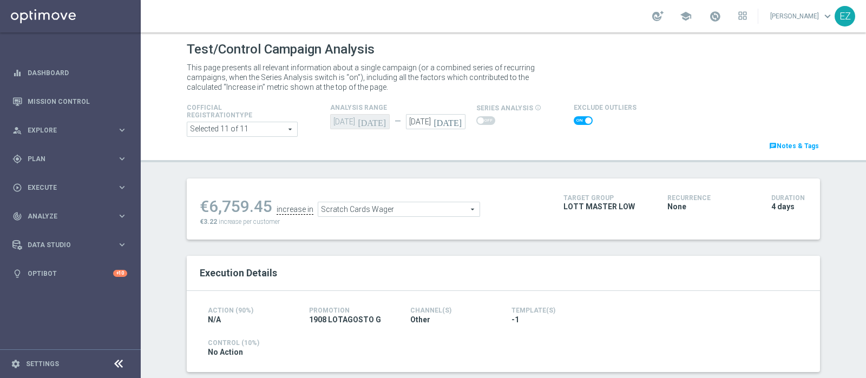
checkbox input "false"
type input "Total Gross Gaming Revenue Minus Bonus Wagared"
click at [575, 121] on span at bounding box center [578, 120] width 6 height 6
click at [574, 121] on input "checkbox" at bounding box center [583, 120] width 19 height 9
checkbox input "true"
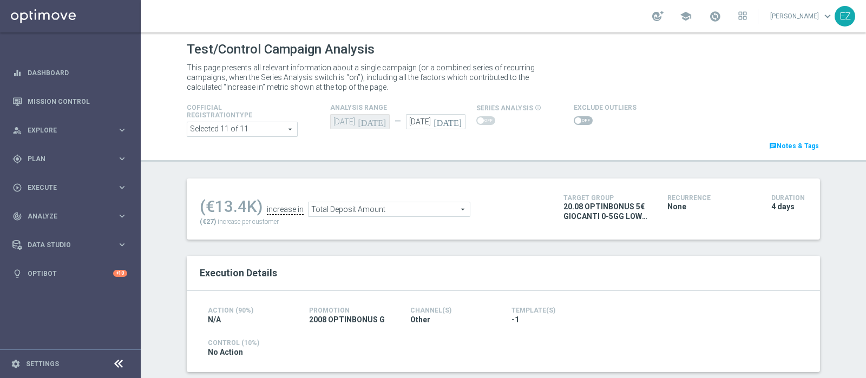
click at [575, 121] on span at bounding box center [578, 120] width 6 height 6
click at [574, 121] on input "checkbox" at bounding box center [583, 120] width 19 height 9
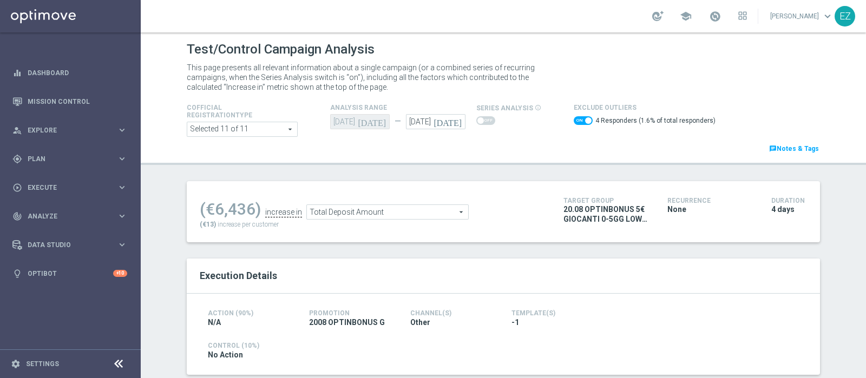
click at [430, 208] on span "Total Deposit Amount" at bounding box center [387, 212] width 161 height 14
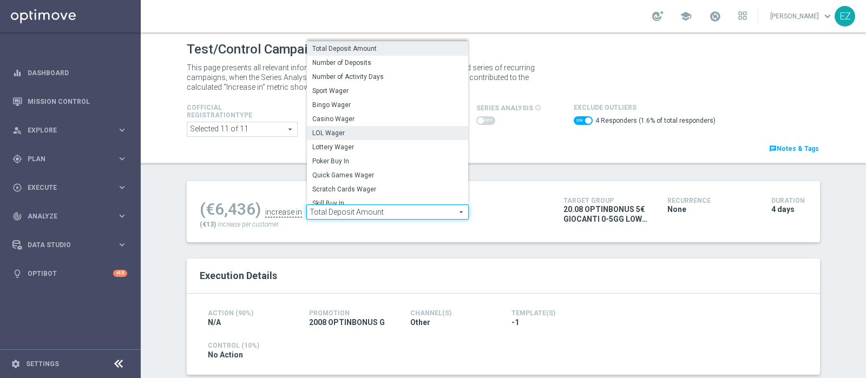
click at [322, 129] on span "LOL Wager" at bounding box center [387, 133] width 151 height 9
checkbox input "false"
type input "LOL Wager"
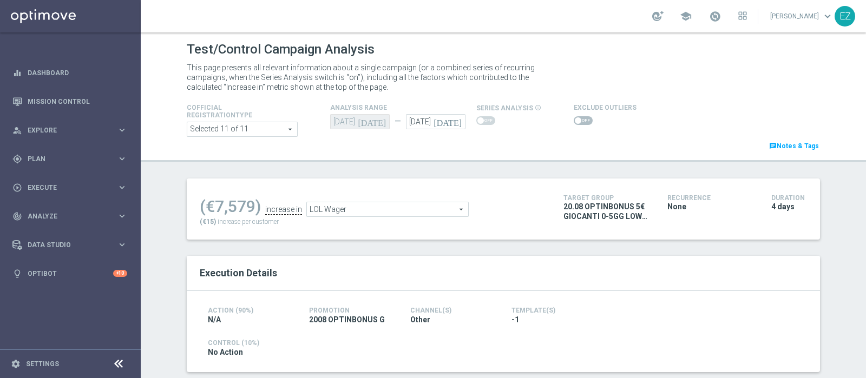
click at [574, 123] on span at bounding box center [583, 120] width 19 height 9
click at [574, 123] on input "checkbox" at bounding box center [583, 120] width 19 height 9
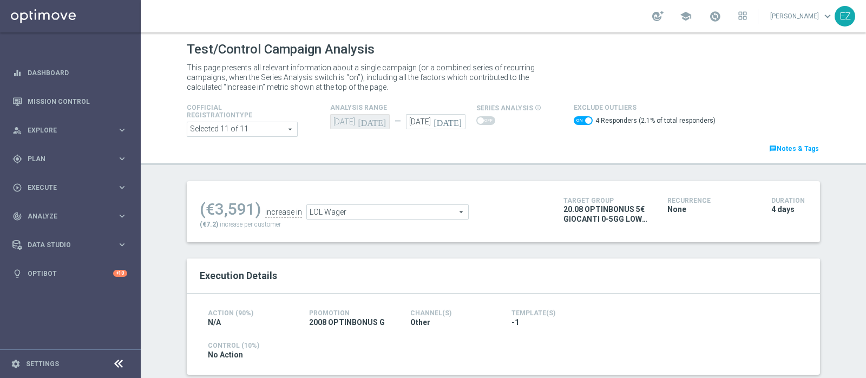
click at [363, 207] on span "LOL Wager" at bounding box center [387, 212] width 161 height 14
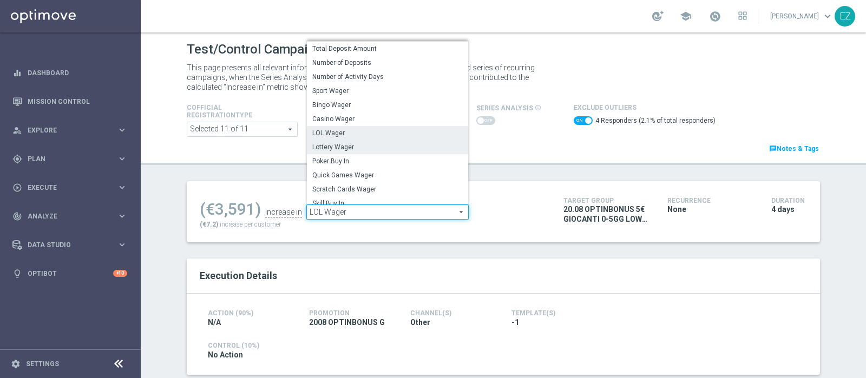
click at [365, 150] on span "Lottery Wager" at bounding box center [387, 147] width 151 height 9
checkbox input "false"
type input "Lottery Wager"
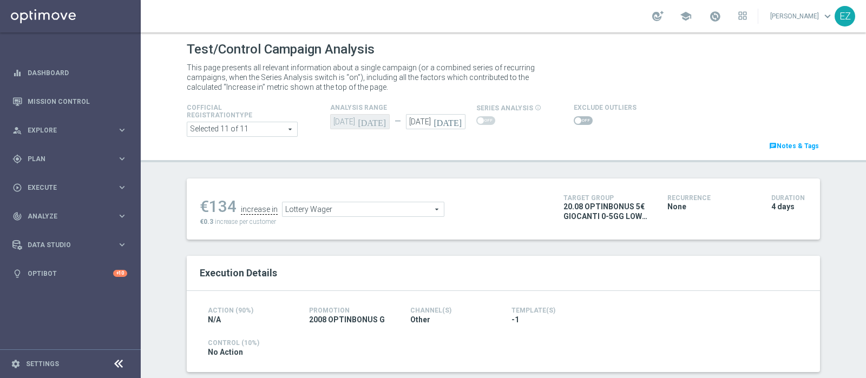
click at [575, 120] on span at bounding box center [578, 120] width 6 height 6
click at [574, 120] on input "checkbox" at bounding box center [583, 120] width 19 height 9
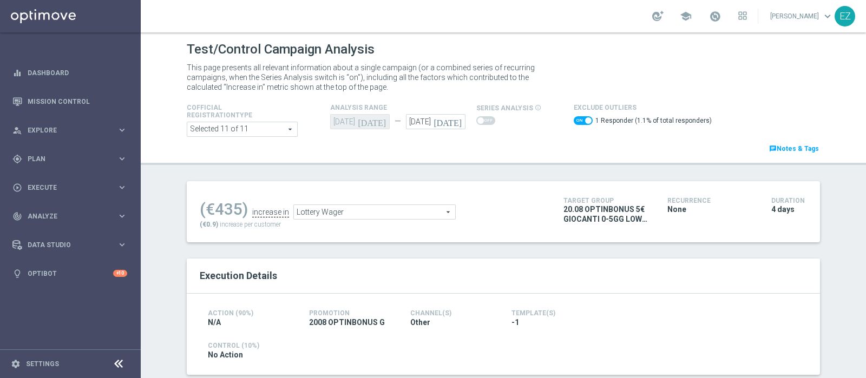
click at [379, 212] on span "Lottery Wager" at bounding box center [374, 212] width 161 height 14
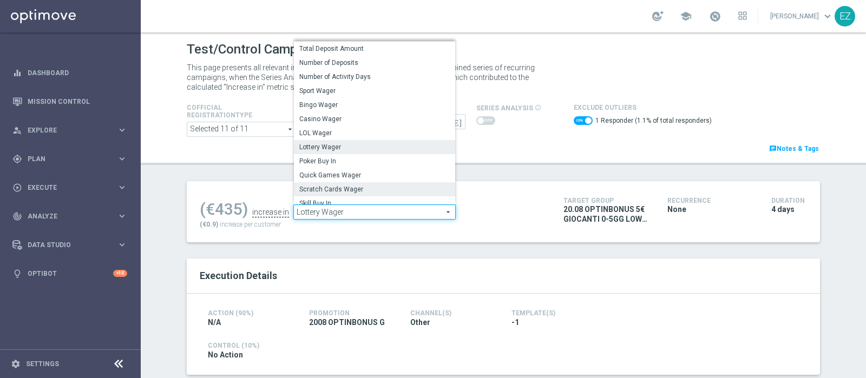
click at [336, 189] on span "Scratch Cards Wager" at bounding box center [374, 189] width 151 height 9
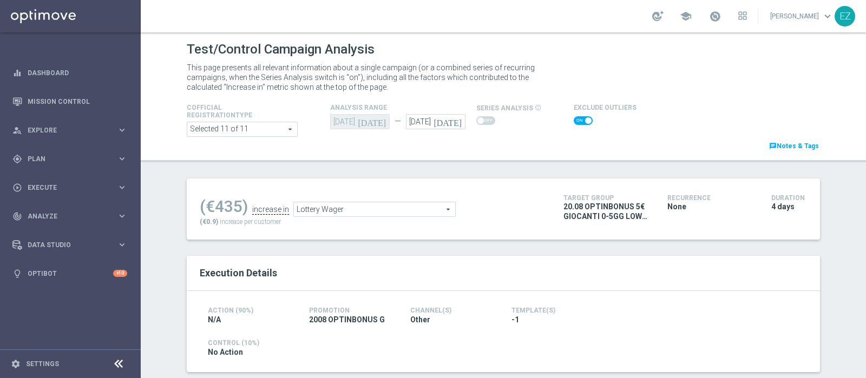
checkbox input "false"
type input "Scratch Cards Wager"
click at [575, 122] on span at bounding box center [578, 120] width 6 height 6
click at [574, 122] on input "checkbox" at bounding box center [583, 120] width 19 height 9
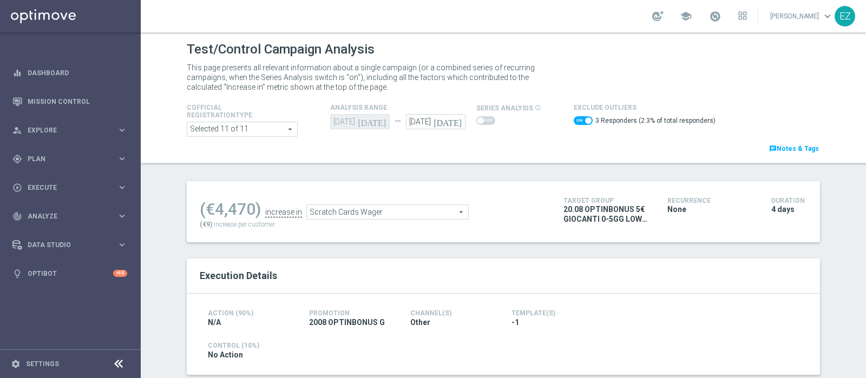
click at [425, 211] on span "Scratch Cards Wager" at bounding box center [387, 212] width 161 height 14
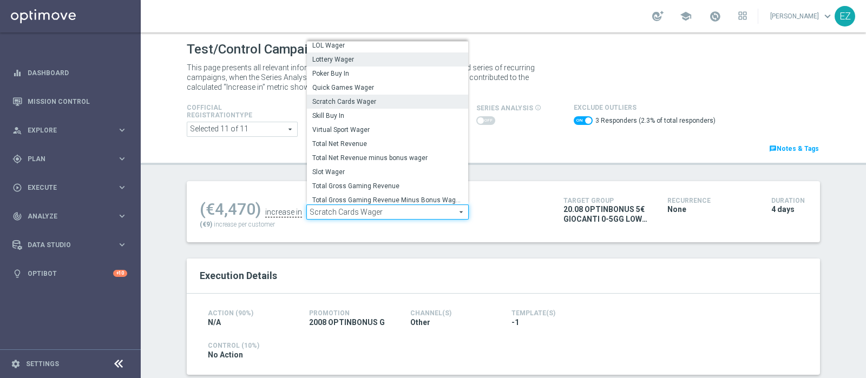
scroll to position [87, 0]
click at [404, 198] on span "Total Gross Gaming Revenue Minus Bonus Wagared" at bounding box center [387, 197] width 151 height 9
checkbox input "false"
type input "Total Gross Gaming Revenue Minus Bonus Wagared"
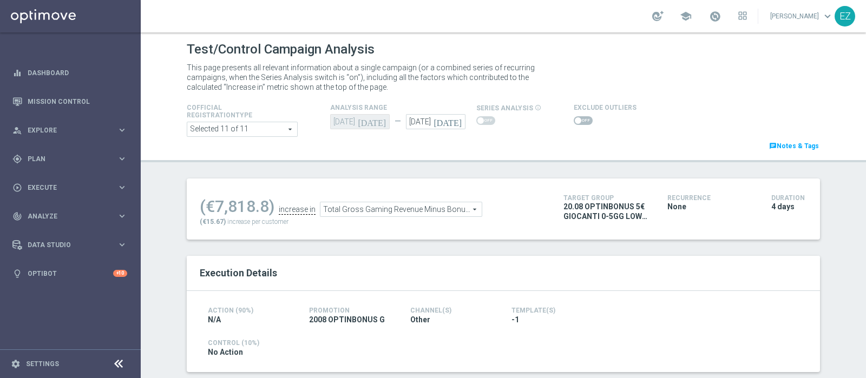
click at [574, 122] on span at bounding box center [583, 120] width 19 height 9
click at [574, 122] on input "checkbox" at bounding box center [583, 120] width 19 height 9
checkbox input "true"
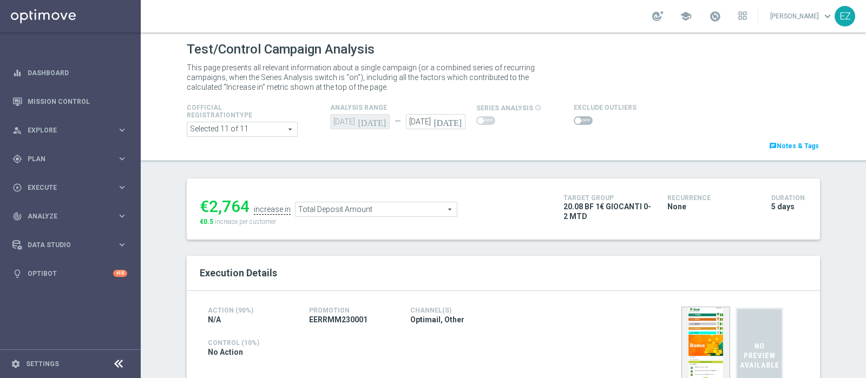
click at [577, 121] on span at bounding box center [583, 120] width 19 height 9
click at [577, 121] on input "checkbox" at bounding box center [583, 120] width 19 height 9
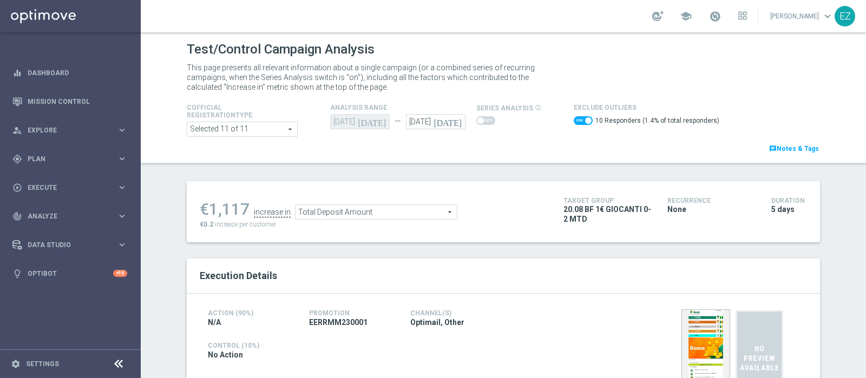
drag, startPoint x: 391, startPoint y: 218, endPoint x: 385, endPoint y: 205, distance: 13.8
click at [391, 217] on span "Total Deposit Amount" at bounding box center [376, 212] width 161 height 14
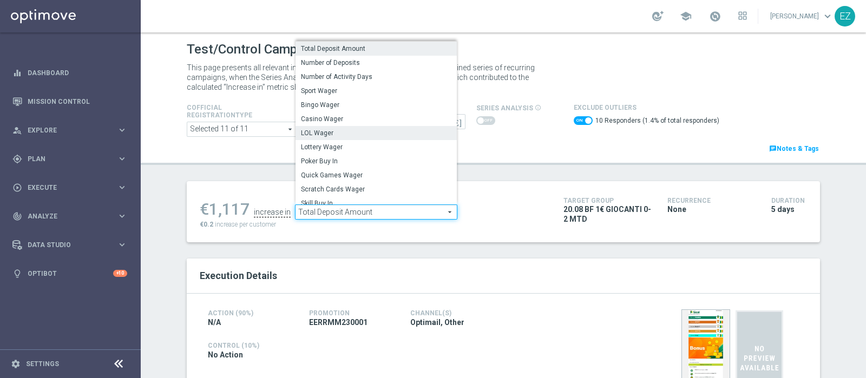
click at [350, 135] on span "LOL Wager" at bounding box center [376, 133] width 151 height 9
checkbox input "false"
type input "LOL Wager"
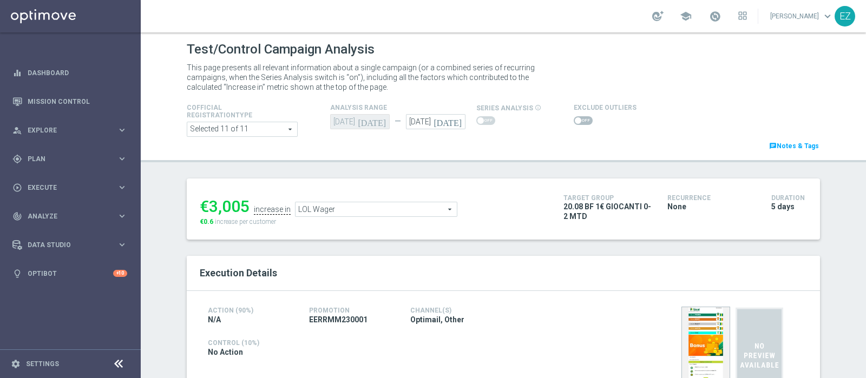
scroll to position [1, 0]
click at [577, 121] on span at bounding box center [583, 120] width 19 height 9
click at [577, 121] on input "checkbox" at bounding box center [583, 120] width 19 height 9
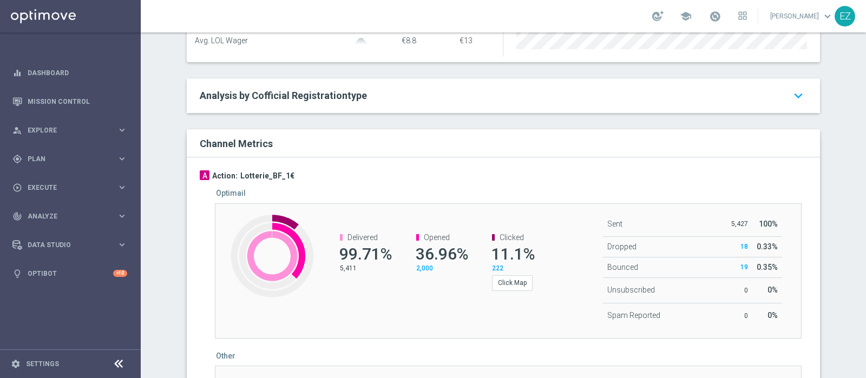
scroll to position [0, 0]
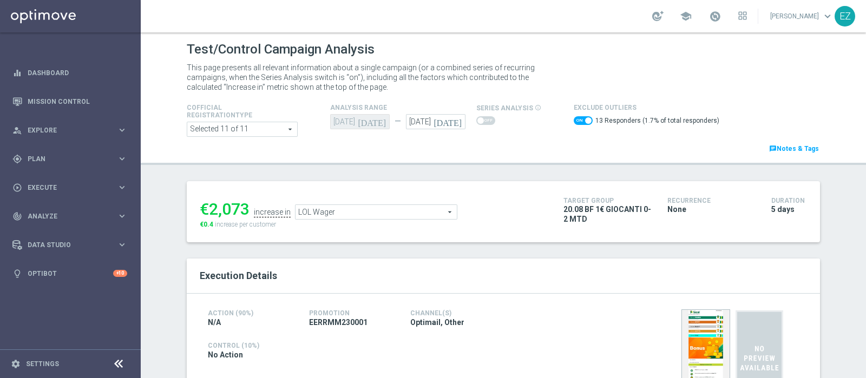
click at [344, 211] on span "LOL Wager" at bounding box center [376, 212] width 161 height 14
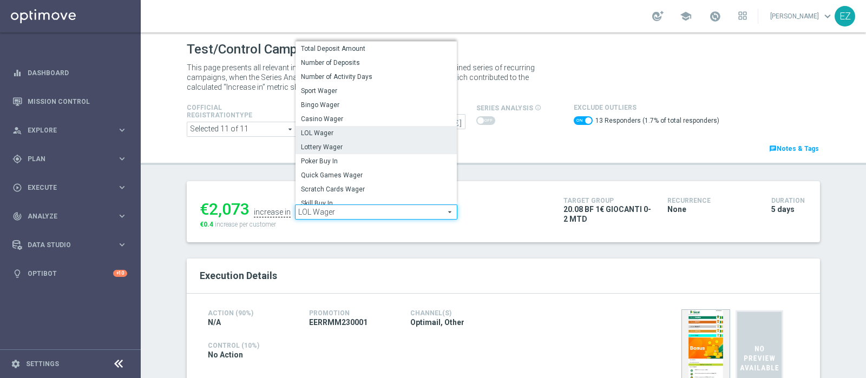
click at [332, 147] on span "Lottery Wager" at bounding box center [376, 147] width 151 height 9
checkbox input "false"
type input "Lottery Wager"
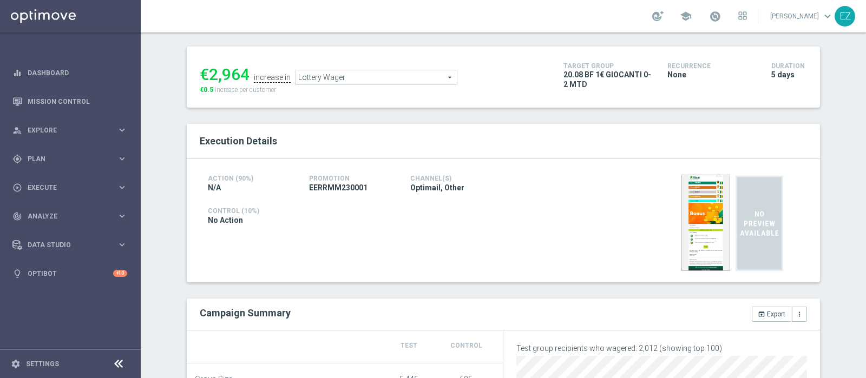
scroll to position [40, 0]
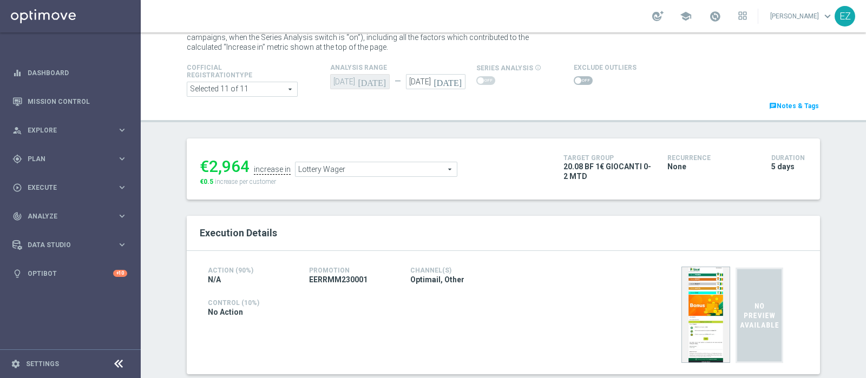
click at [574, 77] on span at bounding box center [583, 80] width 19 height 9
click at [574, 77] on input "checkbox" at bounding box center [583, 80] width 19 height 9
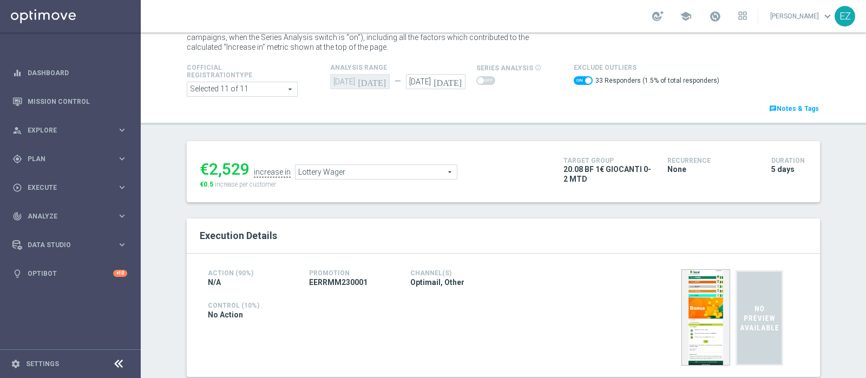
click at [349, 169] on span "Lottery Wager" at bounding box center [376, 172] width 161 height 14
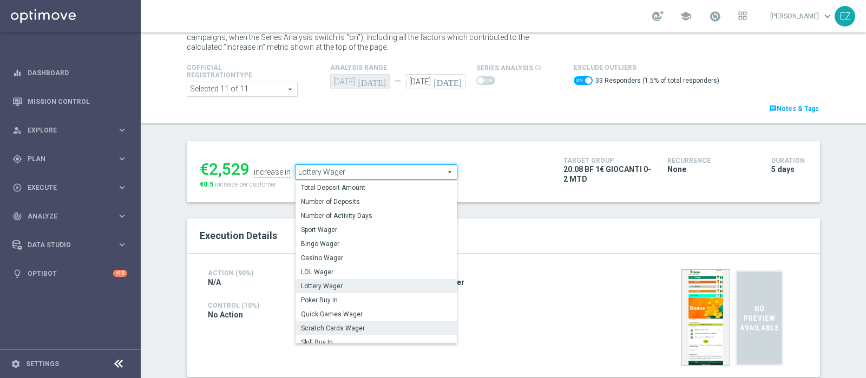
click at [329, 324] on span "Scratch Cards Wager" at bounding box center [376, 328] width 151 height 9
checkbox input "false"
type input "Scratch Cards Wager"
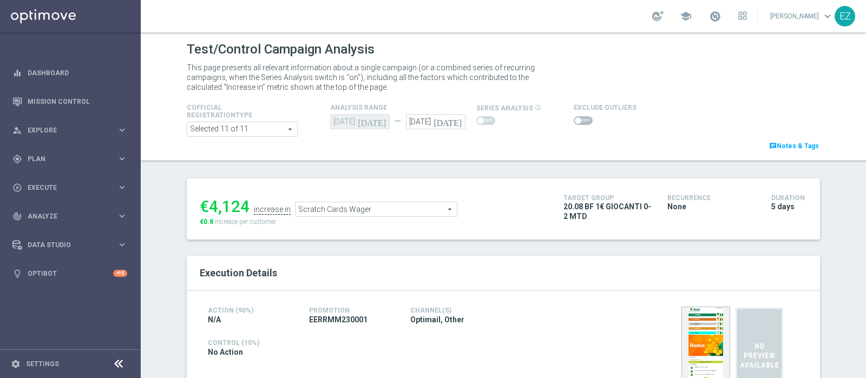
click at [574, 120] on label at bounding box center [583, 120] width 19 height 9
click at [574, 125] on switch at bounding box center [583, 120] width 19 height 9
click at [577, 117] on span at bounding box center [583, 120] width 19 height 9
click at [577, 117] on input "checkbox" at bounding box center [583, 120] width 19 height 9
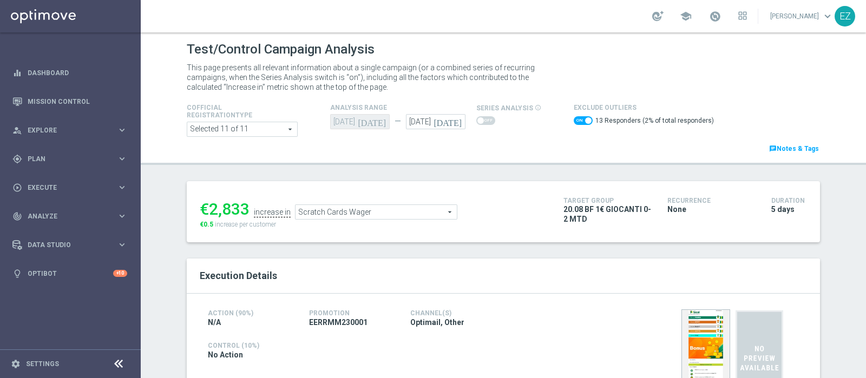
click at [383, 210] on span "Scratch Cards Wager" at bounding box center [376, 212] width 161 height 14
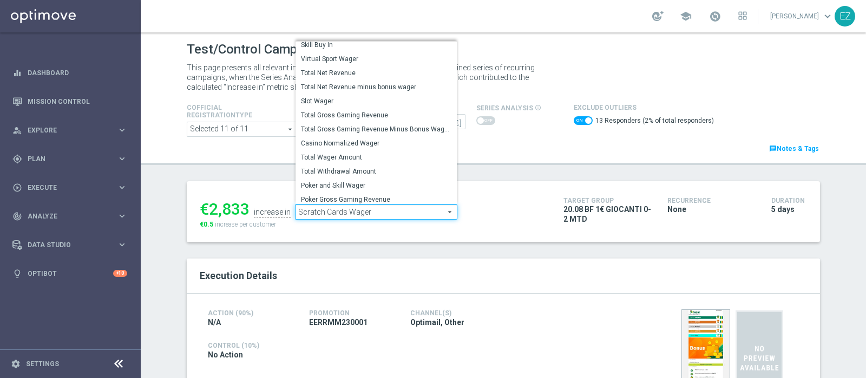
scroll to position [155, 0]
click at [357, 126] on span "Total Gross Gaming Revenue Minus Bonus Wagared" at bounding box center [376, 127] width 151 height 9
checkbox input "false"
type input "Total Gross Gaming Revenue Minus Bonus Wagared"
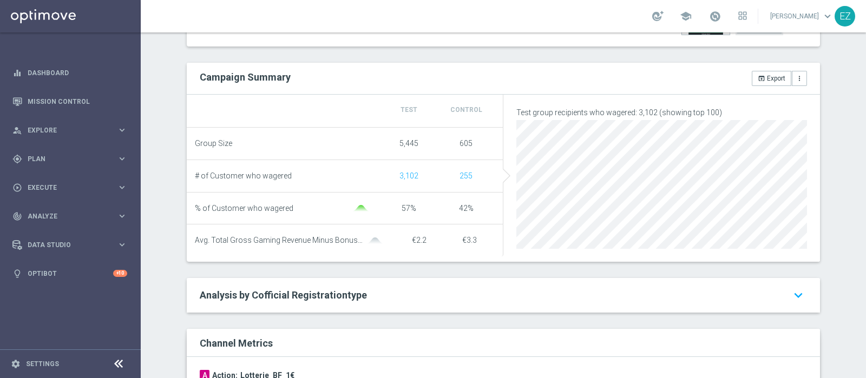
scroll to position [367, 0]
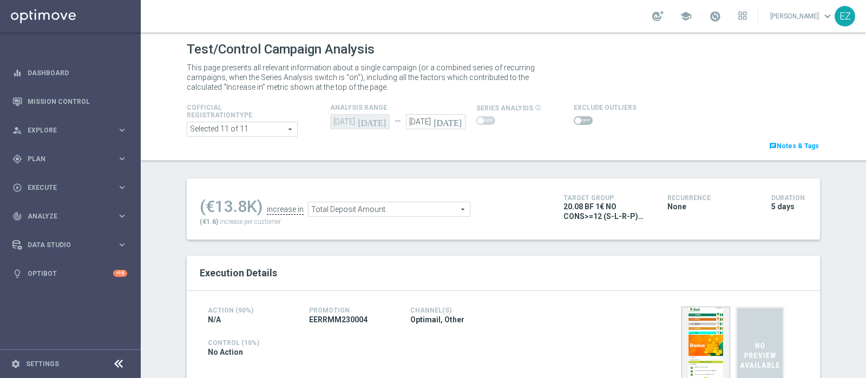
click at [574, 123] on span at bounding box center [583, 120] width 19 height 9
click at [574, 123] on input "checkbox" at bounding box center [583, 120] width 19 height 9
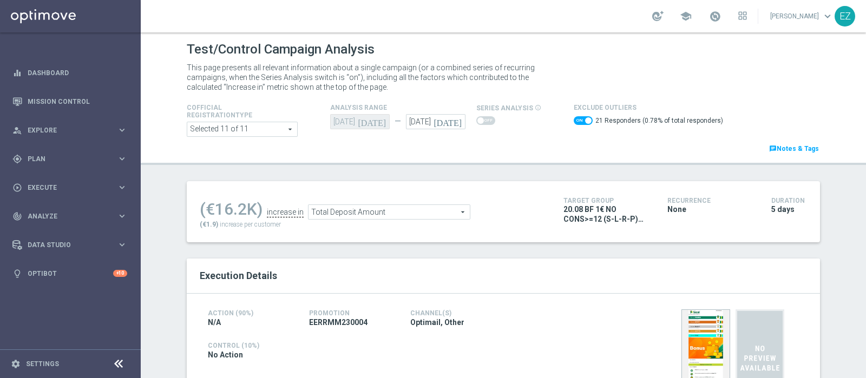
click at [574, 123] on span at bounding box center [583, 120] width 19 height 9
click at [574, 123] on input "checkbox" at bounding box center [583, 120] width 19 height 9
checkbox input "false"
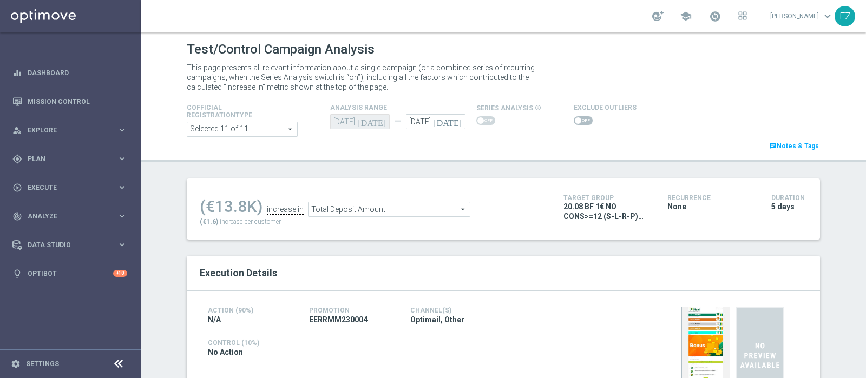
click at [574, 119] on label at bounding box center [583, 120] width 19 height 9
click at [411, 208] on span "Total Deposit Amount" at bounding box center [389, 209] width 161 height 14
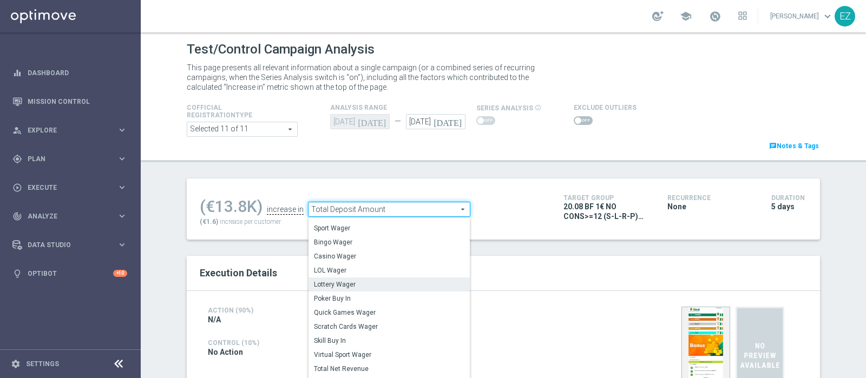
scroll to position [39, 0]
click at [370, 271] on span "LOL Wager" at bounding box center [389, 269] width 151 height 9
type input "LOL Wager"
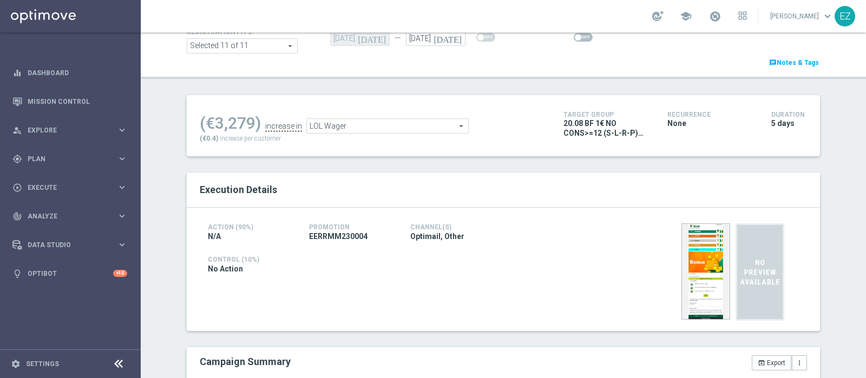
scroll to position [66, 0]
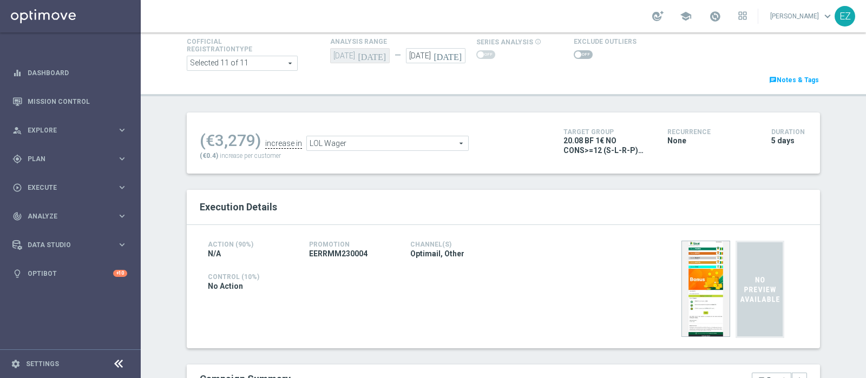
click at [574, 55] on span at bounding box center [583, 54] width 19 height 9
click at [574, 55] on input "checkbox" at bounding box center [583, 54] width 19 height 9
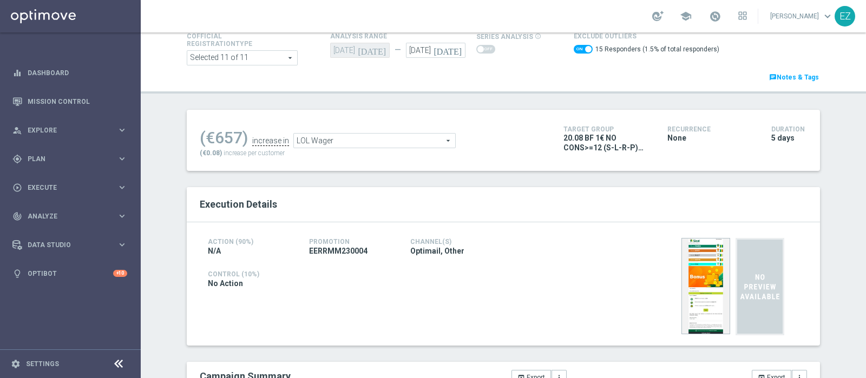
scroll to position [64, 0]
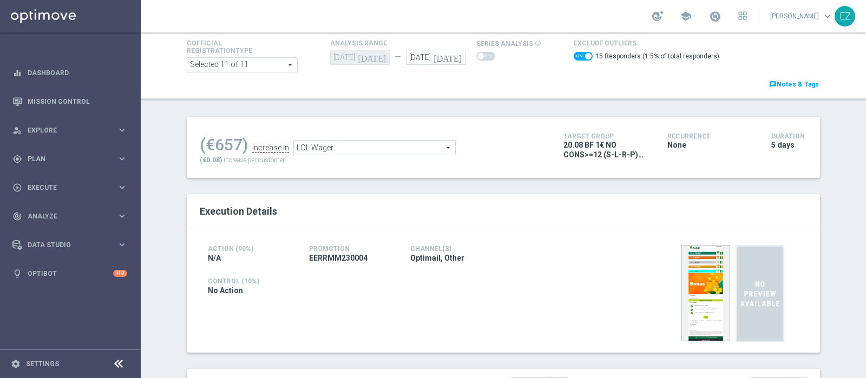
click at [574, 56] on span at bounding box center [583, 56] width 19 height 9
click at [574, 56] on input "checkbox" at bounding box center [583, 56] width 19 height 9
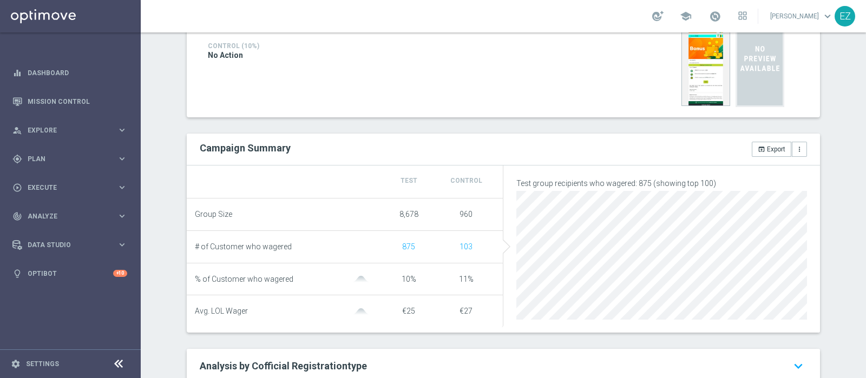
scroll to position [0, 0]
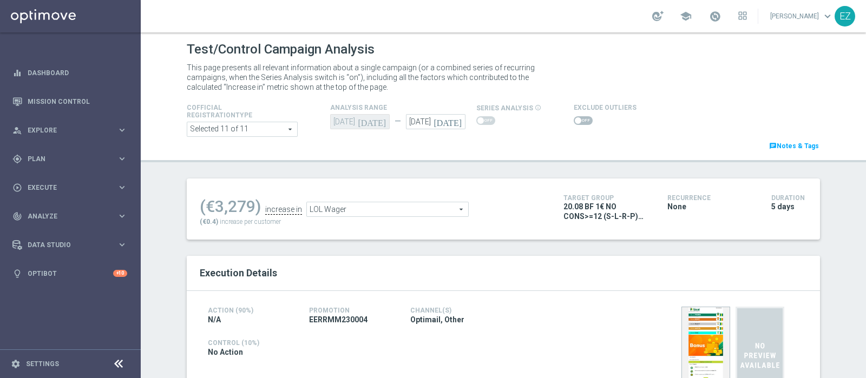
click at [577, 121] on span at bounding box center [583, 120] width 19 height 9
click at [577, 121] on input "checkbox" at bounding box center [583, 120] width 19 height 9
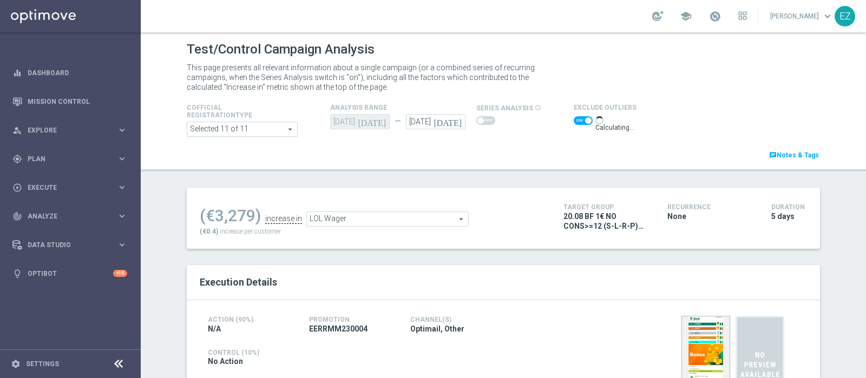
click at [410, 223] on span "LOL Wager" at bounding box center [387, 219] width 161 height 14
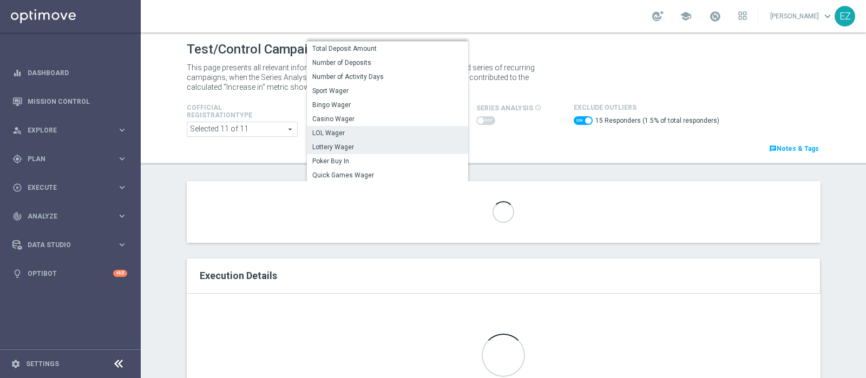
click at [376, 152] on label "Lottery Wager" at bounding box center [387, 147] width 161 height 14
checkbox input "false"
type input "Lottery Wager"
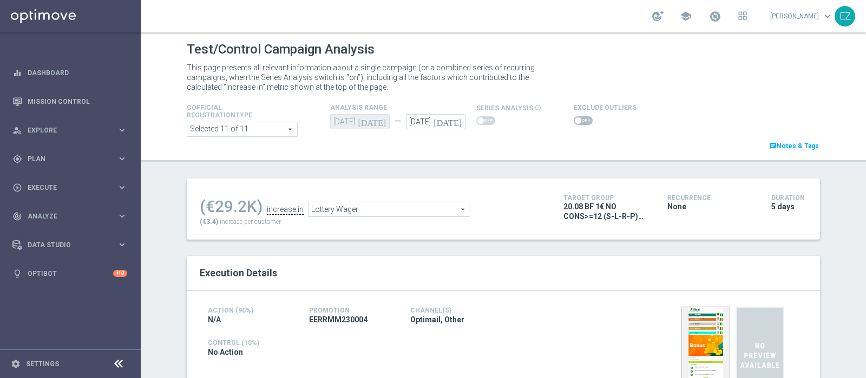
click at [574, 116] on span at bounding box center [583, 120] width 19 height 9
click at [574, 116] on input "checkbox" at bounding box center [583, 120] width 19 height 9
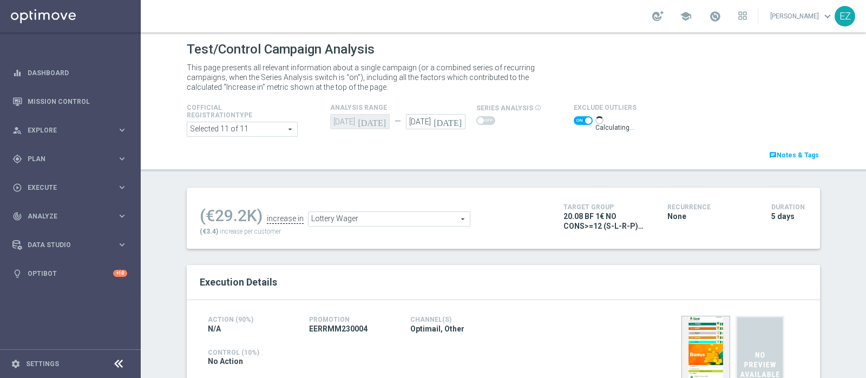
scroll to position [79, 0]
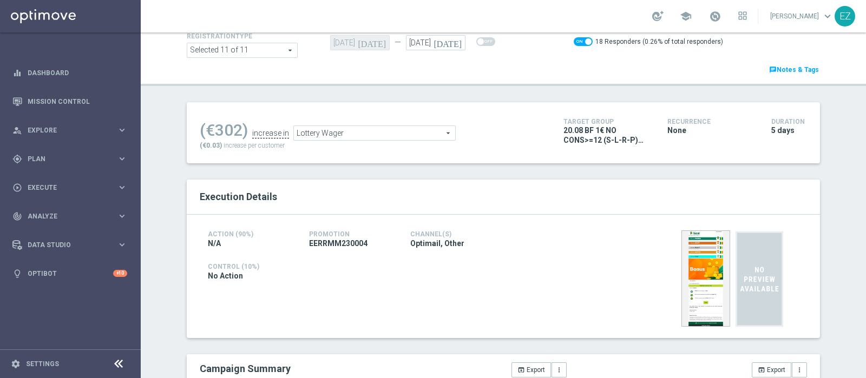
click at [585, 45] on span at bounding box center [588, 41] width 6 height 6
click at [579, 46] on input "checkbox" at bounding box center [583, 41] width 19 height 9
checkbox input "false"
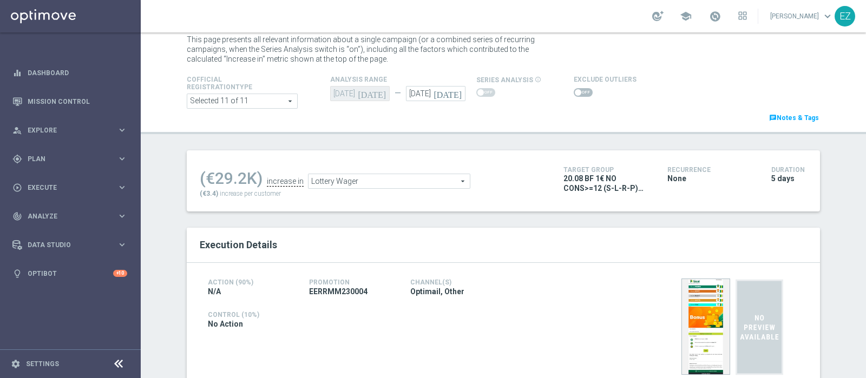
scroll to position [0, 0]
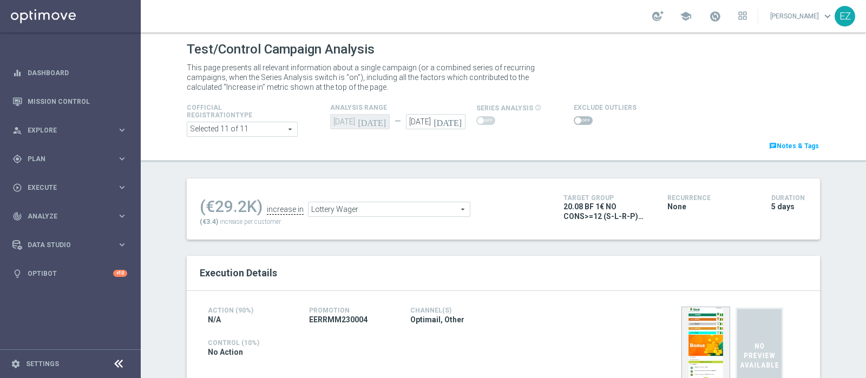
click at [368, 208] on span "Lottery Wager" at bounding box center [389, 209] width 161 height 14
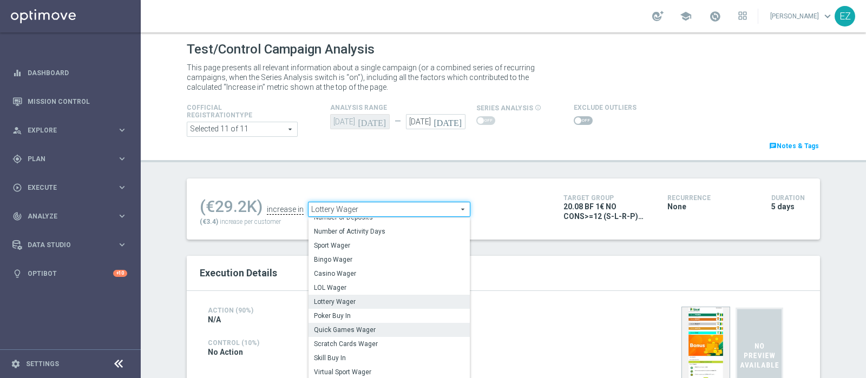
scroll to position [22, 0]
click at [361, 347] on span "Scratch Cards Wager" at bounding box center [389, 343] width 151 height 9
type input "Scratch Cards Wager"
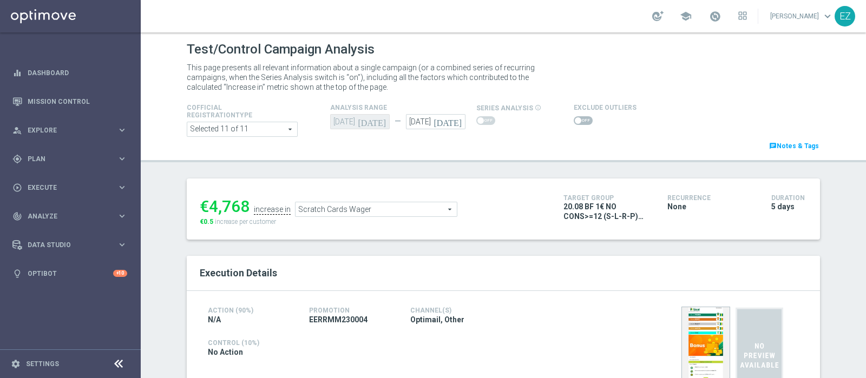
click at [576, 119] on span at bounding box center [583, 120] width 19 height 9
click at [576, 119] on input "checkbox" at bounding box center [583, 120] width 19 height 9
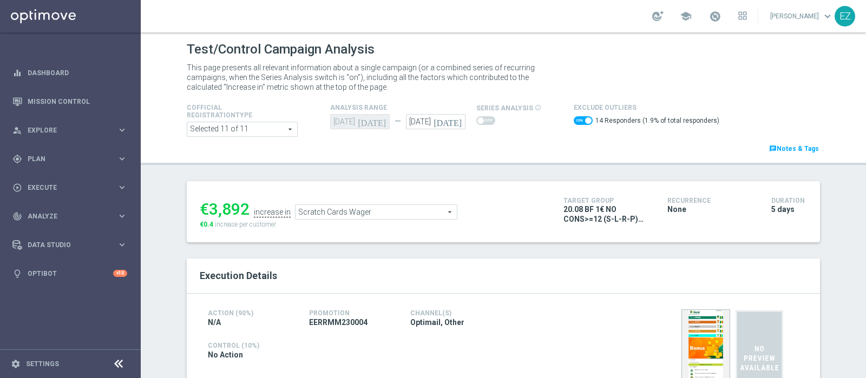
click at [574, 123] on span at bounding box center [583, 120] width 19 height 9
click at [574, 123] on input "checkbox" at bounding box center [583, 120] width 19 height 9
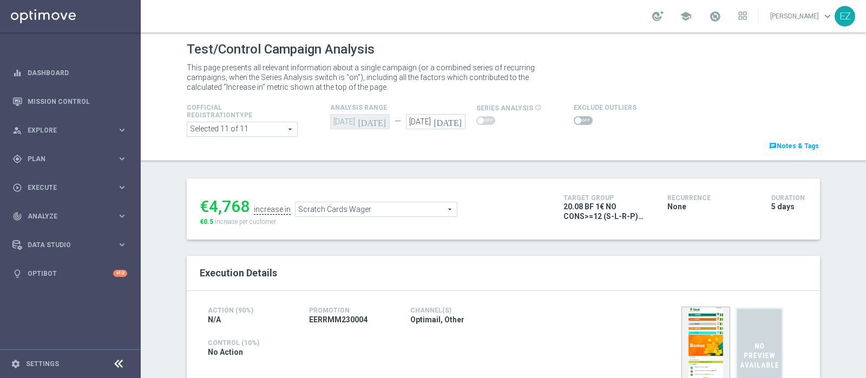
click at [575, 119] on span at bounding box center [578, 120] width 6 height 6
click at [574, 119] on input "checkbox" at bounding box center [583, 120] width 19 height 9
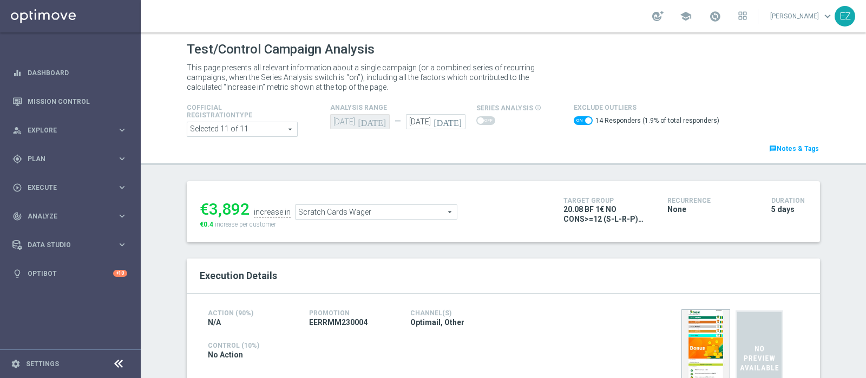
click at [401, 214] on span "Scratch Cards Wager" at bounding box center [376, 212] width 161 height 14
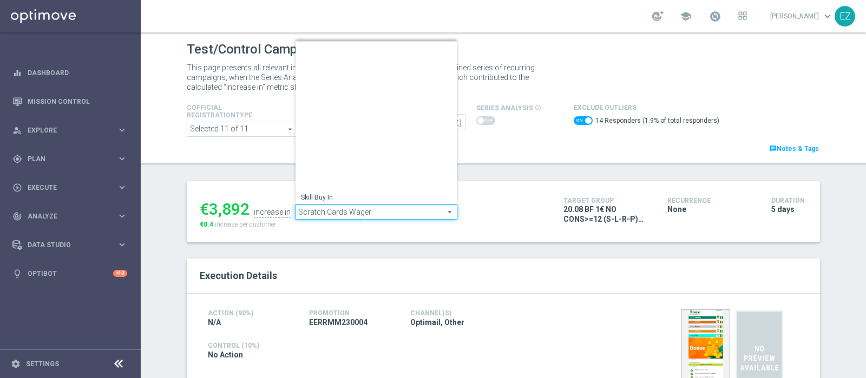
scroll to position [149, 0]
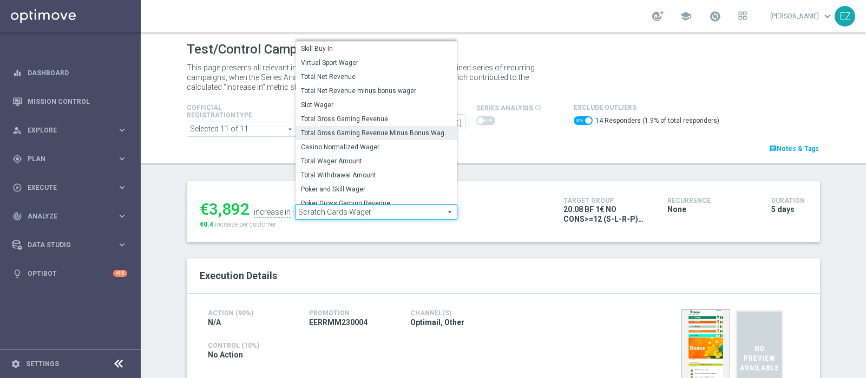
click at [352, 133] on span "Total Gross Gaming Revenue Minus Bonus Wagared" at bounding box center [376, 133] width 151 height 9
checkbox input "false"
type input "Total Gross Gaming Revenue Minus Bonus Wagared"
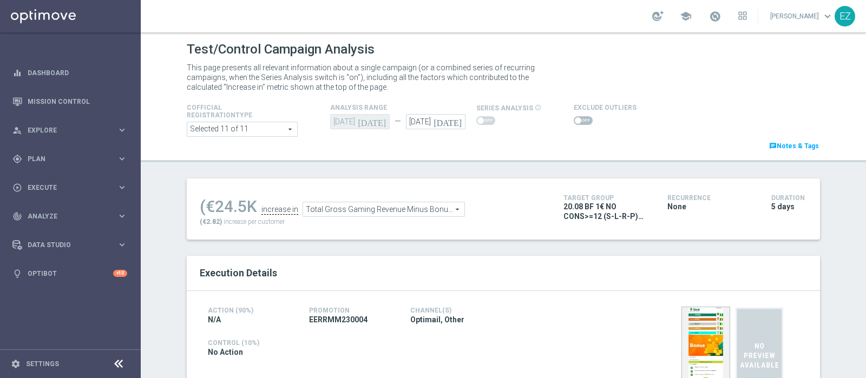
click at [575, 123] on span at bounding box center [578, 120] width 6 height 6
click at [574, 123] on input "checkbox" at bounding box center [583, 120] width 19 height 9
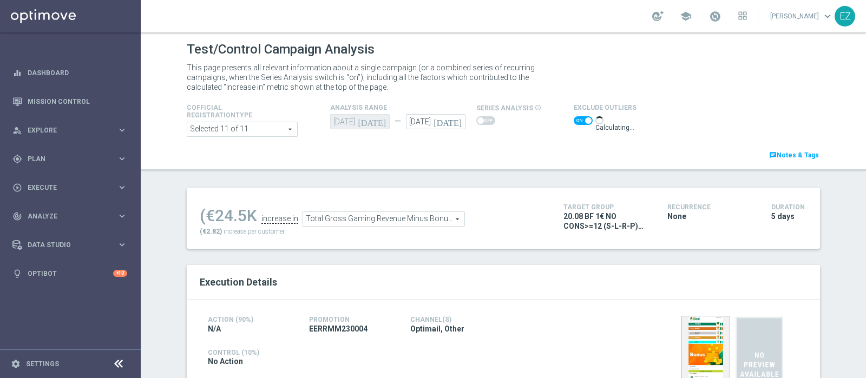
click at [474, 288] on div "Execution Details Action (90%) N/A Promotion EERRMM230004 Channel(s) Optimail, …" at bounding box center [503, 344] width 633 height 159
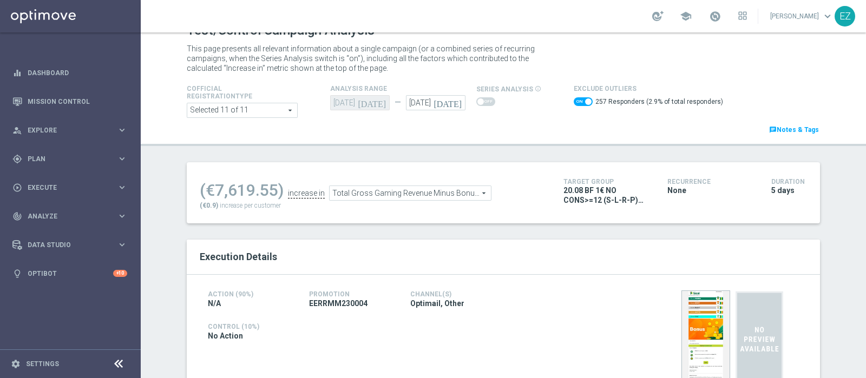
click at [574, 101] on span at bounding box center [583, 101] width 19 height 9
click at [574, 101] on input "checkbox" at bounding box center [583, 101] width 19 height 9
checkbox input "false"
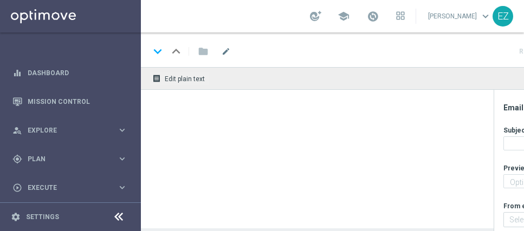
type textarea "Subito 2€ di bonus"
type textarea "Sisal"
type input "[EMAIL_ADDRESS][DOMAIN_NAME]"
